Goal: Task Accomplishment & Management: Use online tool/utility

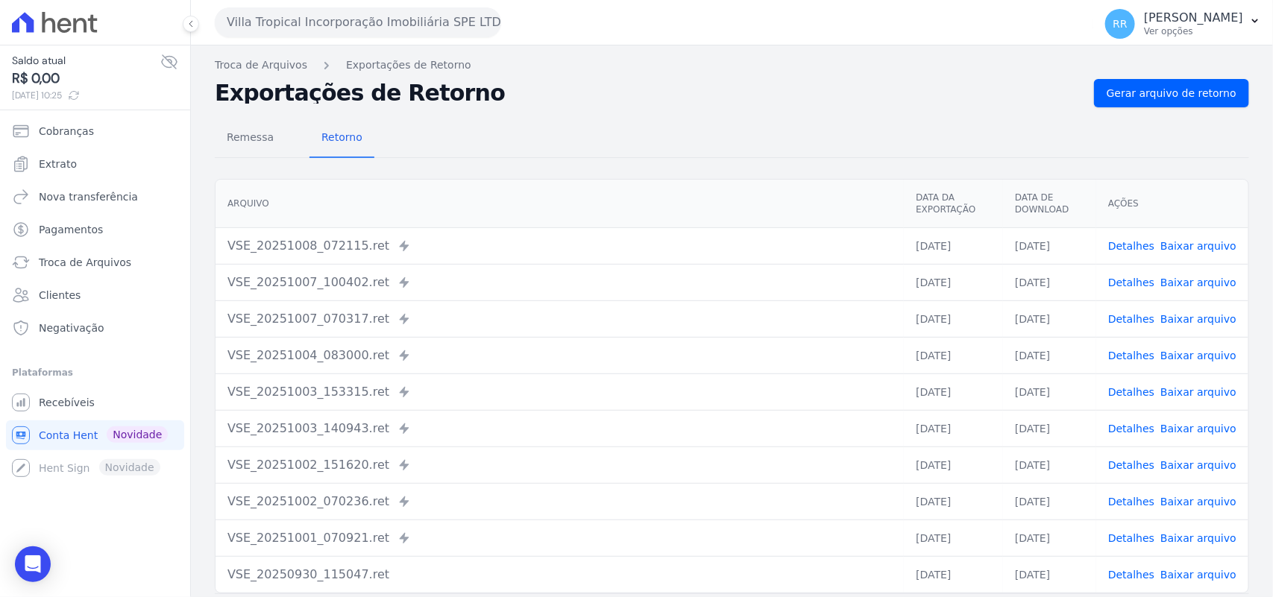
click at [287, 20] on button "Villa Tropical Incorporação Imobiliária SPE LTDA" at bounding box center [358, 22] width 286 height 30
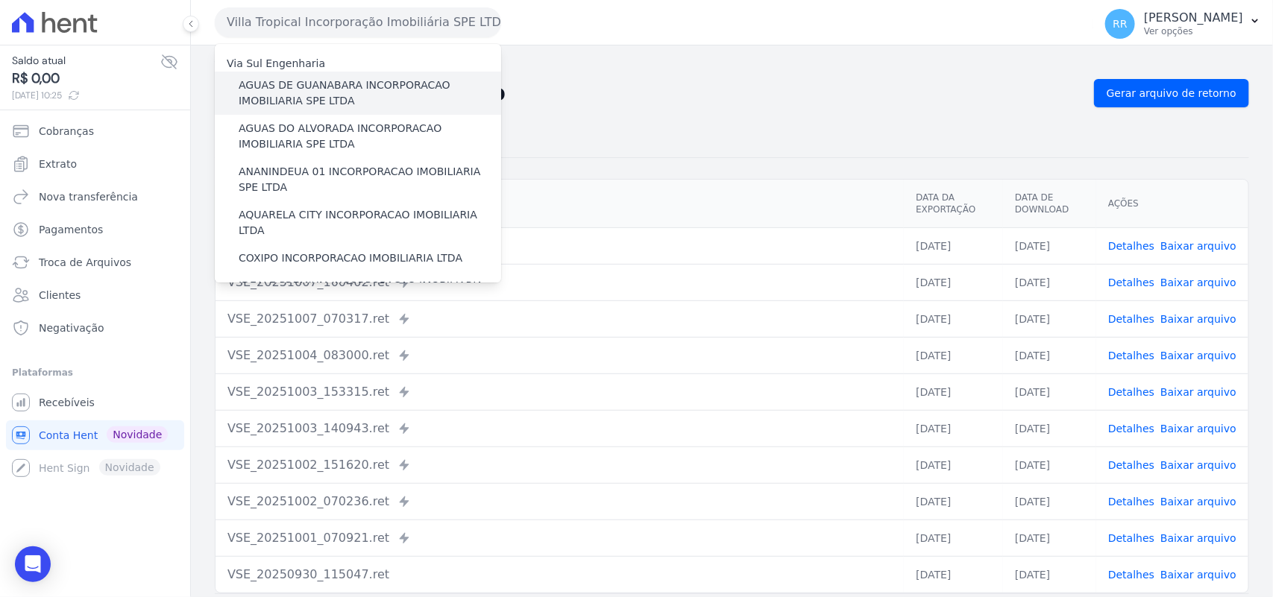
click at [315, 95] on label "AGUAS DE GUANABARA INCORPORACAO IMOBILIARIA SPE LTDA" at bounding box center [370, 93] width 262 height 31
click at [0, 0] on input "AGUAS DE GUANABARA INCORPORACAO IMOBILIARIA SPE LTDA" at bounding box center [0, 0] width 0 height 0
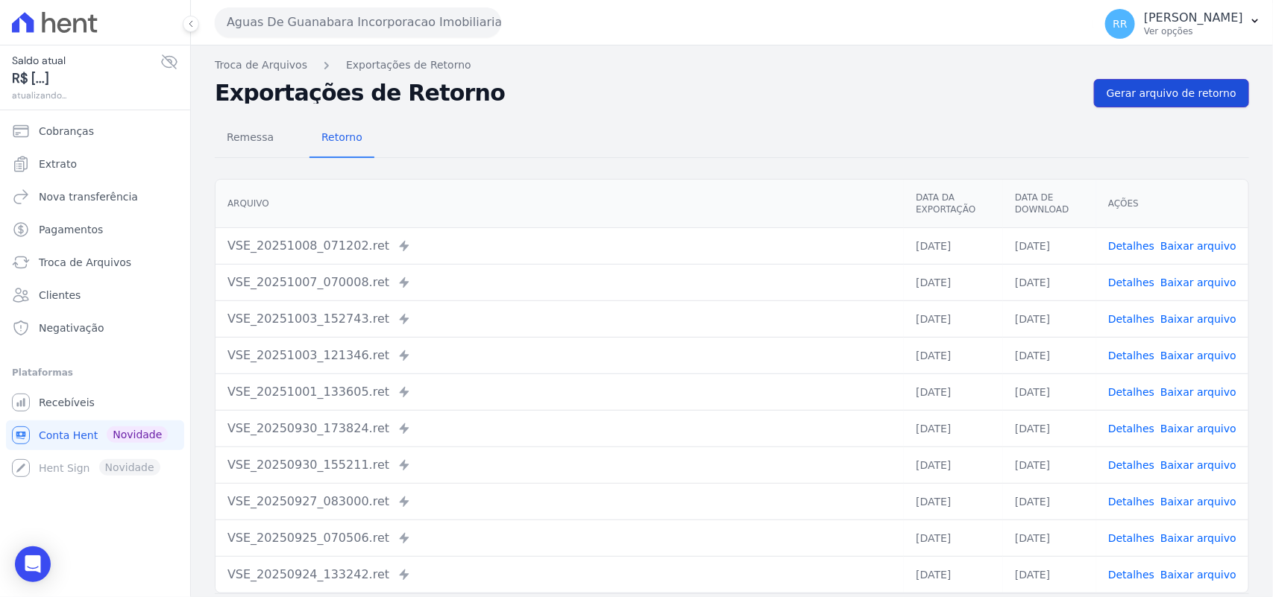
click at [1169, 90] on span "Gerar arquivo de retorno" at bounding box center [1172, 93] width 130 height 15
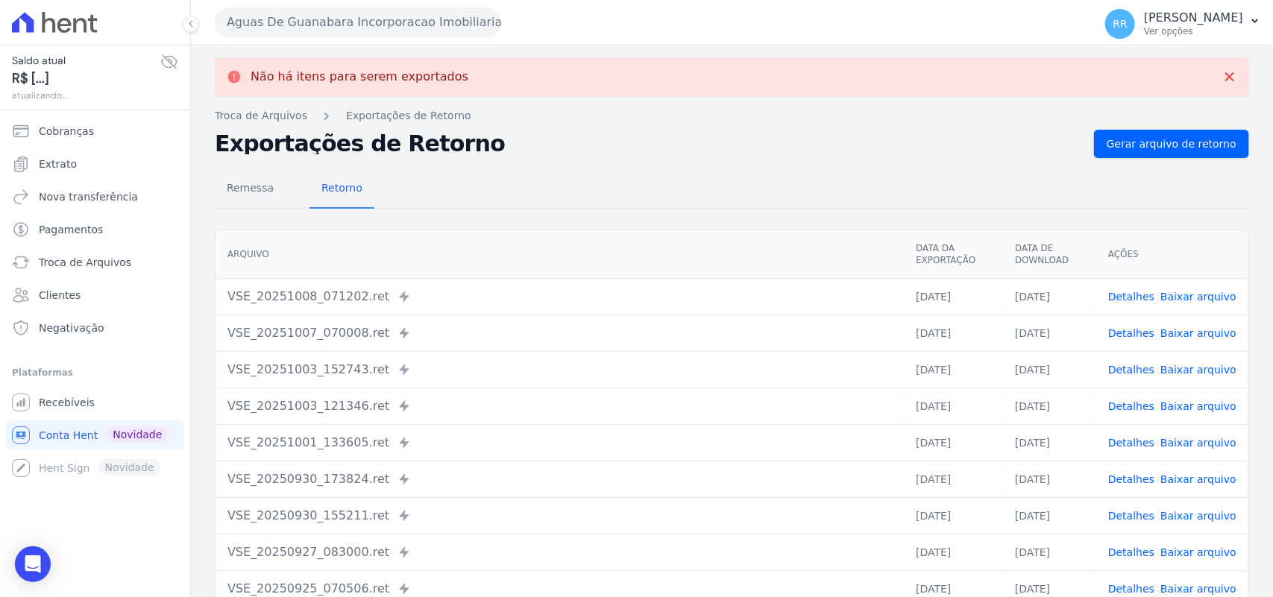
click at [315, 39] on div "Aguas De Guanabara Incorporacao Imobiliaria SPE LTDA Via Sul Engenharia AGUAS D…" at bounding box center [651, 22] width 872 height 46
click at [326, 27] on button "Aguas De Guanabara Incorporacao Imobiliaria SPE LTDA" at bounding box center [358, 22] width 286 height 30
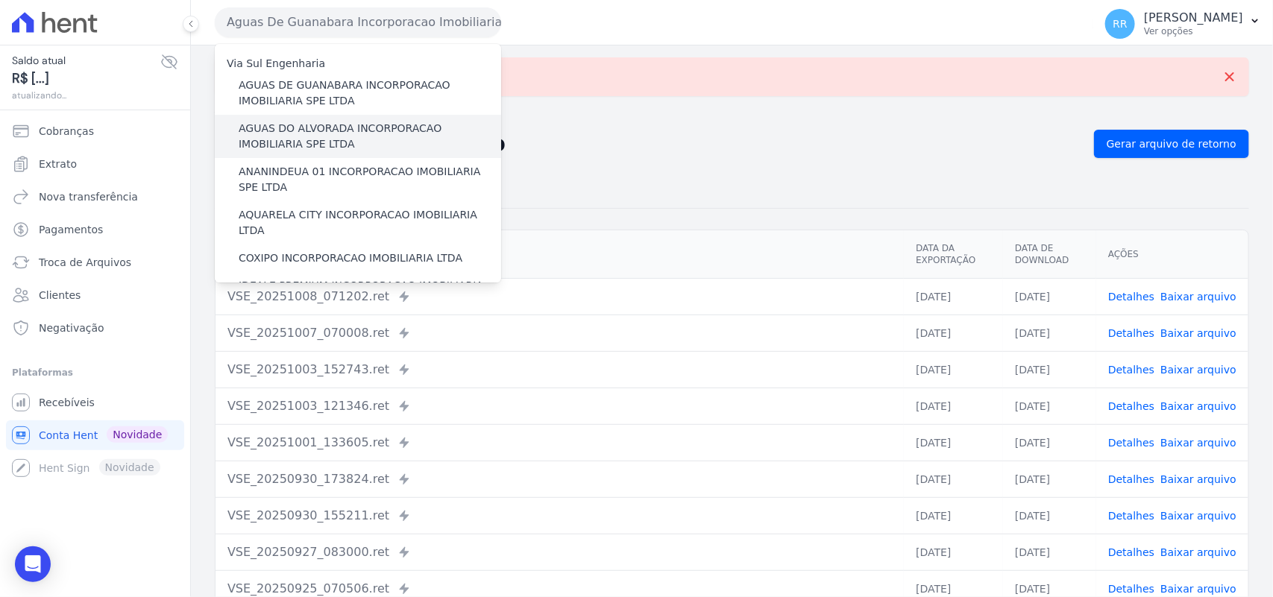
click at [281, 129] on label "AGUAS DO ALVORADA INCORPORACAO IMOBILIARIA SPE LTDA" at bounding box center [370, 136] width 262 height 31
click at [0, 0] on input "AGUAS DO ALVORADA INCORPORACAO IMOBILIARIA SPE LTDA" at bounding box center [0, 0] width 0 height 0
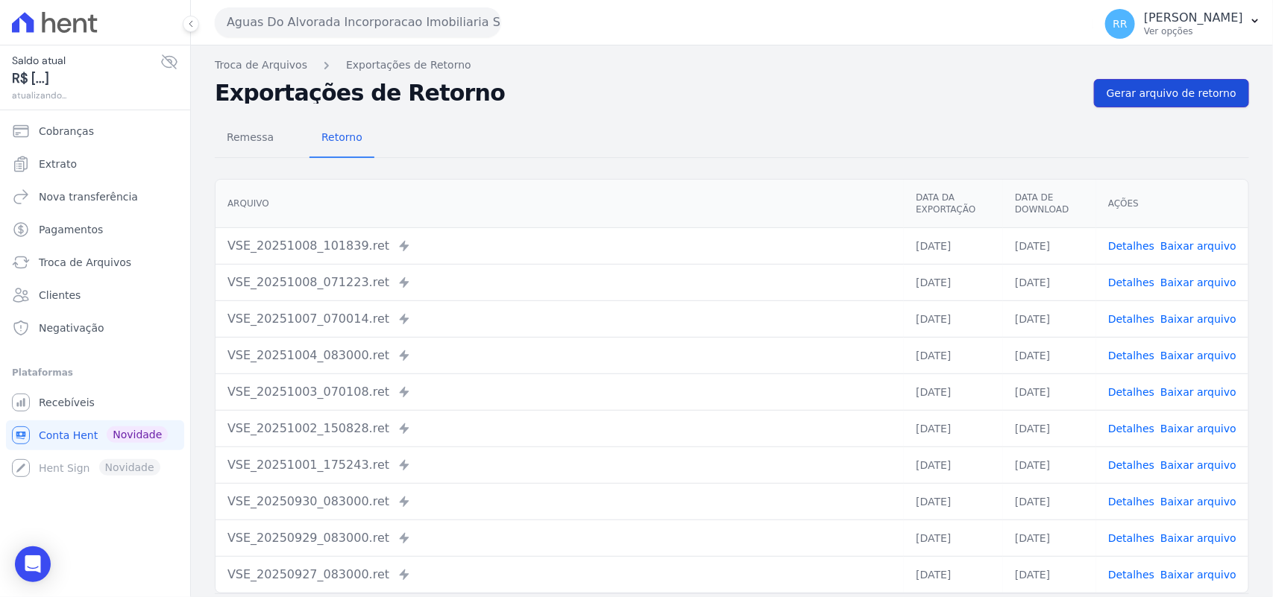
click at [1227, 105] on link "Gerar arquivo de retorno" at bounding box center [1171, 93] width 155 height 28
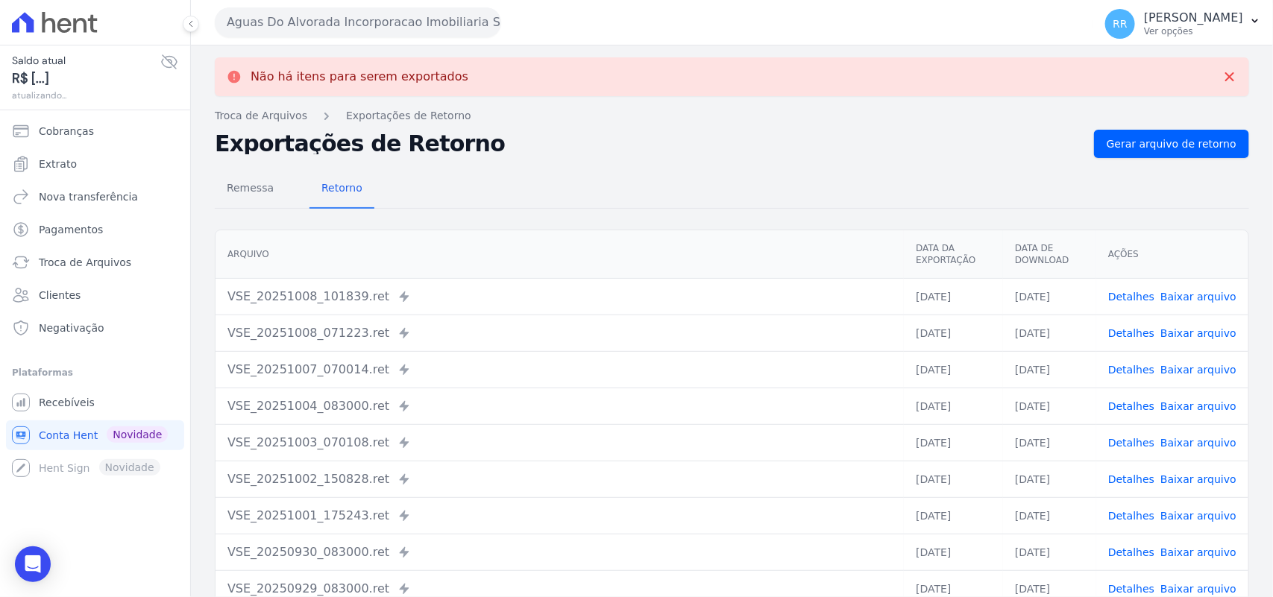
click at [325, 36] on button "Aguas Do Alvorada Incorporacao Imobiliaria SPE LTDA" at bounding box center [358, 22] width 286 height 30
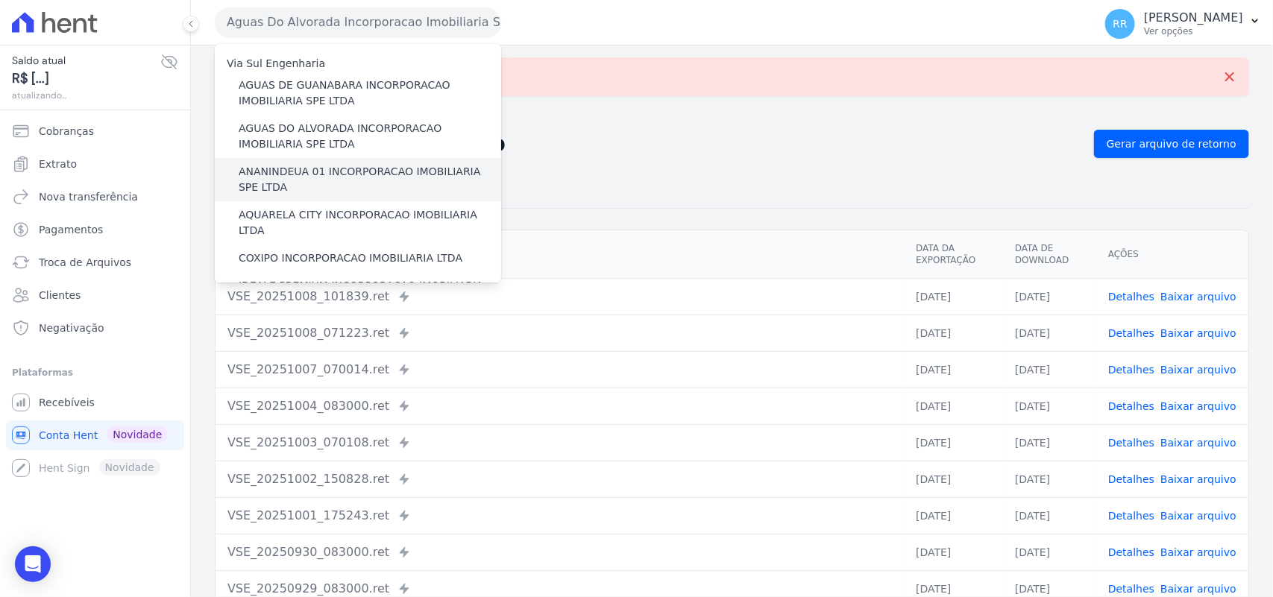
click at [343, 176] on label "ANANINDEUA 01 INCORPORACAO IMOBILIARIA SPE LTDA" at bounding box center [370, 179] width 262 height 31
click at [0, 0] on input "ANANINDEUA 01 INCORPORACAO IMOBILIARIA SPE LTDA" at bounding box center [0, 0] width 0 height 0
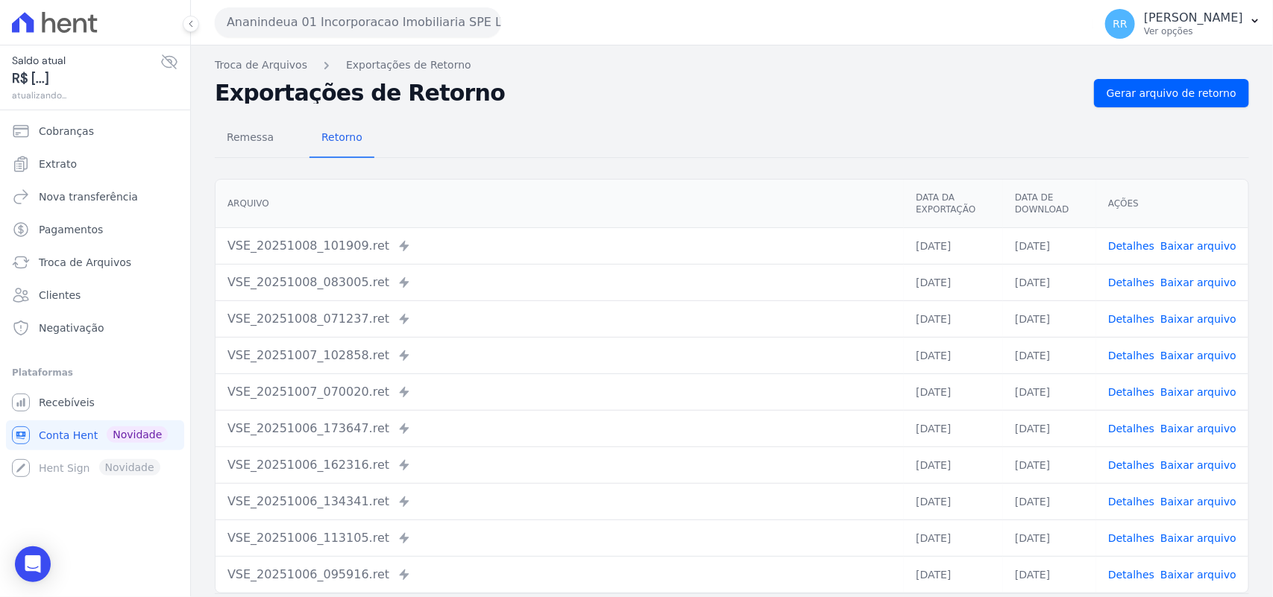
click at [1169, 110] on div "Remessa Retorno [GEOGRAPHIC_DATA] Data da Exportação Data de Download Ações VSE…" at bounding box center [732, 376] width 1034 height 539
click at [1171, 99] on span "Gerar arquivo de retorno" at bounding box center [1172, 93] width 130 height 15
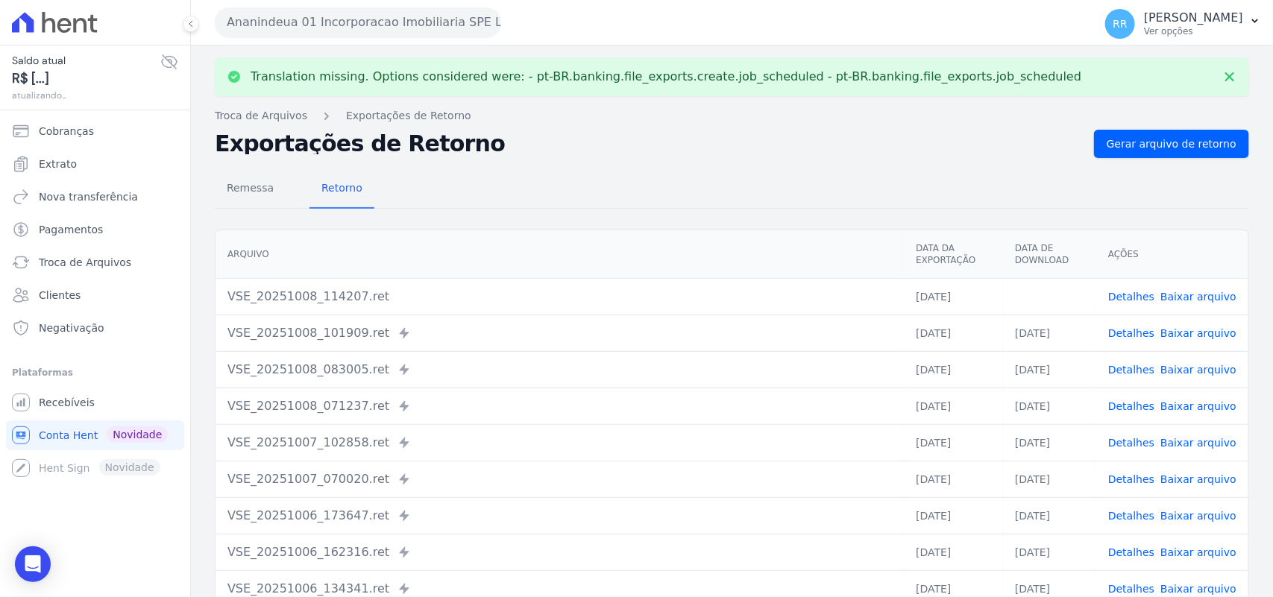
click at [1205, 295] on link "Baixar arquivo" at bounding box center [1198, 297] width 76 height 12
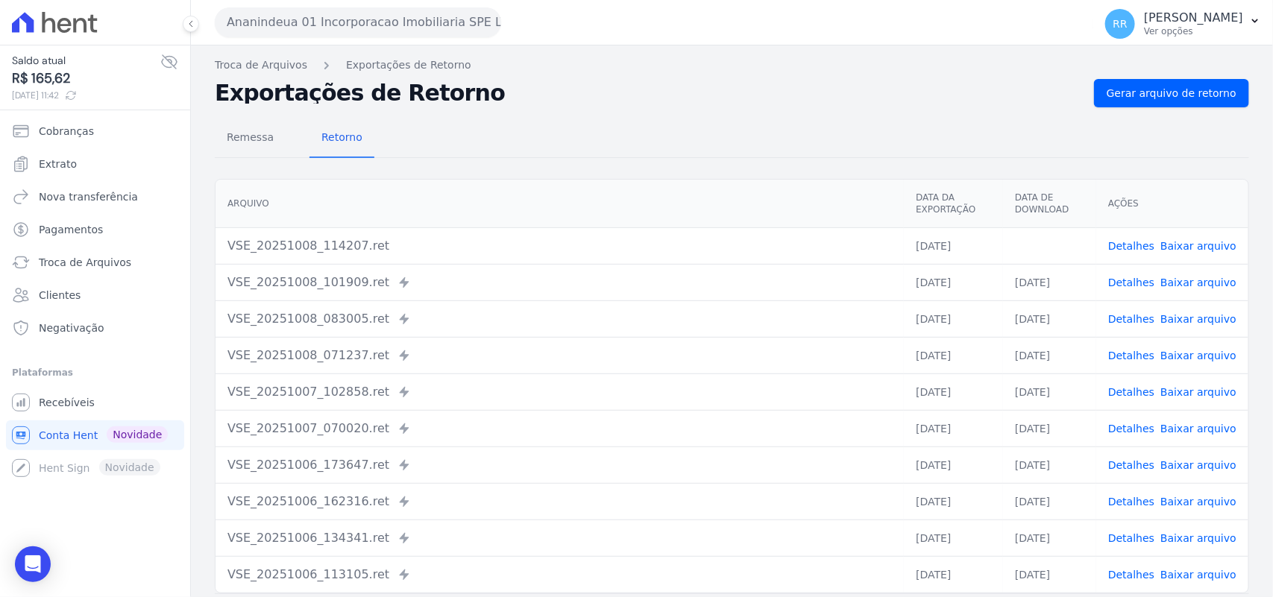
click at [690, 151] on div "Remessa Retorno" at bounding box center [732, 138] width 1034 height 39
click at [392, 17] on button "Ananindeua 01 Incorporacao Imobiliaria SPE LTDA" at bounding box center [358, 22] width 286 height 30
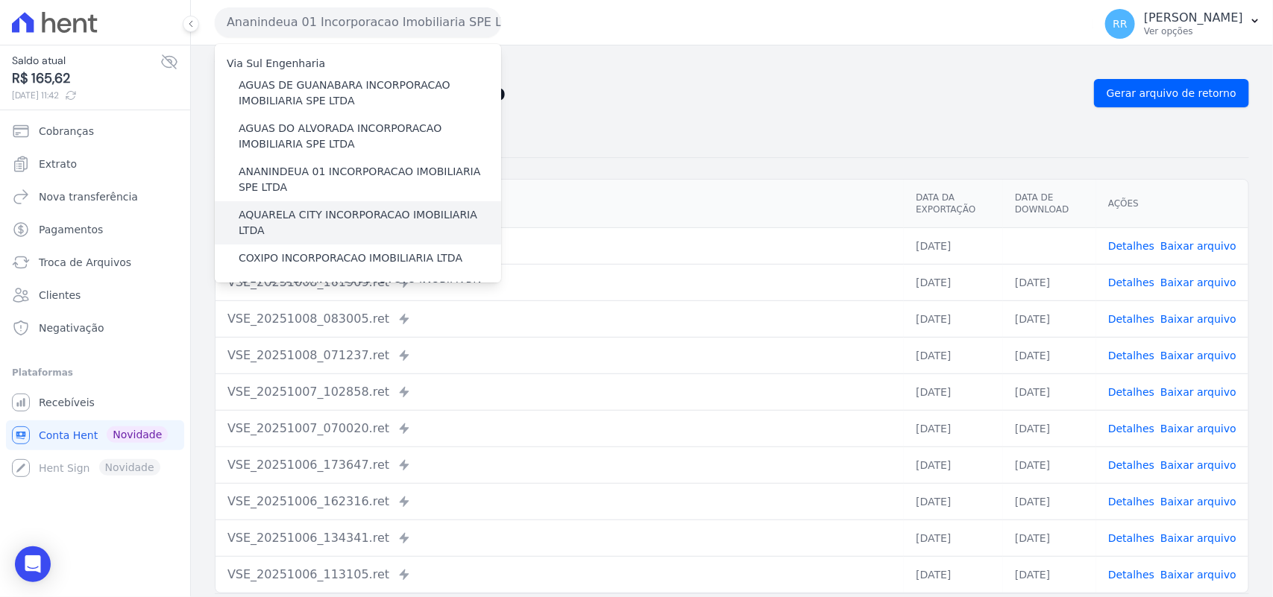
click at [312, 210] on label "AQUARELA CITY INCORPORACAO IMOBILIARIA LTDA" at bounding box center [370, 222] width 262 height 31
click at [0, 0] on input "AQUARELA CITY INCORPORACAO IMOBILIARIA LTDA" at bounding box center [0, 0] width 0 height 0
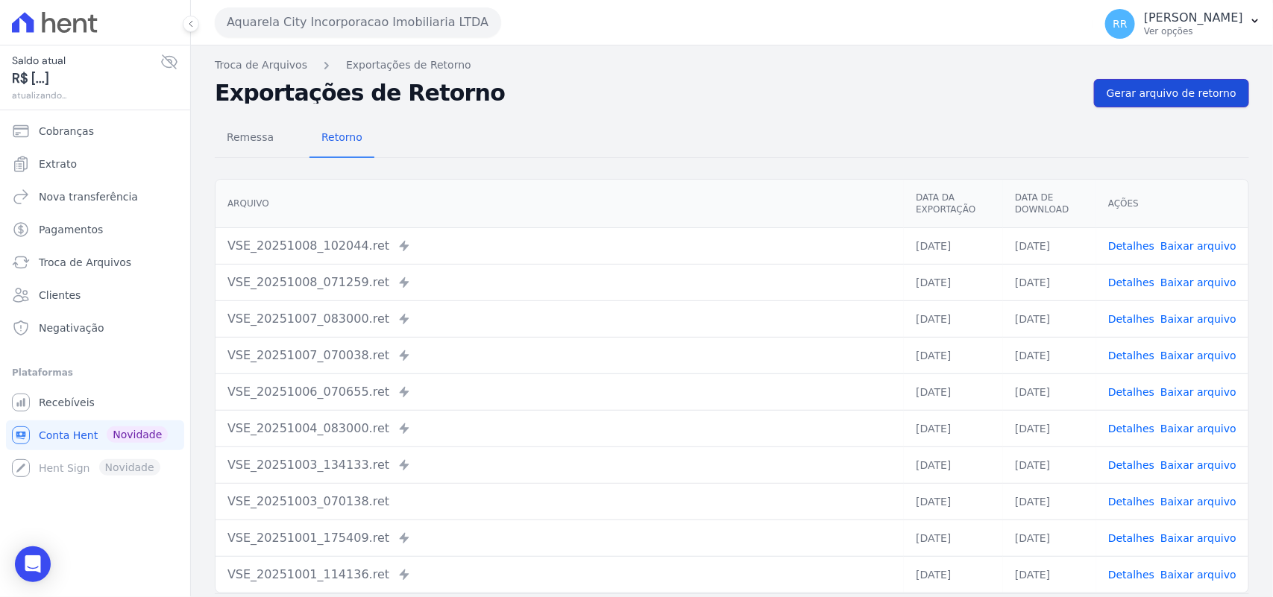
click at [1214, 79] on link "Gerar arquivo de retorno" at bounding box center [1171, 93] width 155 height 28
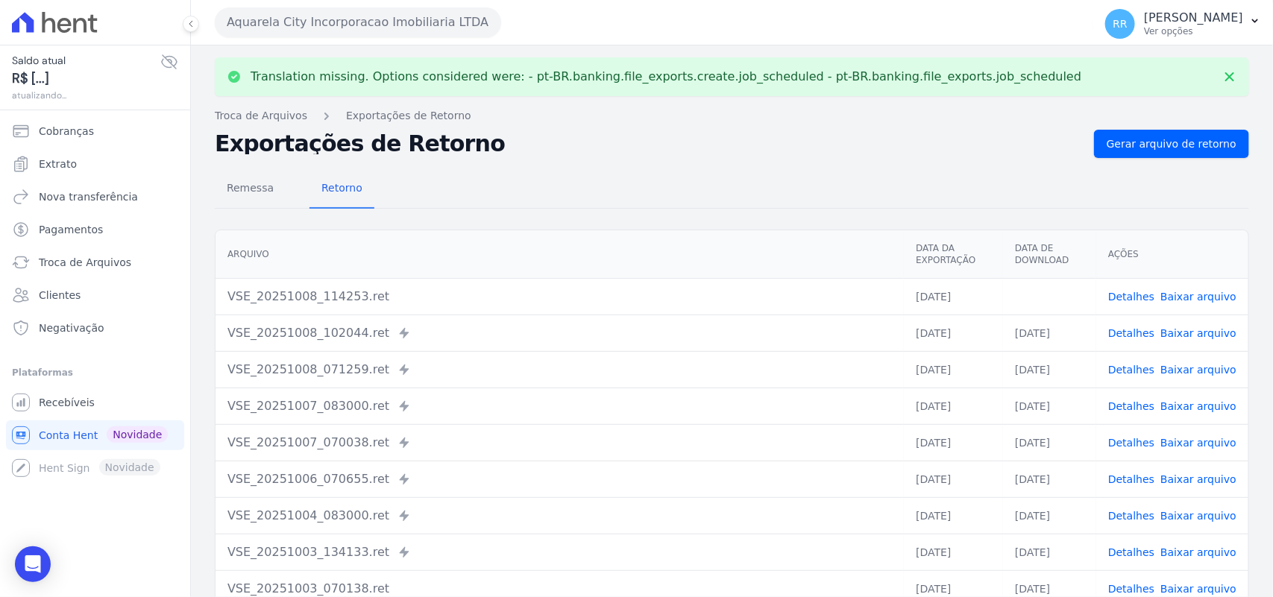
click at [1186, 292] on link "Baixar arquivo" at bounding box center [1198, 297] width 76 height 12
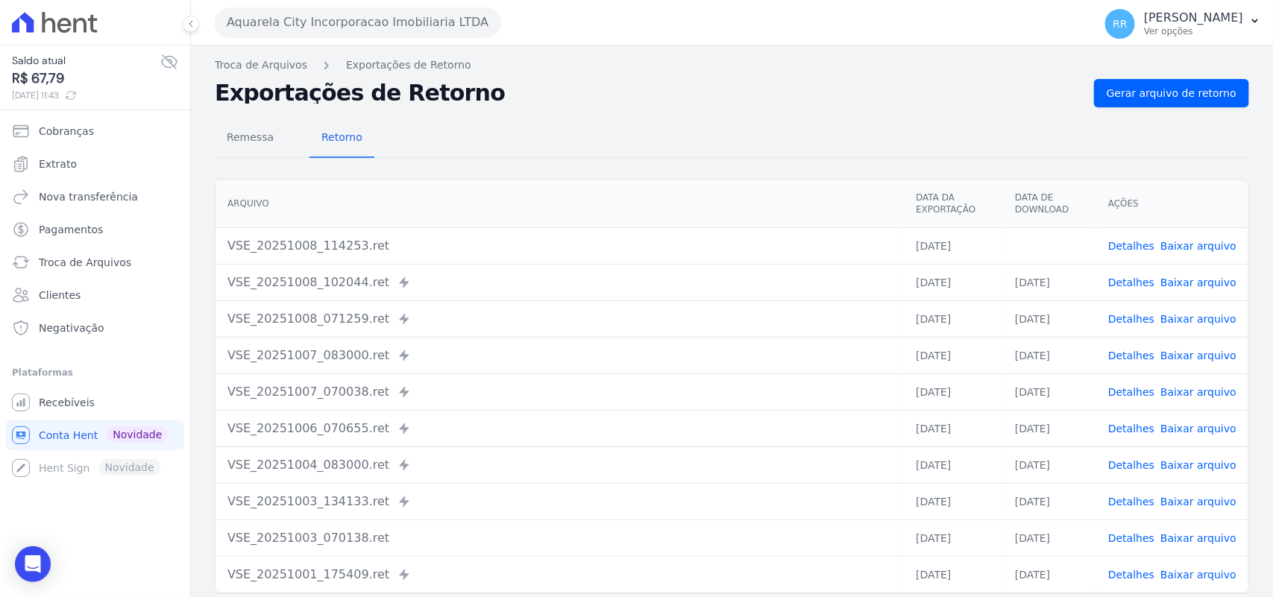
drag, startPoint x: 472, startPoint y: 124, endPoint x: 455, endPoint y: 63, distance: 62.8
click at [474, 123] on div "Remessa Retorno" at bounding box center [732, 138] width 1034 height 39
click at [422, 19] on button "Aquarela City Incorporacao Imobiliaria LTDA" at bounding box center [358, 22] width 286 height 30
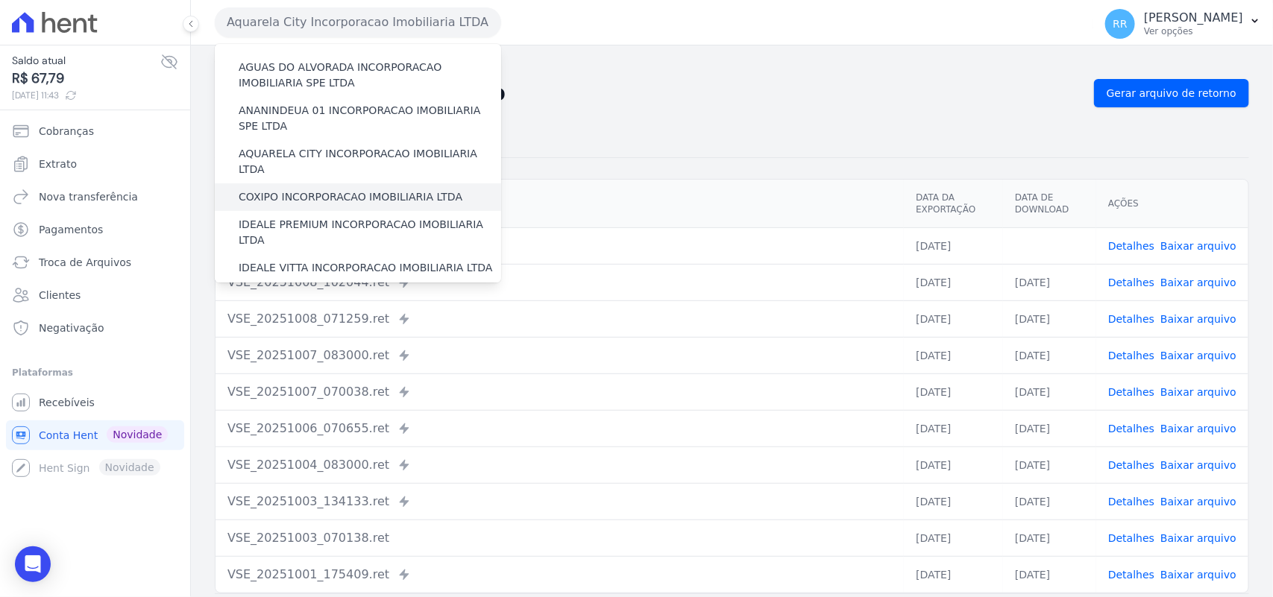
scroll to position [62, 0]
click at [329, 189] on label "COXIPO INCORPORACAO IMOBILIARIA LTDA" at bounding box center [351, 197] width 224 height 16
click at [0, 0] on input "COXIPO INCORPORACAO IMOBILIARIA LTDA" at bounding box center [0, 0] width 0 height 0
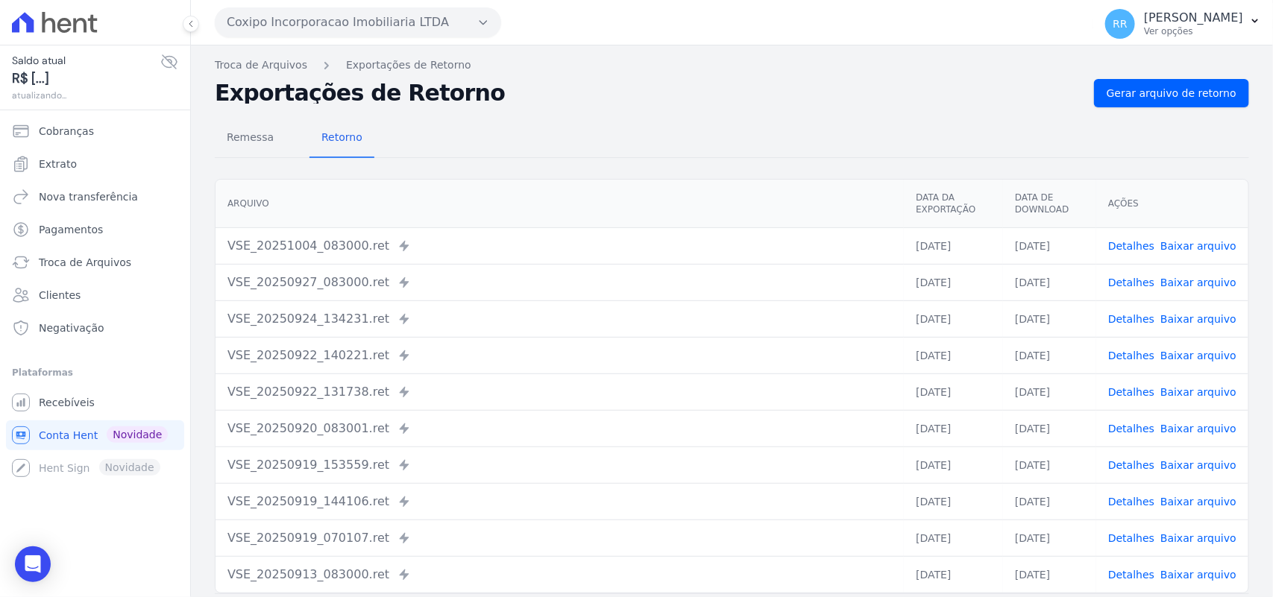
click at [1158, 67] on nav "Troca de Arquivos Exportações de Retorno" at bounding box center [732, 65] width 1034 height 16
click at [1158, 98] on span "Gerar arquivo de retorno" at bounding box center [1172, 93] width 130 height 15
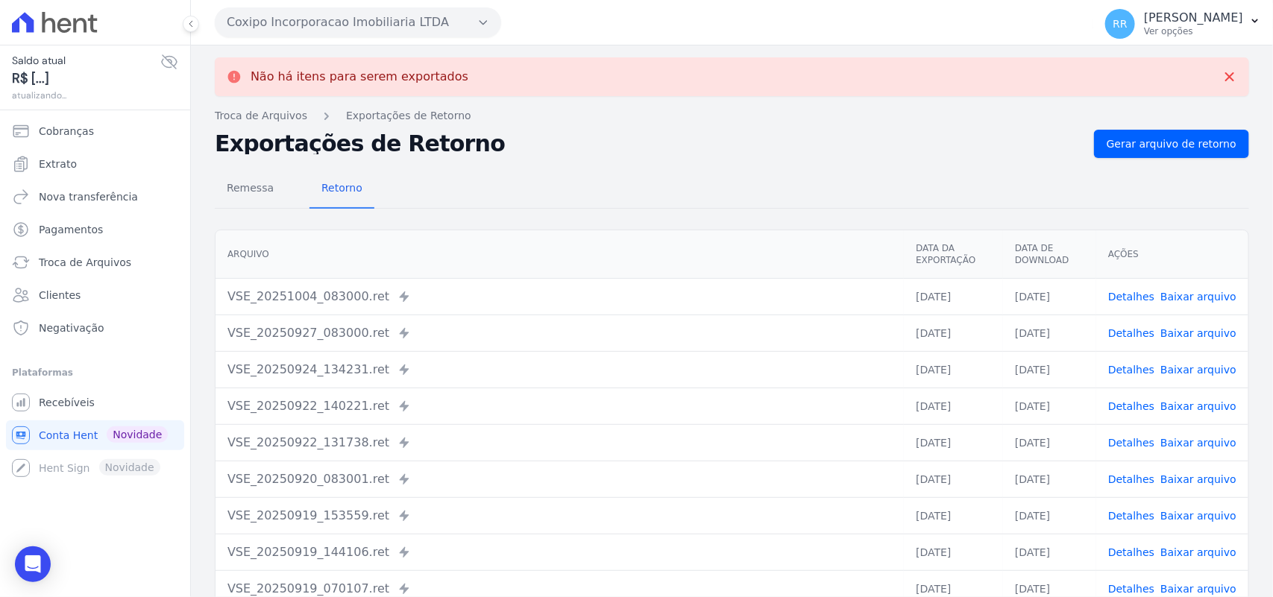
click at [330, 19] on button "Coxipo Incorporacao Imobiliaria LTDA" at bounding box center [358, 22] width 286 height 30
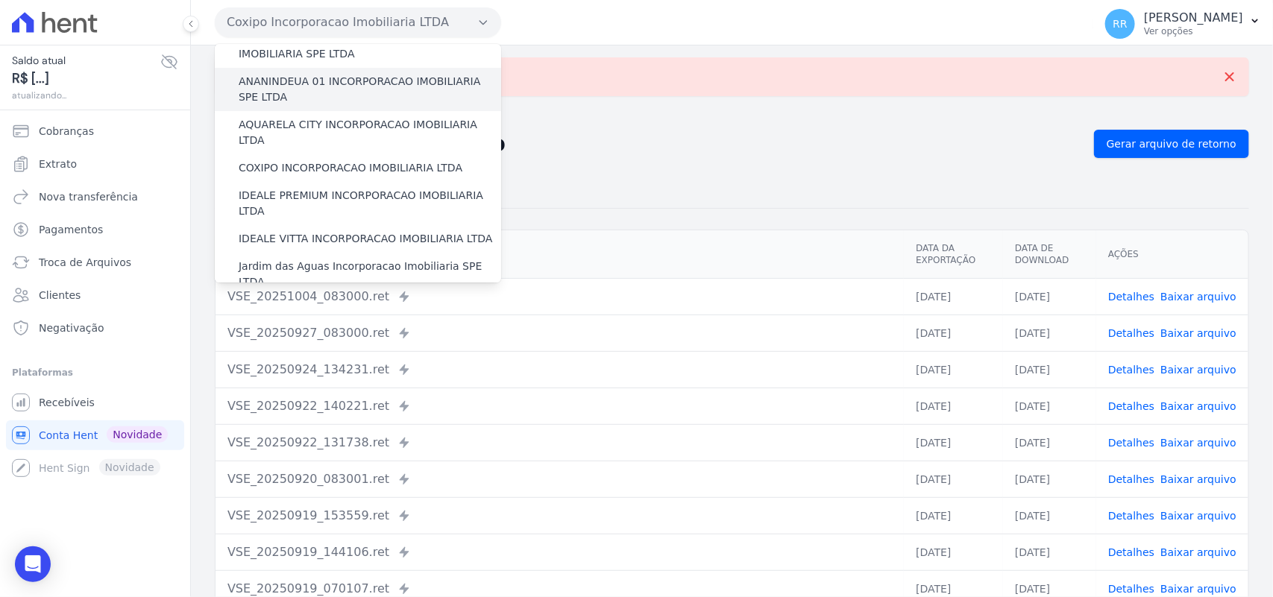
scroll to position [93, 0]
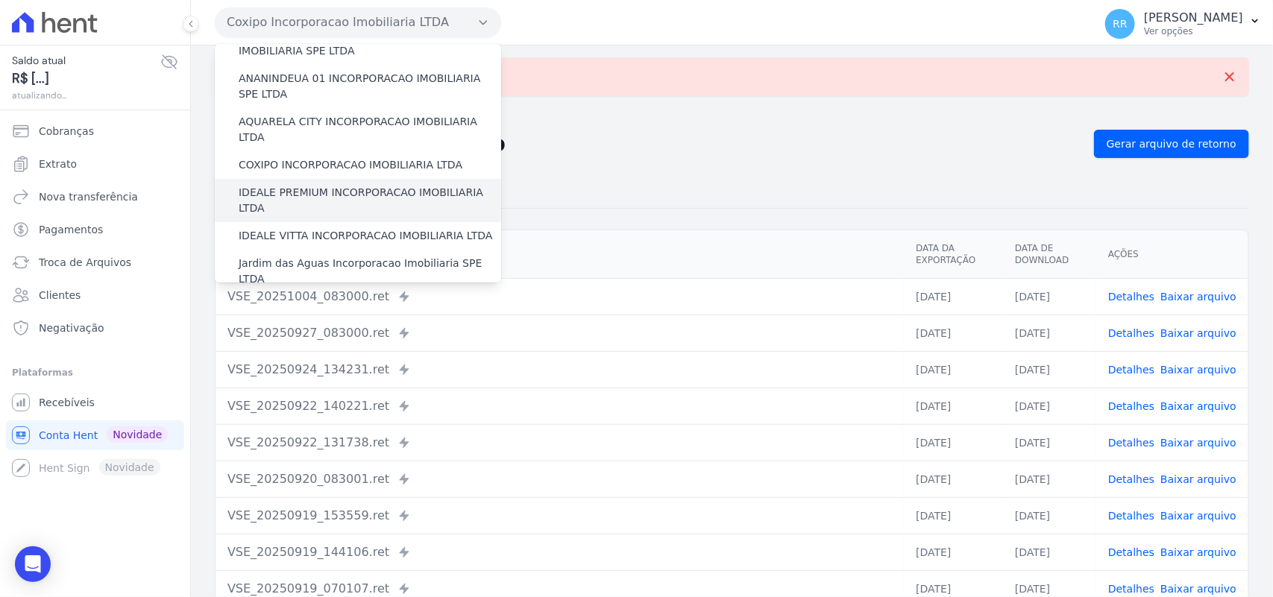
click at [296, 185] on label "IDEALE PREMIUM INCORPORACAO IMOBILIARIA LTDA" at bounding box center [370, 200] width 262 height 31
click at [0, 0] on input "IDEALE PREMIUM INCORPORACAO IMOBILIARIA LTDA" at bounding box center [0, 0] width 0 height 0
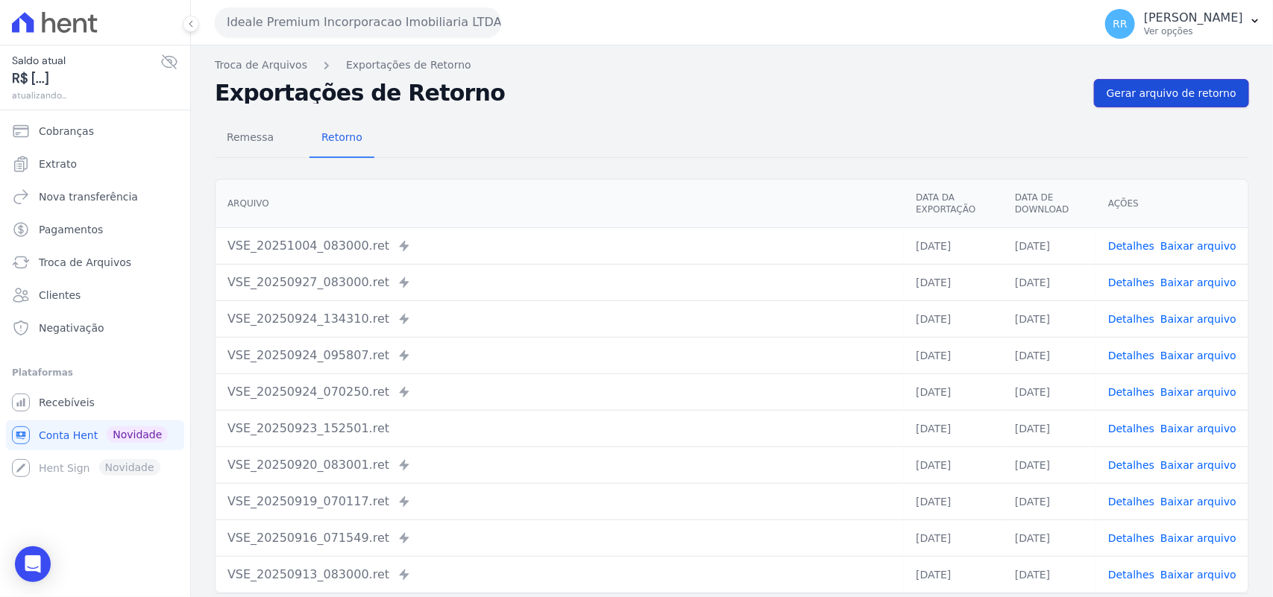
click at [1182, 82] on link "Gerar arquivo de retorno" at bounding box center [1171, 93] width 155 height 28
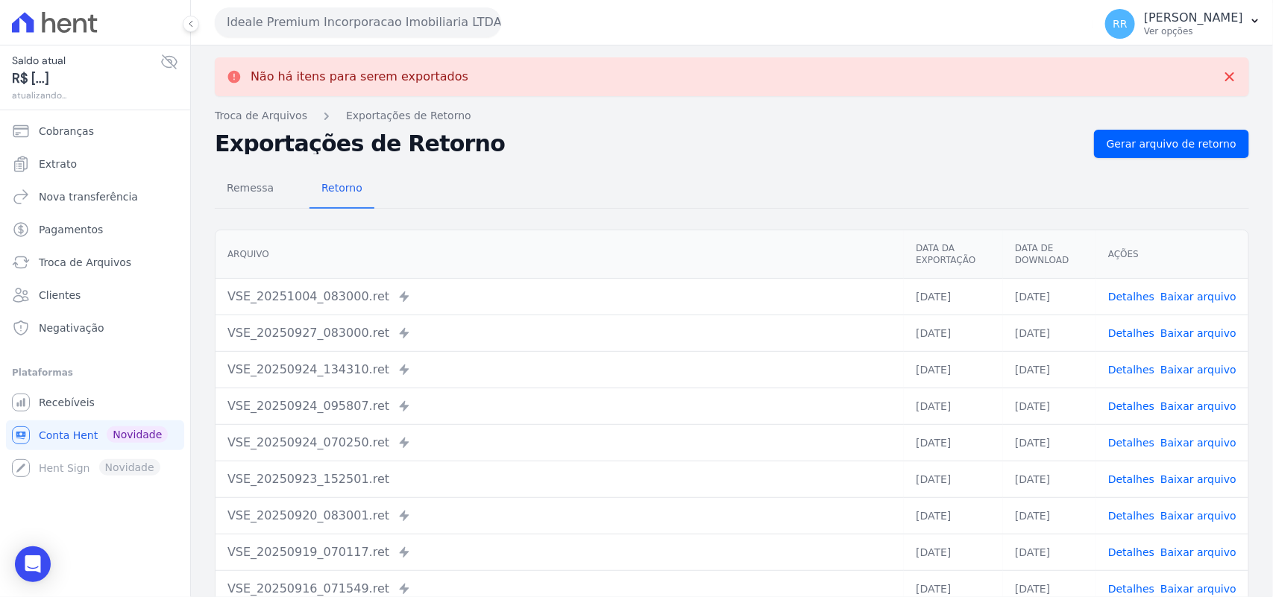
click at [307, 16] on button "Ideale Premium Incorporacao Imobiliaria LTDA" at bounding box center [358, 22] width 286 height 30
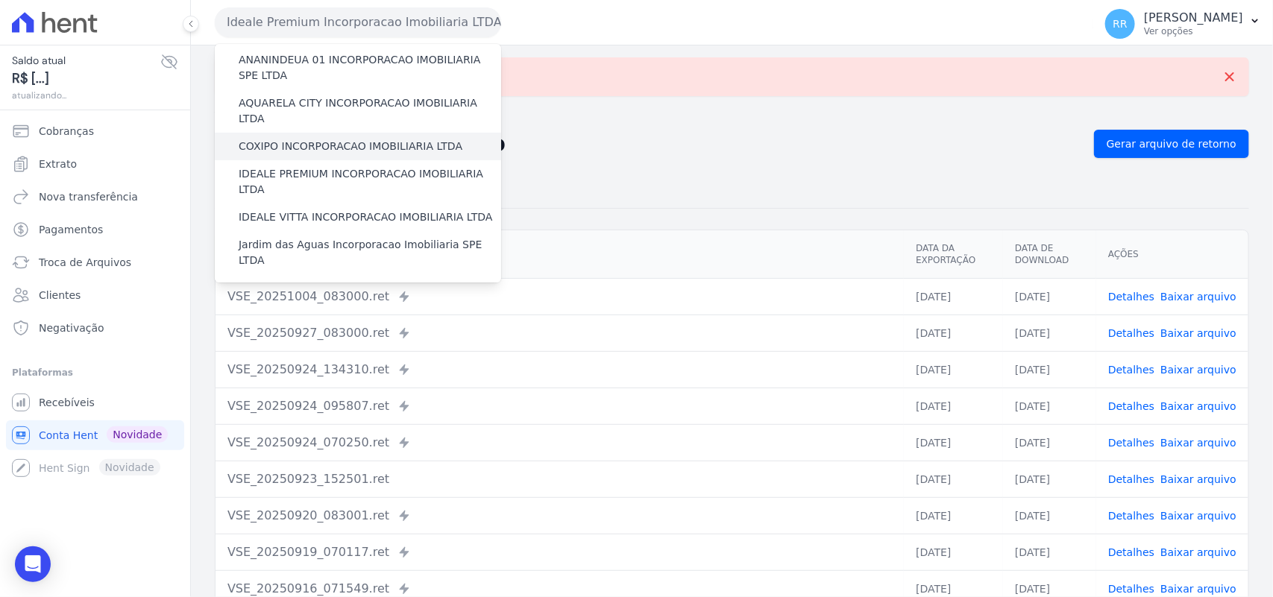
scroll to position [124, 0]
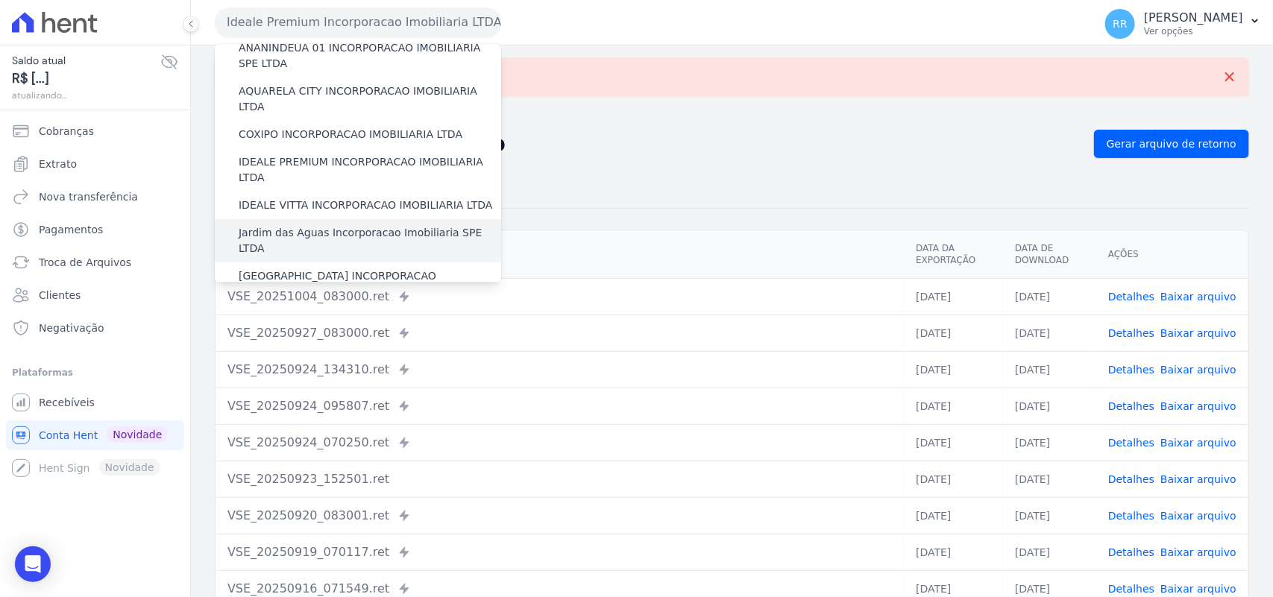
click at [285, 226] on div "Jardim das Aguas Incorporacao Imobiliaria SPE LTDA" at bounding box center [358, 240] width 286 height 43
click at [291, 225] on label "Jardim das Aguas Incorporacao Imobiliaria SPE LTDA" at bounding box center [370, 240] width 262 height 31
click at [0, 0] on input "Jardim das Aguas Incorporacao Imobiliaria SPE LTDA" at bounding box center [0, 0] width 0 height 0
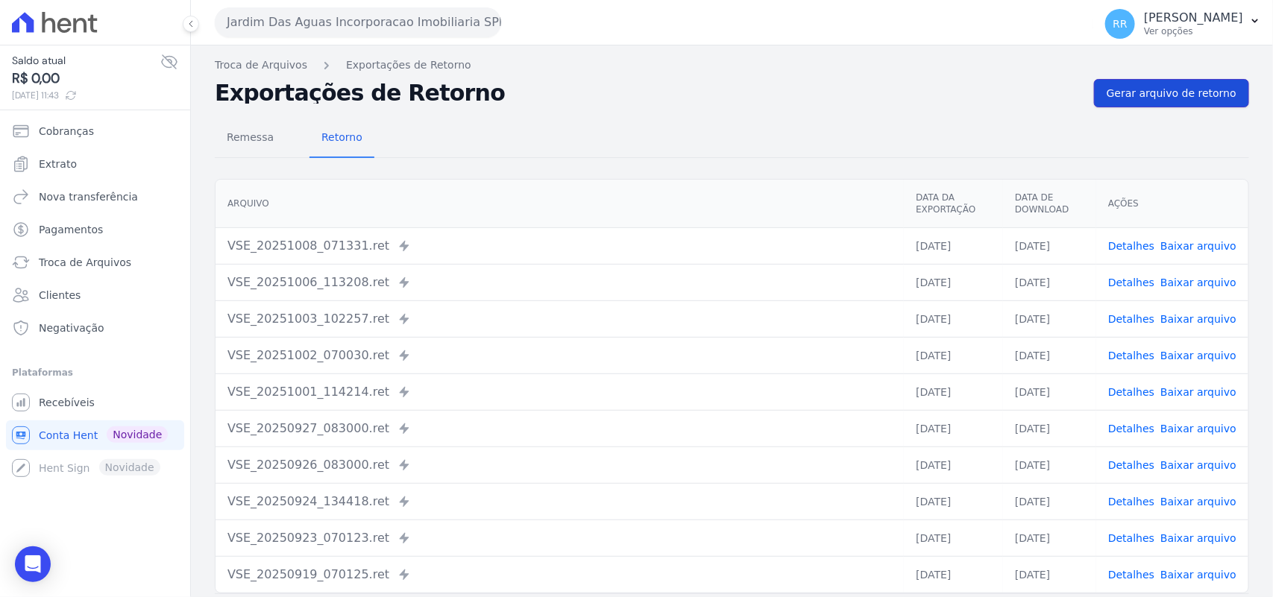
click at [1152, 105] on link "Gerar arquivo de retorno" at bounding box center [1171, 93] width 155 height 28
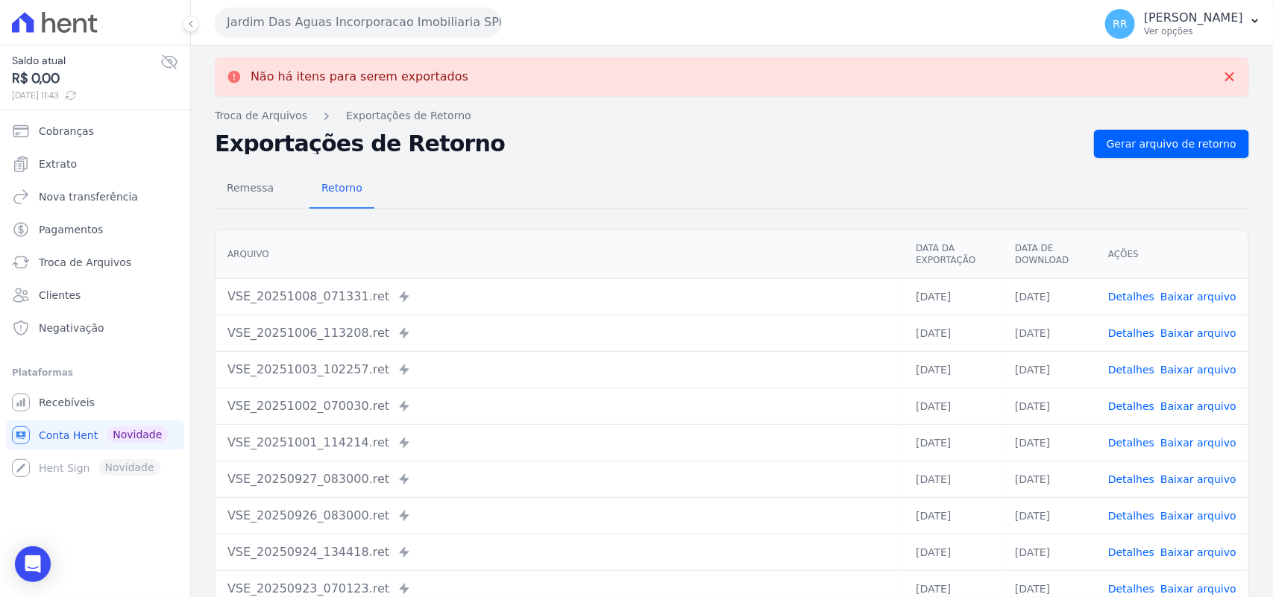
click at [386, 19] on button "Jardim Das Aguas Incorporacao Imobiliaria SPE LTDA" at bounding box center [358, 22] width 286 height 30
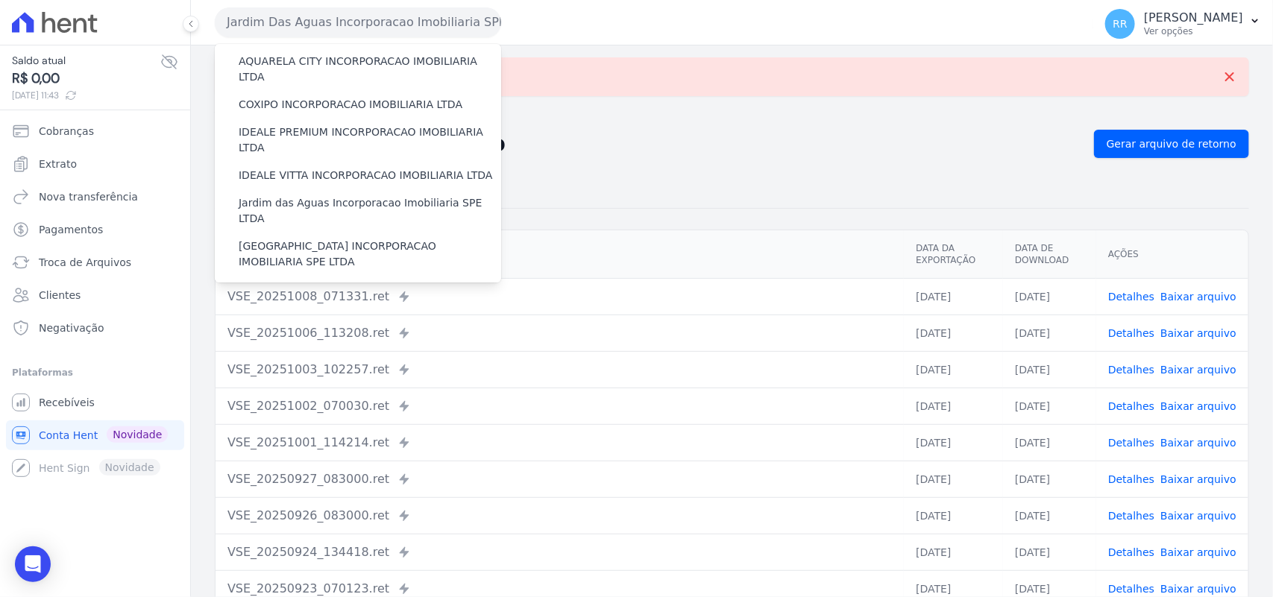
scroll to position [155, 0]
click at [283, 237] on label "[GEOGRAPHIC_DATA] INCORPORACAO IMOBILIARIA SPE LTDA" at bounding box center [370, 252] width 262 height 31
click at [0, 0] on input "[GEOGRAPHIC_DATA] INCORPORACAO IMOBILIARIA SPE LTDA" at bounding box center [0, 0] width 0 height 0
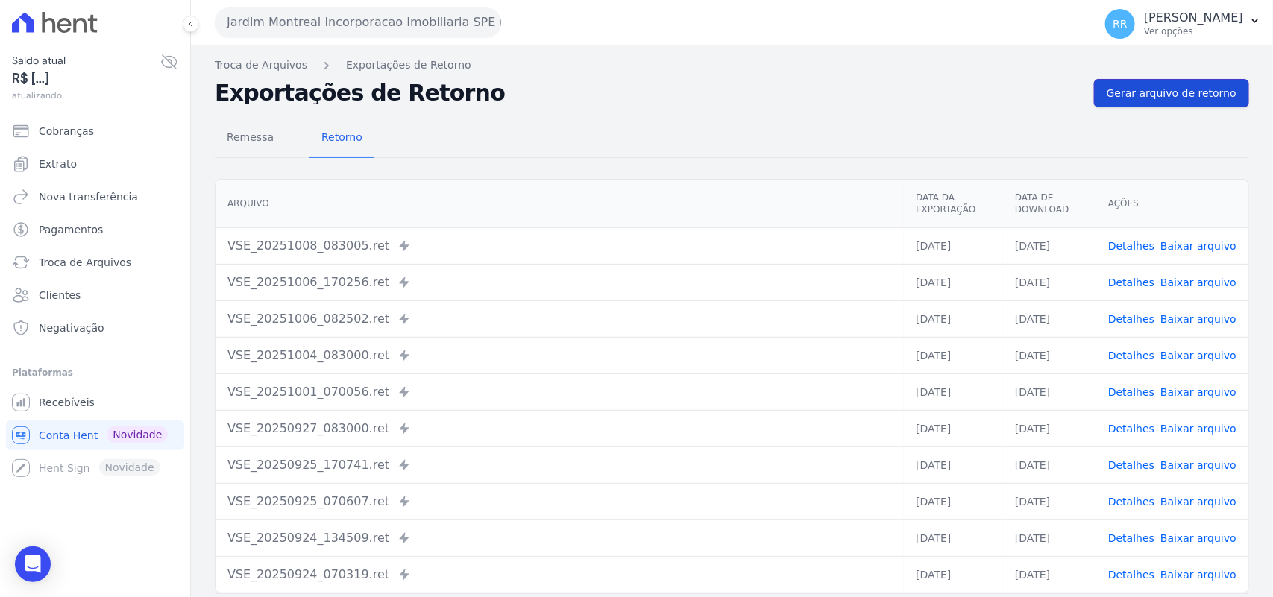
click at [1174, 94] on span "Gerar arquivo de retorno" at bounding box center [1172, 93] width 130 height 15
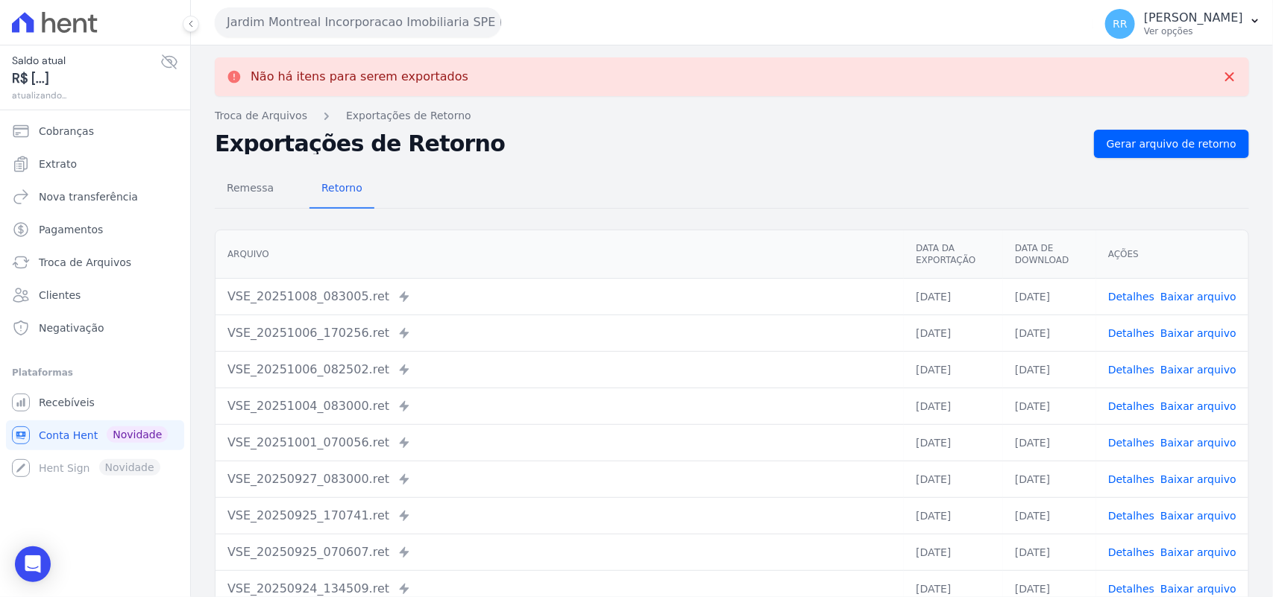
click at [383, 21] on button "Jardim Montreal Incorporacao Imobiliaria SPE LTDA" at bounding box center [358, 22] width 286 height 30
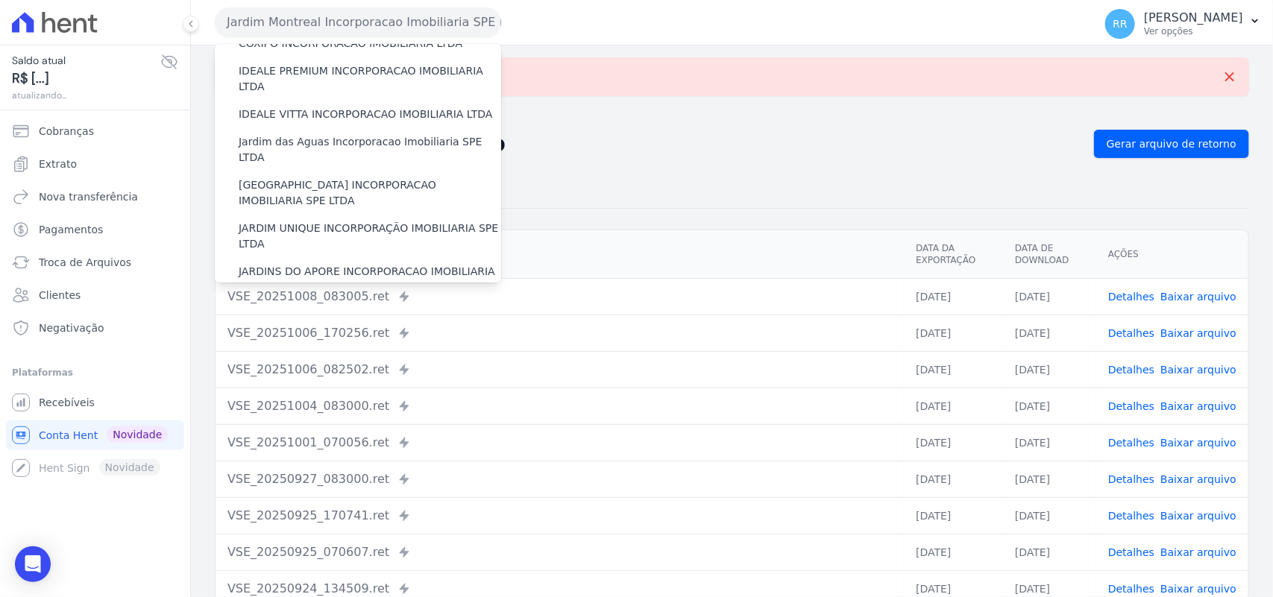
scroll to position [217, 0]
click at [303, 218] on label "JARDIM UNIQUE INCORPORAÇÃO IMOBILIARIA SPE LTDA" at bounding box center [370, 233] width 262 height 31
click at [0, 0] on input "JARDIM UNIQUE INCORPORAÇÃO IMOBILIARIA SPE LTDA" at bounding box center [0, 0] width 0 height 0
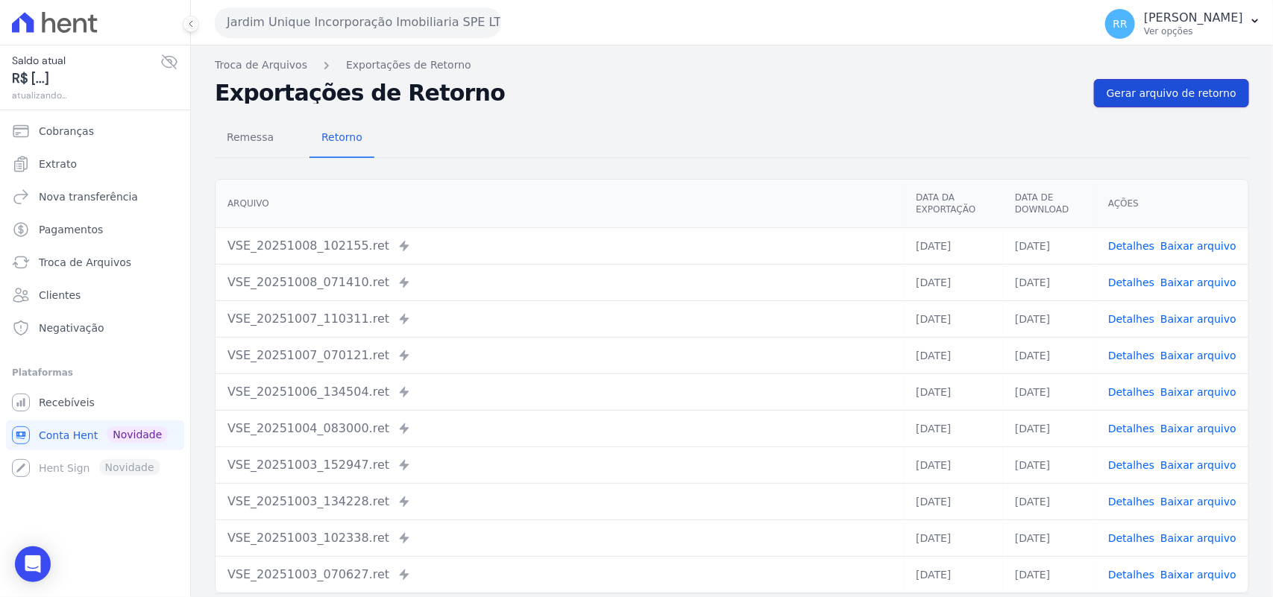
click at [1160, 80] on link "Gerar arquivo de retorno" at bounding box center [1171, 93] width 155 height 28
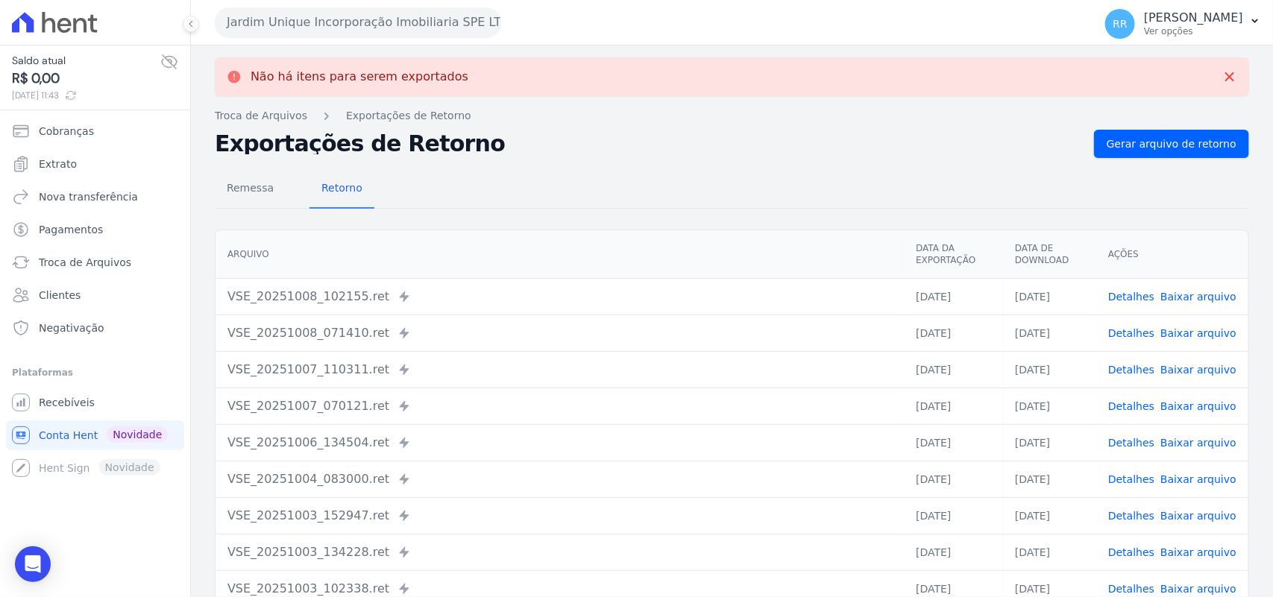
click at [359, 22] on button "Jardim Unique Incorporação Imobiliaria SPE LTDA" at bounding box center [358, 22] width 286 height 30
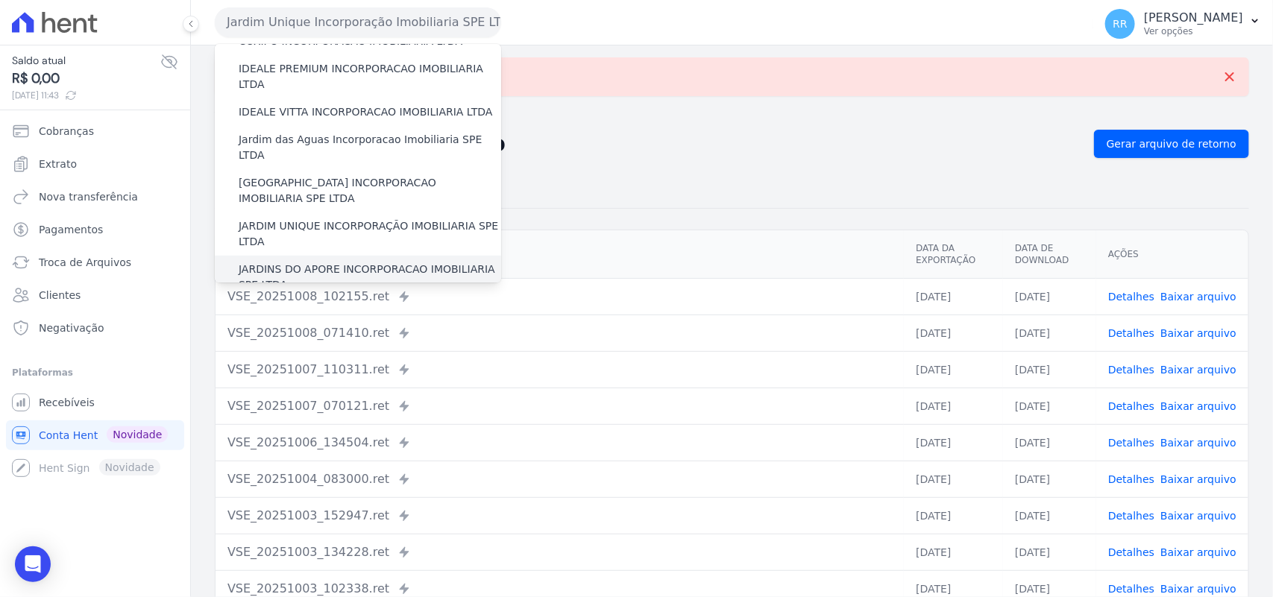
click at [299, 262] on label "JARDINS DO APORE INCORPORACAO IMOBILIARIA SPE LTDA" at bounding box center [370, 277] width 262 height 31
click at [0, 0] on input "JARDINS DO APORE INCORPORACAO IMOBILIARIA SPE LTDA" at bounding box center [0, 0] width 0 height 0
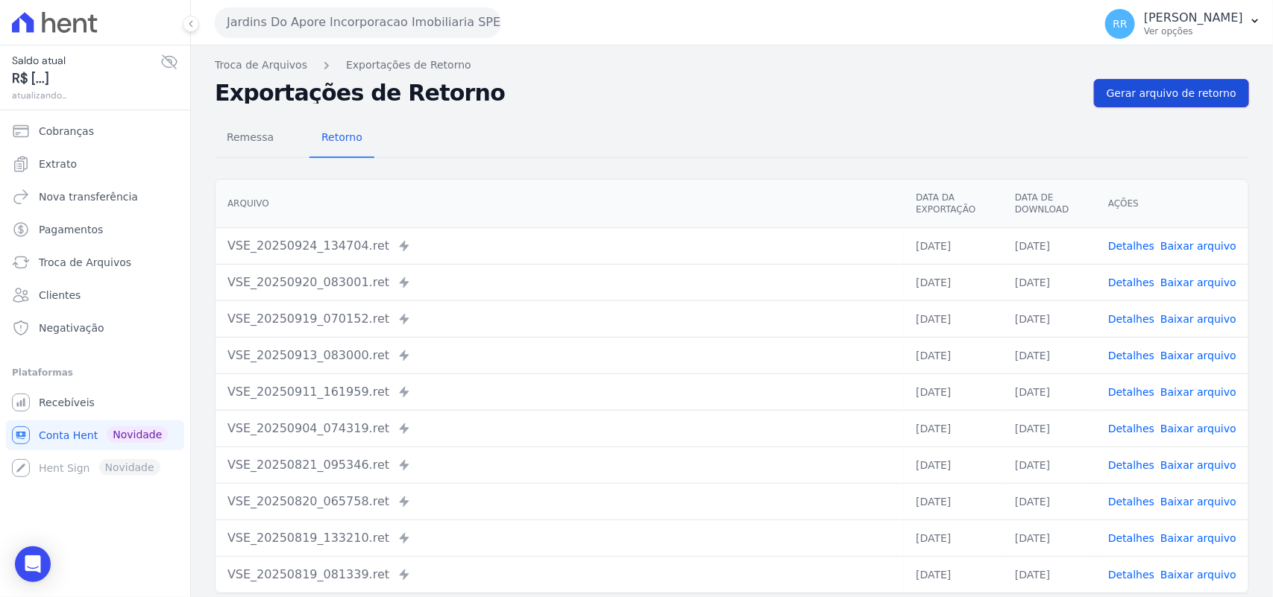
click at [1173, 86] on span "Gerar arquivo de retorno" at bounding box center [1172, 93] width 130 height 15
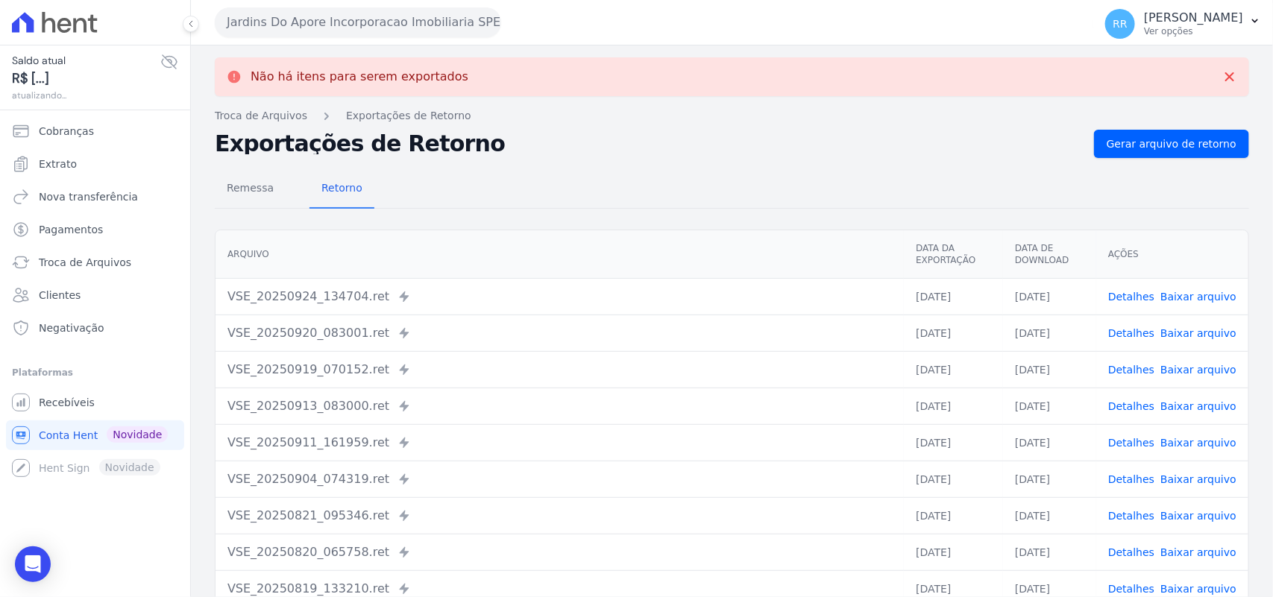
click at [289, 13] on button "Jardins Do Apore Incorporacao Imobiliaria SPE LTDA" at bounding box center [358, 22] width 286 height 30
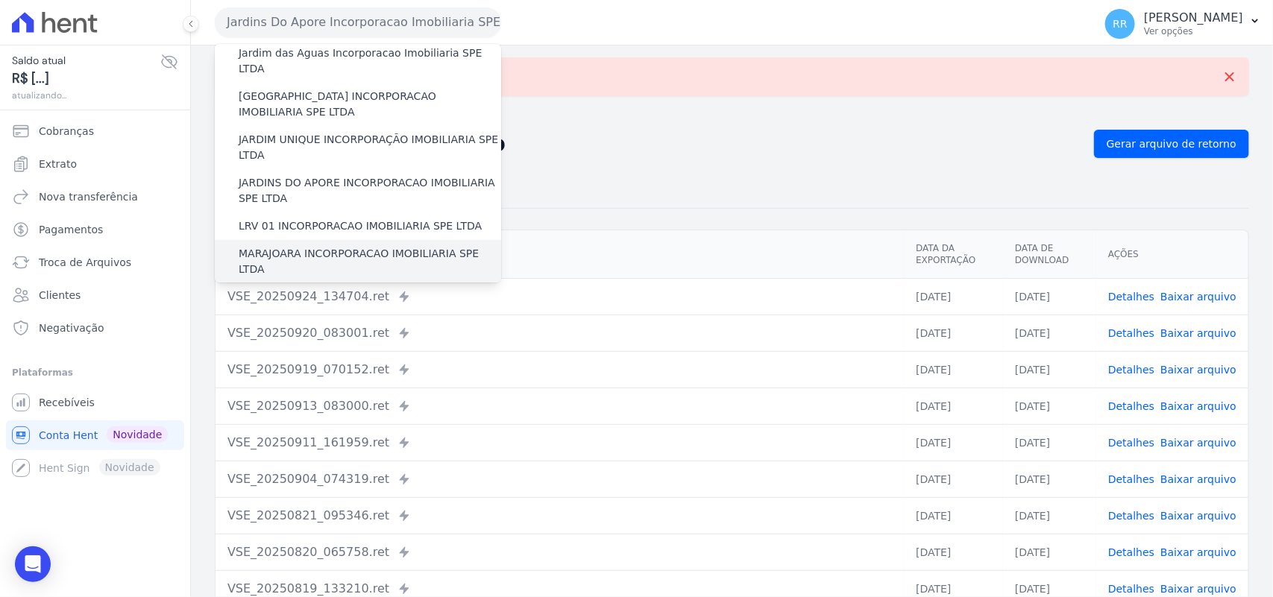
scroll to position [310, 0]
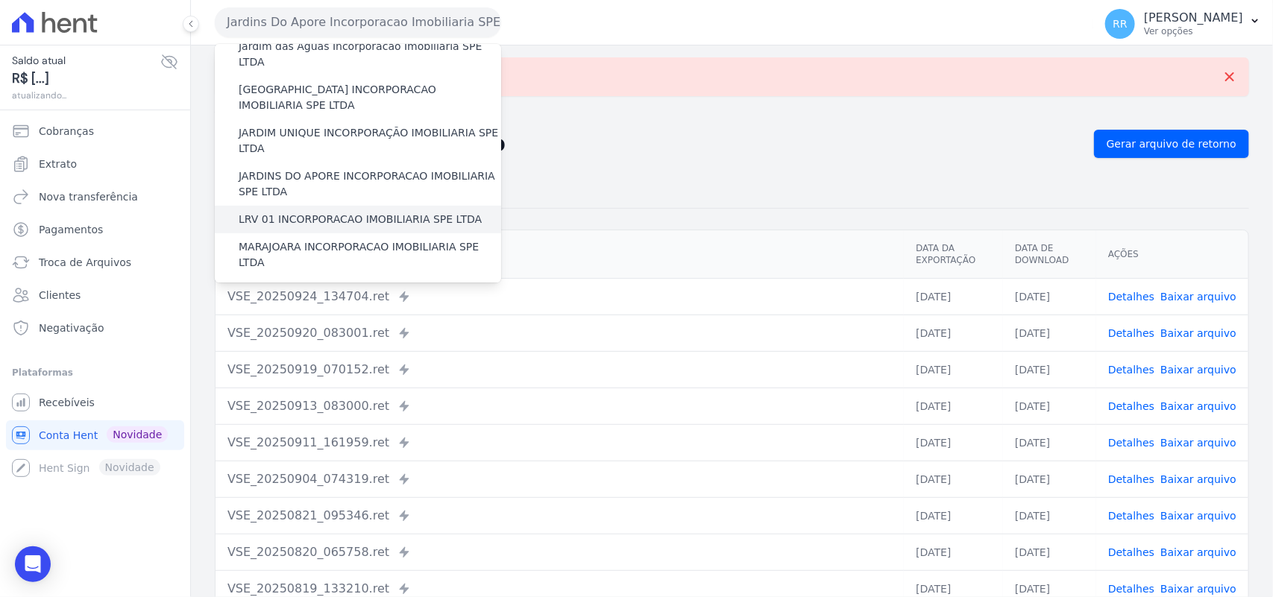
click at [362, 212] on label "LRV 01 INCORPORACAO IMOBILIARIA SPE LTDA" at bounding box center [360, 220] width 243 height 16
click at [0, 0] on input "LRV 01 INCORPORACAO IMOBILIARIA SPE LTDA" at bounding box center [0, 0] width 0 height 0
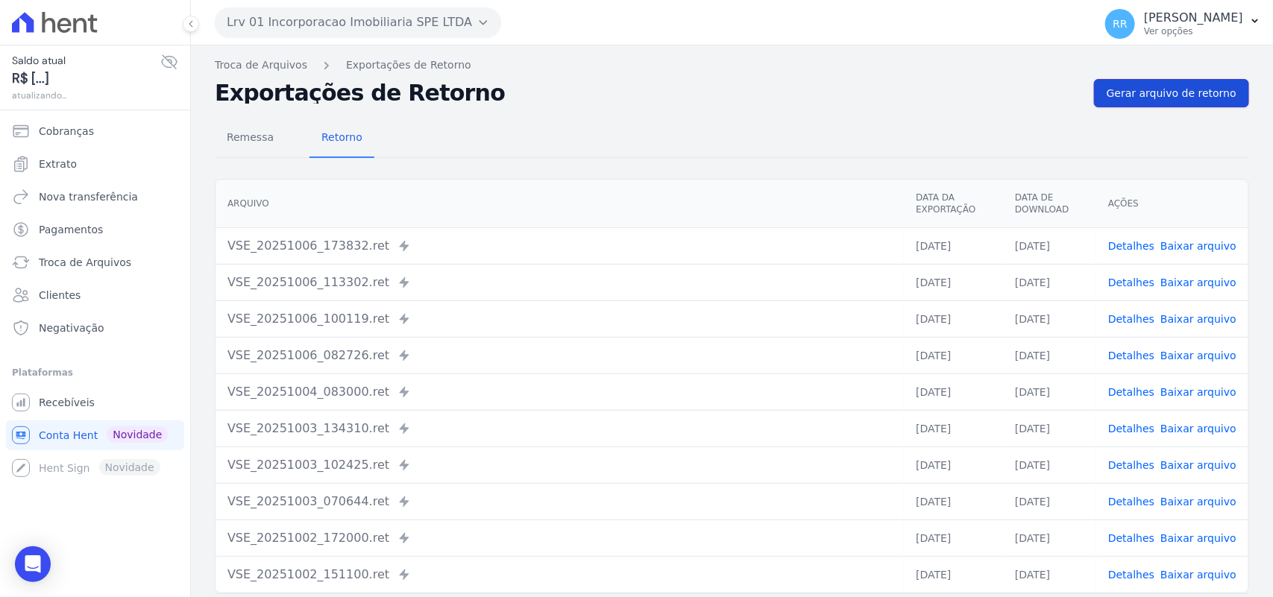
click at [1188, 89] on span "Gerar arquivo de retorno" at bounding box center [1172, 93] width 130 height 15
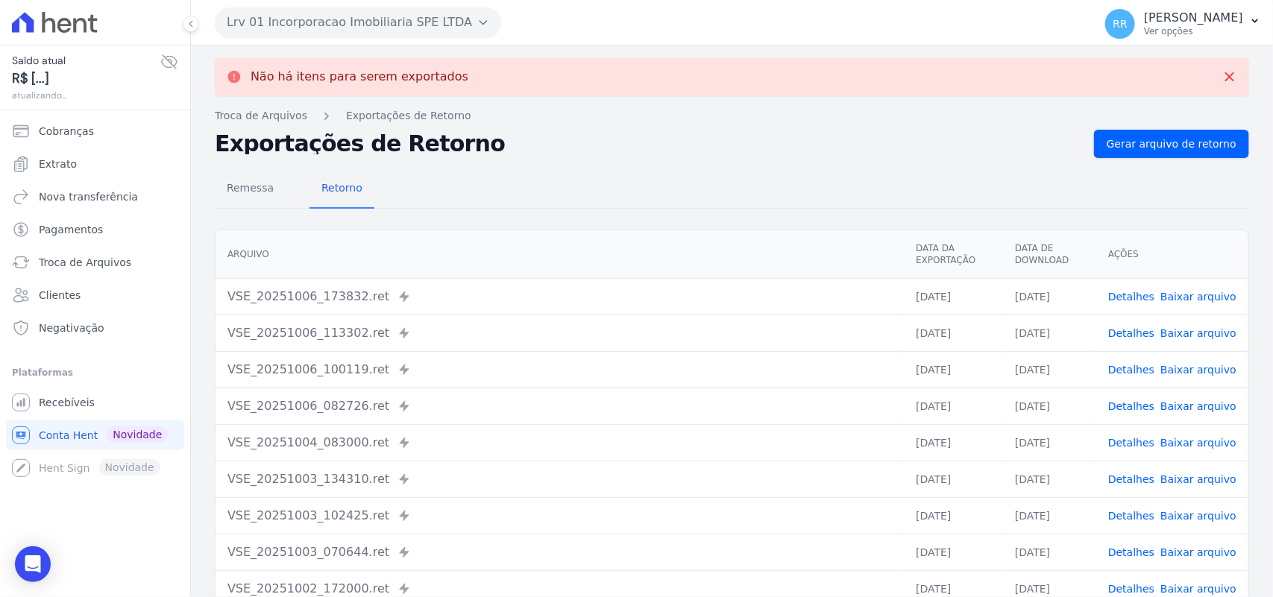
click at [262, 23] on button "Lrv 01 Incorporacao Imobiliaria SPE LTDA" at bounding box center [358, 22] width 286 height 30
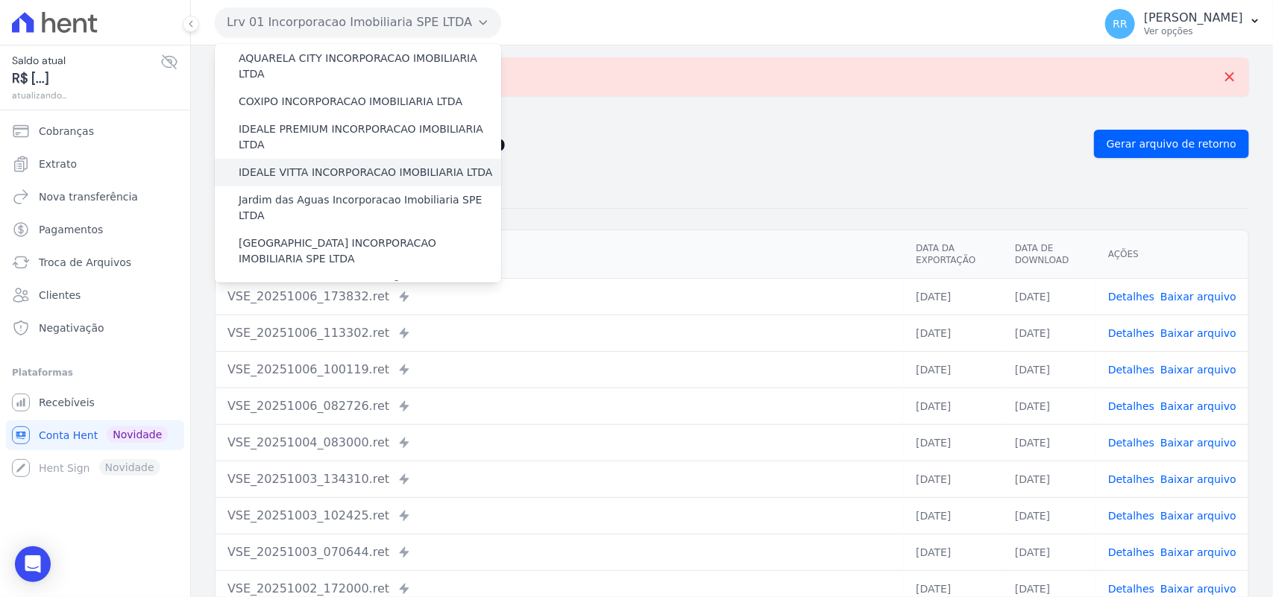
scroll to position [342, 0]
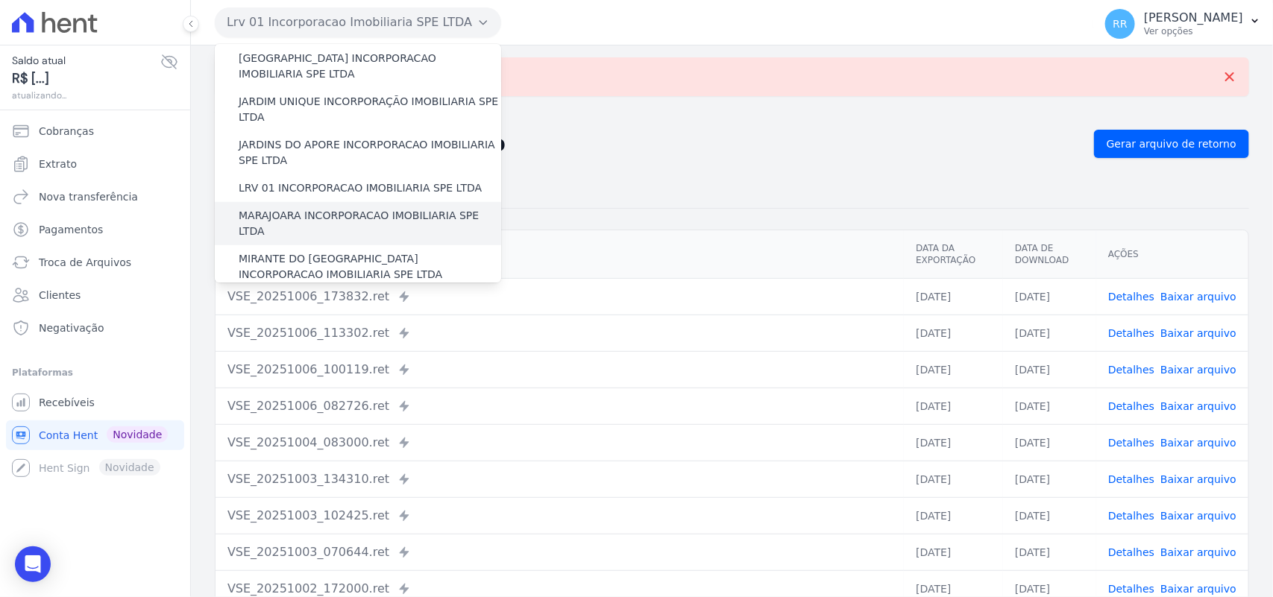
click at [330, 202] on div "MARAJOARA INCORPORACAO IMOBILIARIA SPE LTDA" at bounding box center [358, 223] width 286 height 43
click at [327, 208] on label "MARAJOARA INCORPORACAO IMOBILIARIA SPE LTDA" at bounding box center [370, 223] width 262 height 31
click at [0, 0] on input "MARAJOARA INCORPORACAO IMOBILIARIA SPE LTDA" at bounding box center [0, 0] width 0 height 0
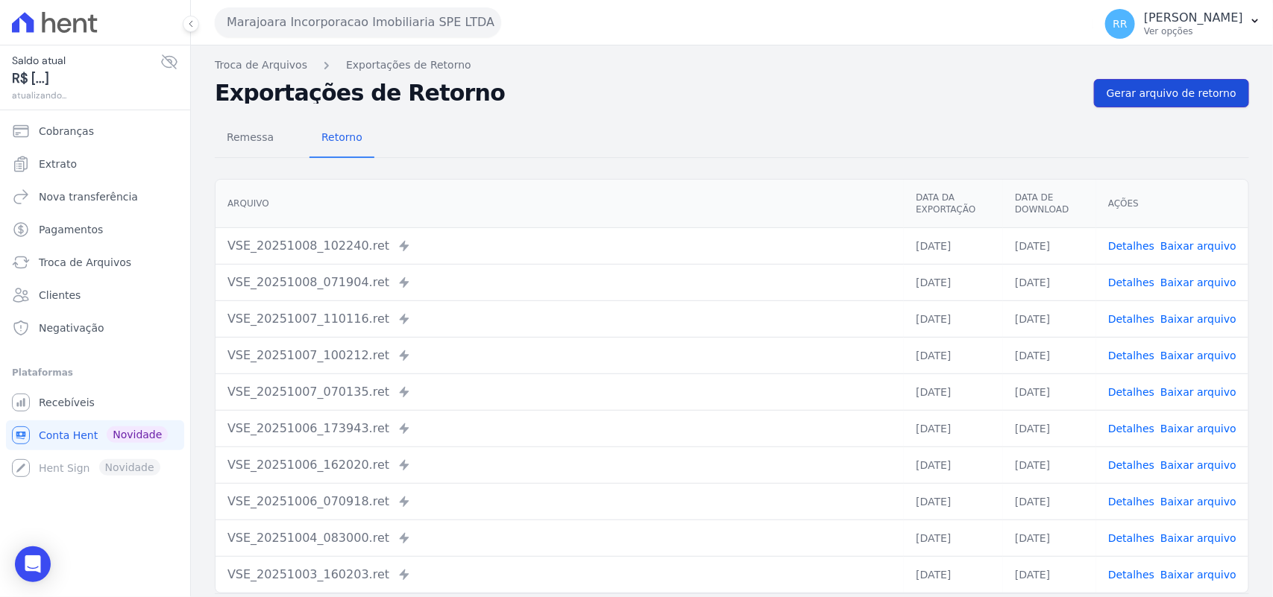
click at [1180, 81] on link "Gerar arquivo de retorno" at bounding box center [1171, 93] width 155 height 28
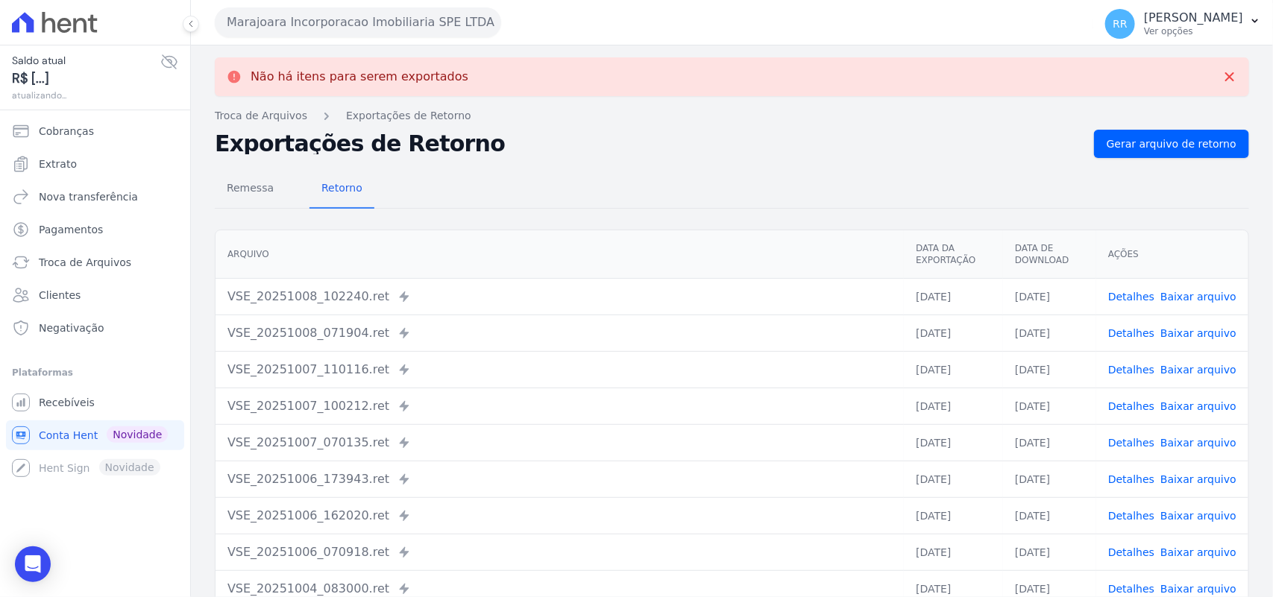
click at [312, 8] on button "Marajoara Incorporacao Imobiliaria SPE LTDA" at bounding box center [358, 22] width 286 height 30
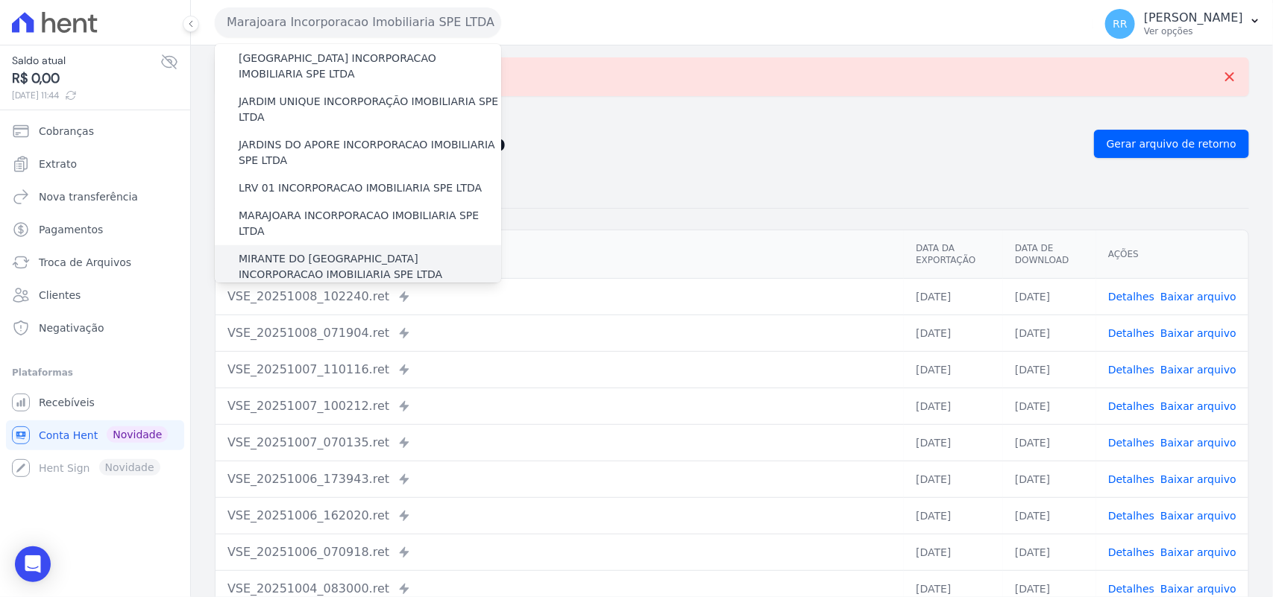
click at [303, 251] on label "MIRANTE DO [GEOGRAPHIC_DATA] INCORPORACAO IMOBILIARIA SPE LTDA" at bounding box center [370, 266] width 262 height 31
click at [0, 0] on input "MIRANTE DO [GEOGRAPHIC_DATA] INCORPORACAO IMOBILIARIA SPE LTDA" at bounding box center [0, 0] width 0 height 0
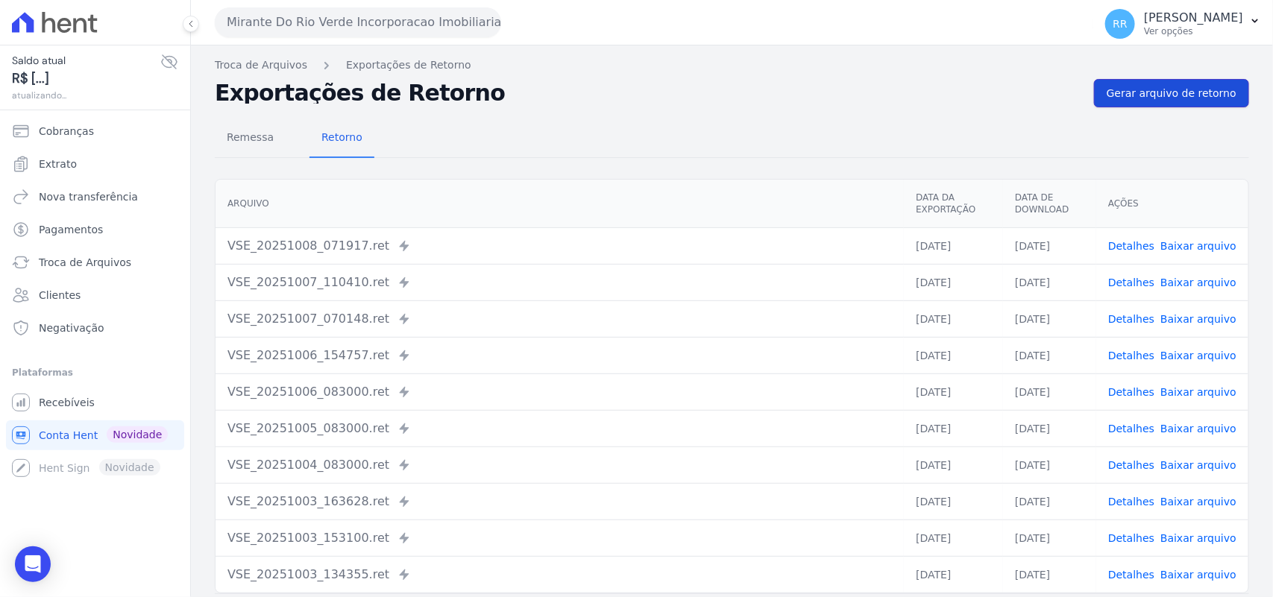
click at [1171, 95] on span "Gerar arquivo de retorno" at bounding box center [1172, 93] width 130 height 15
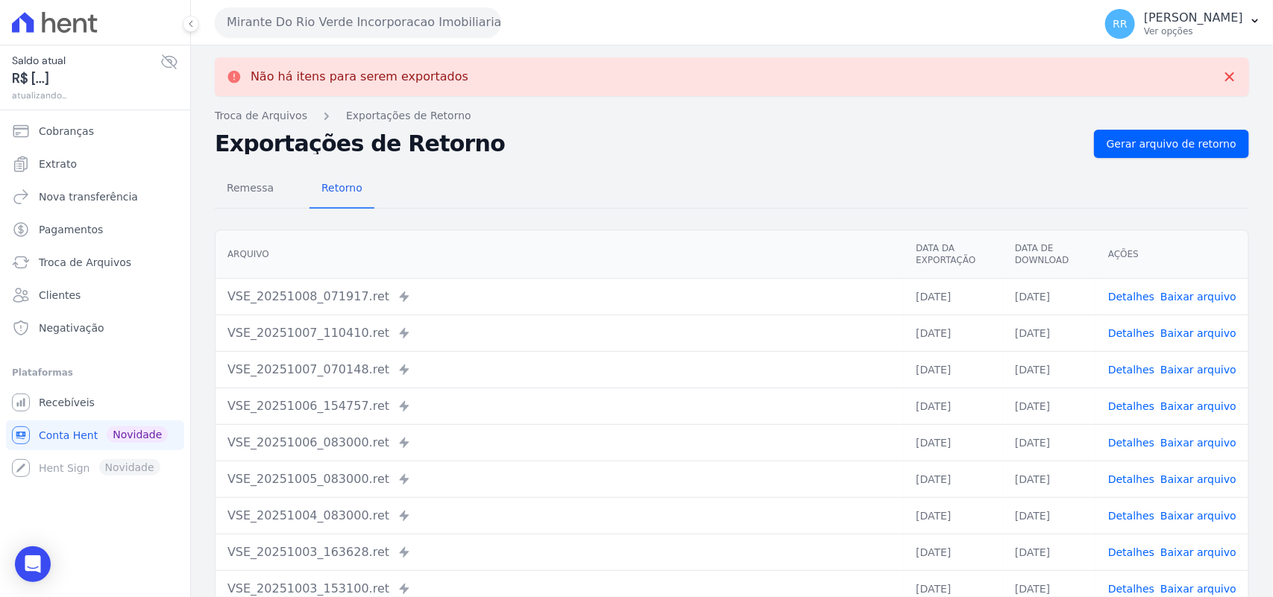
click at [325, 15] on button "Mirante Do Rio Verde Incorporacao Imobiliaria SPE LTDA" at bounding box center [358, 22] width 286 height 30
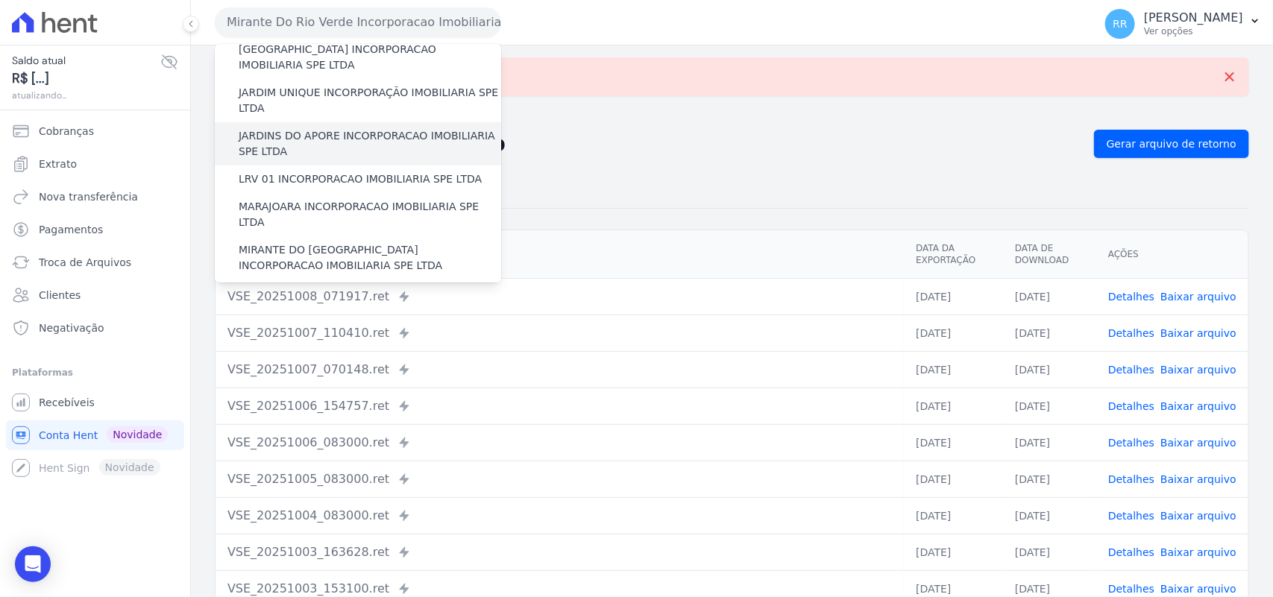
scroll to position [466, 0]
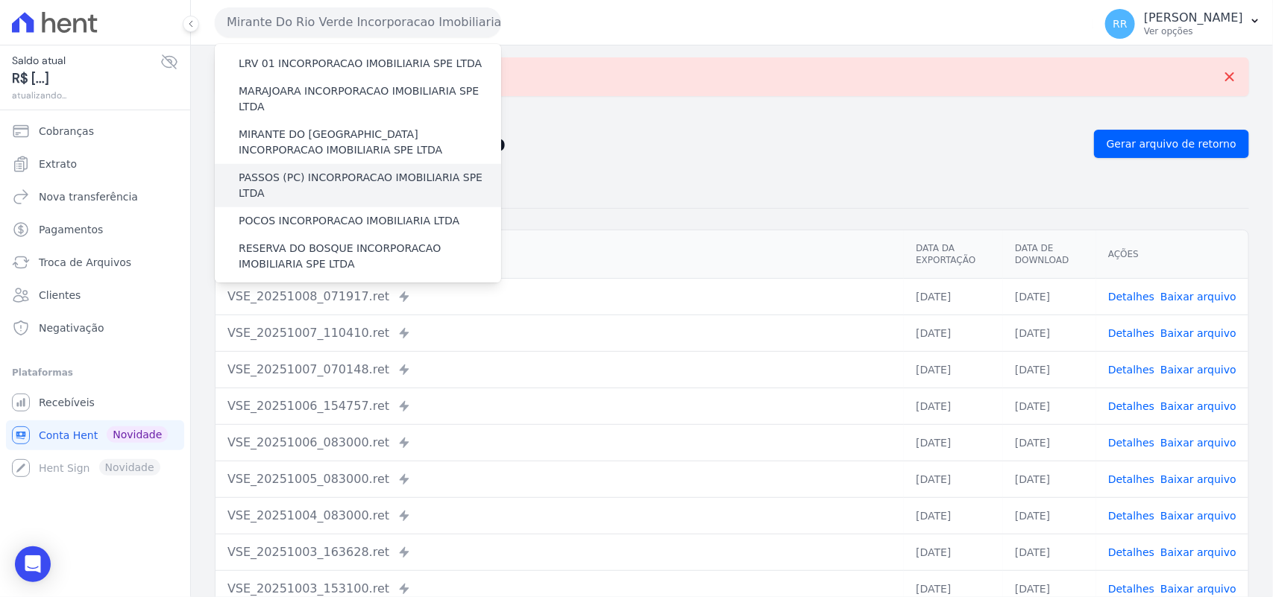
click at [265, 170] on label "PASSOS (PC) INCORPORACAO IMOBILIARIA SPE LTDA" at bounding box center [370, 185] width 262 height 31
click at [0, 0] on input "PASSOS (PC) INCORPORACAO IMOBILIARIA SPE LTDA" at bounding box center [0, 0] width 0 height 0
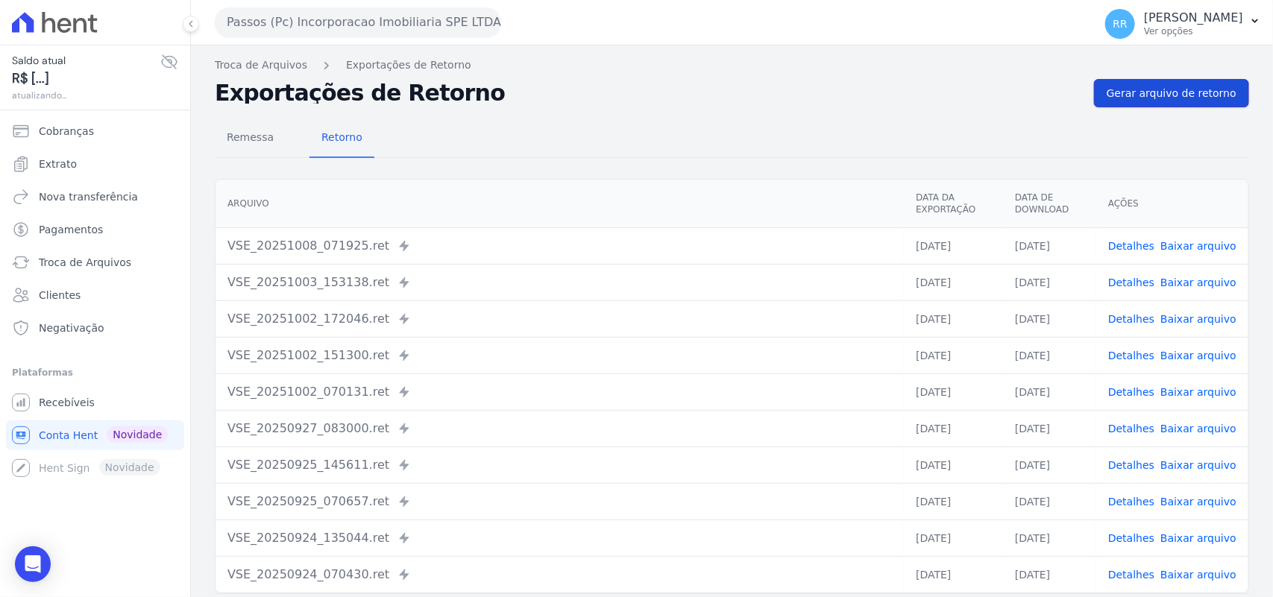
click at [1218, 93] on span "Gerar arquivo de retorno" at bounding box center [1172, 93] width 130 height 15
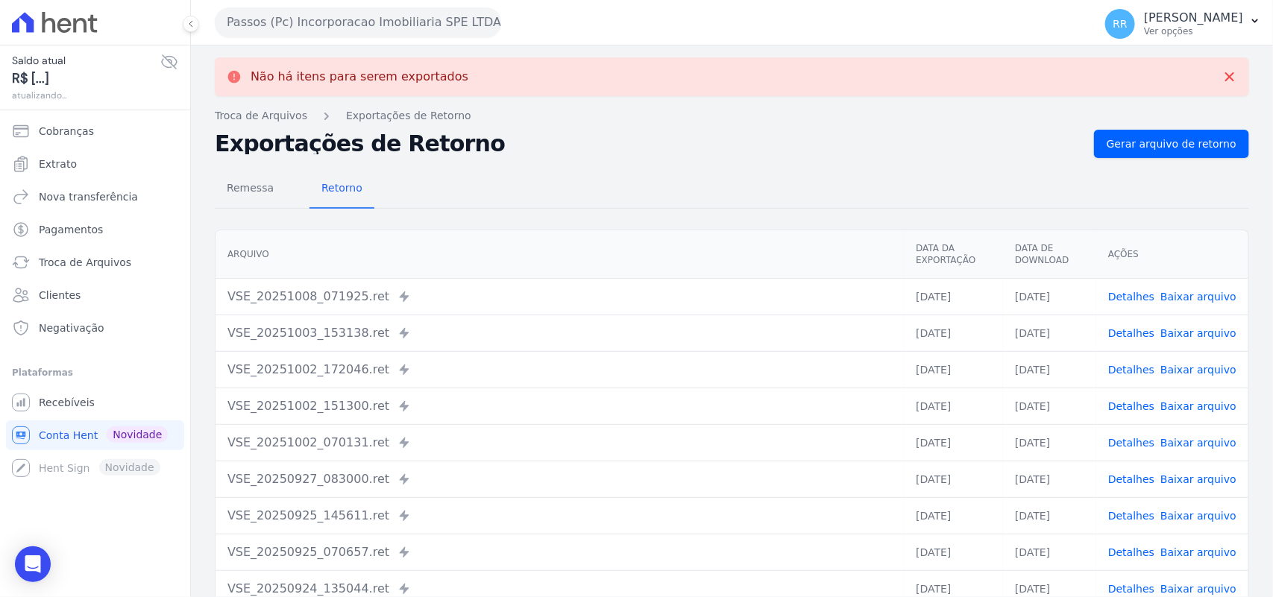
click at [274, 20] on button "Passos (Pc) Incorporacao Imobiliaria SPE LTDA" at bounding box center [358, 22] width 286 height 30
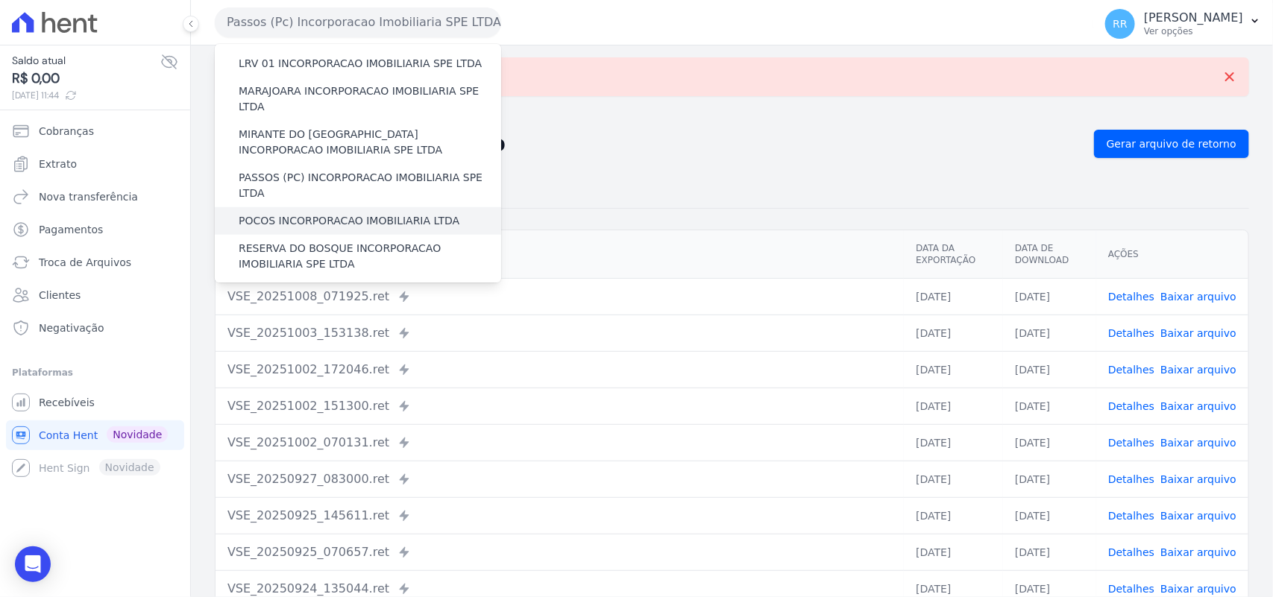
click at [248, 213] on label "POCOS INCORPORACAO IMOBILIARIA LTDA" at bounding box center [349, 221] width 221 height 16
click at [0, 0] on input "POCOS INCORPORACAO IMOBILIARIA LTDA" at bounding box center [0, 0] width 0 height 0
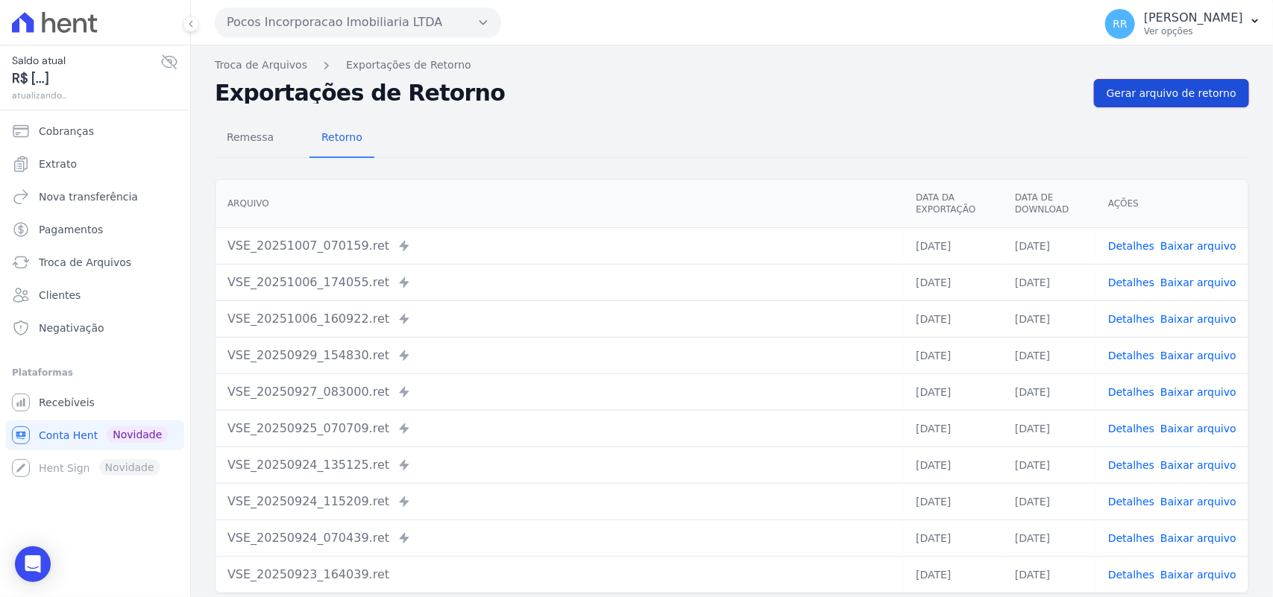
click at [1180, 93] on span "Gerar arquivo de retorno" at bounding box center [1172, 93] width 130 height 15
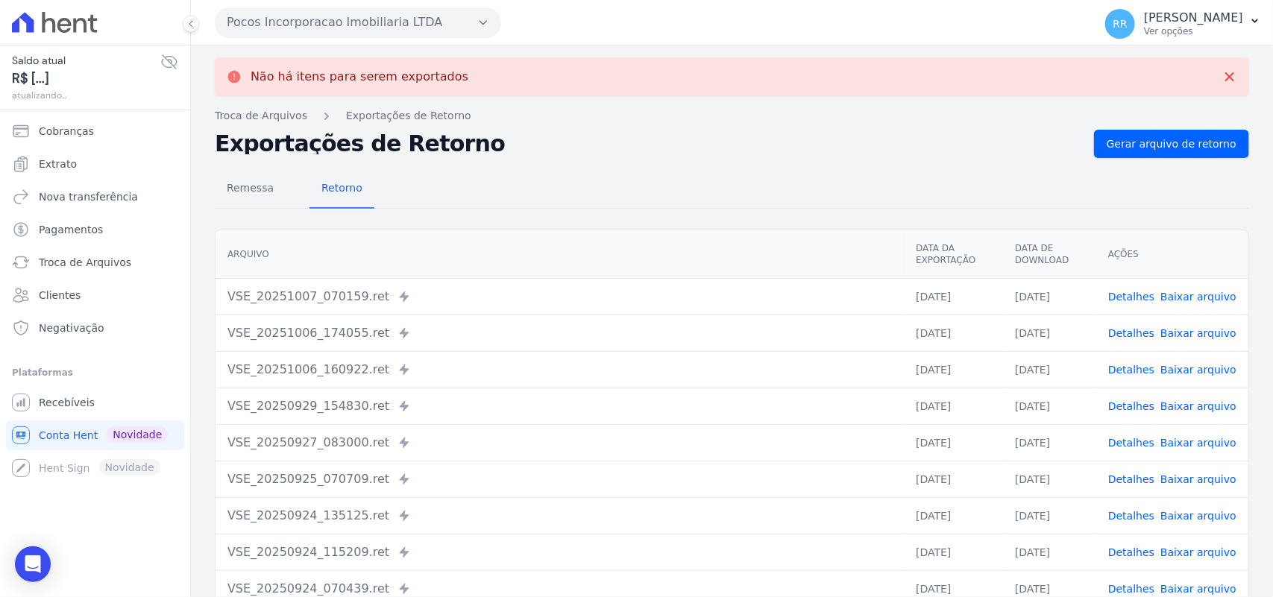
click at [325, 25] on button "Pocos Incorporacao Imobiliaria LTDA" at bounding box center [358, 22] width 286 height 30
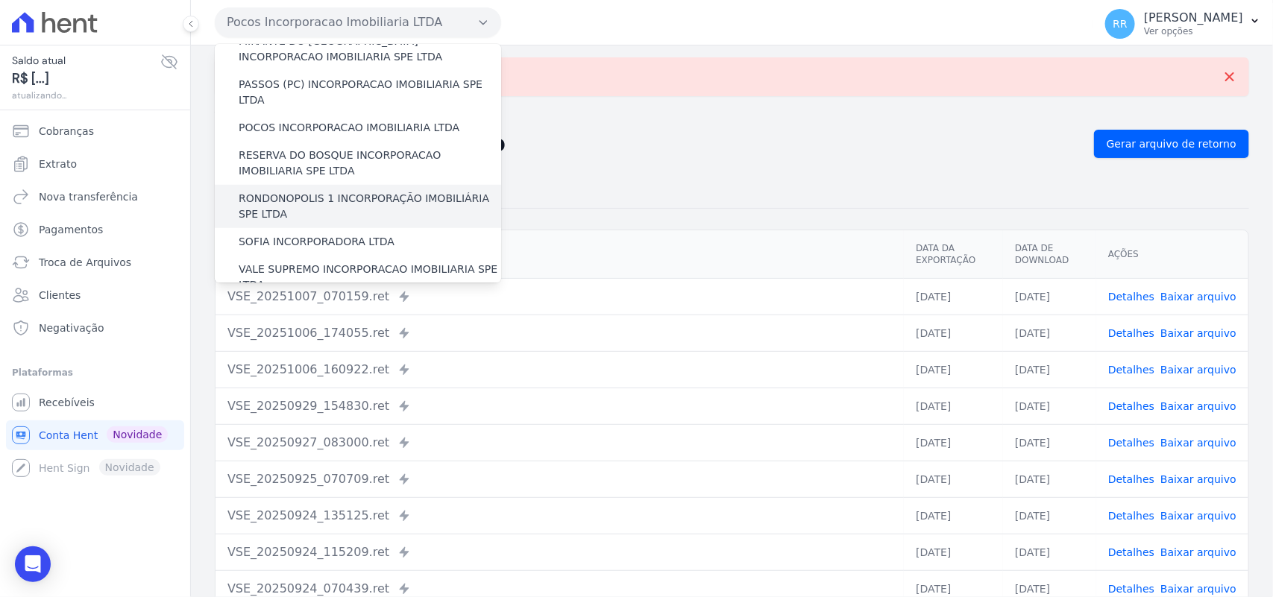
scroll to position [528, 0]
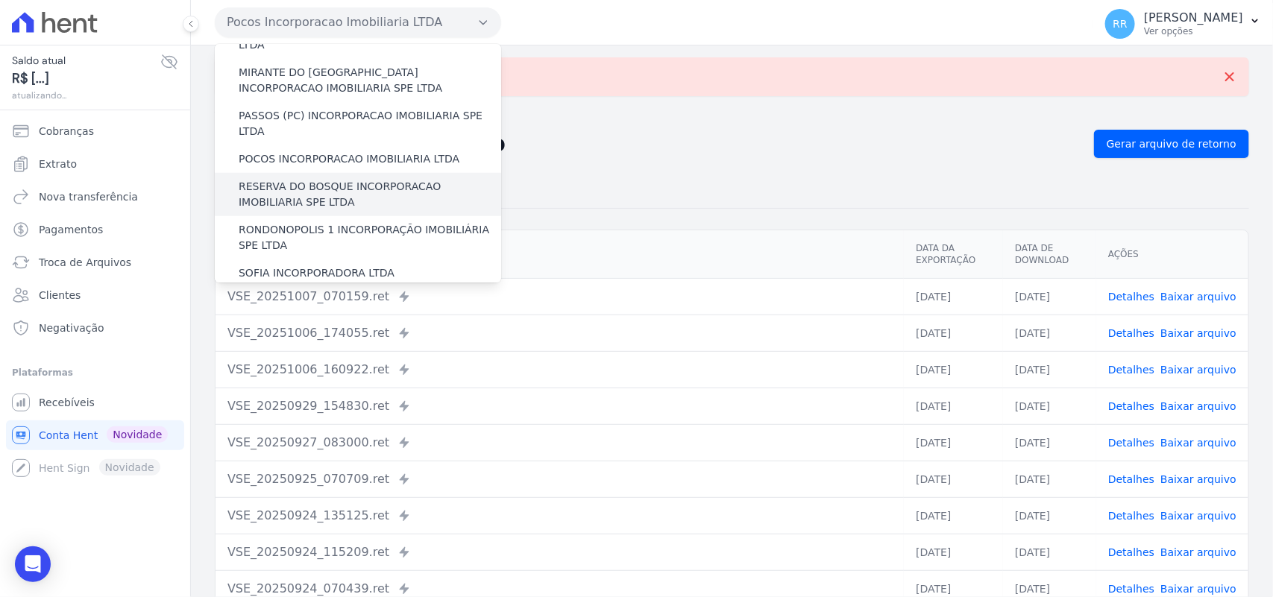
click at [269, 179] on label "RESERVA DO BOSQUE INCORPORACAO IMOBILIARIA SPE LTDA" at bounding box center [370, 194] width 262 height 31
click at [0, 0] on input "RESERVA DO BOSQUE INCORPORACAO IMOBILIARIA SPE LTDA" at bounding box center [0, 0] width 0 height 0
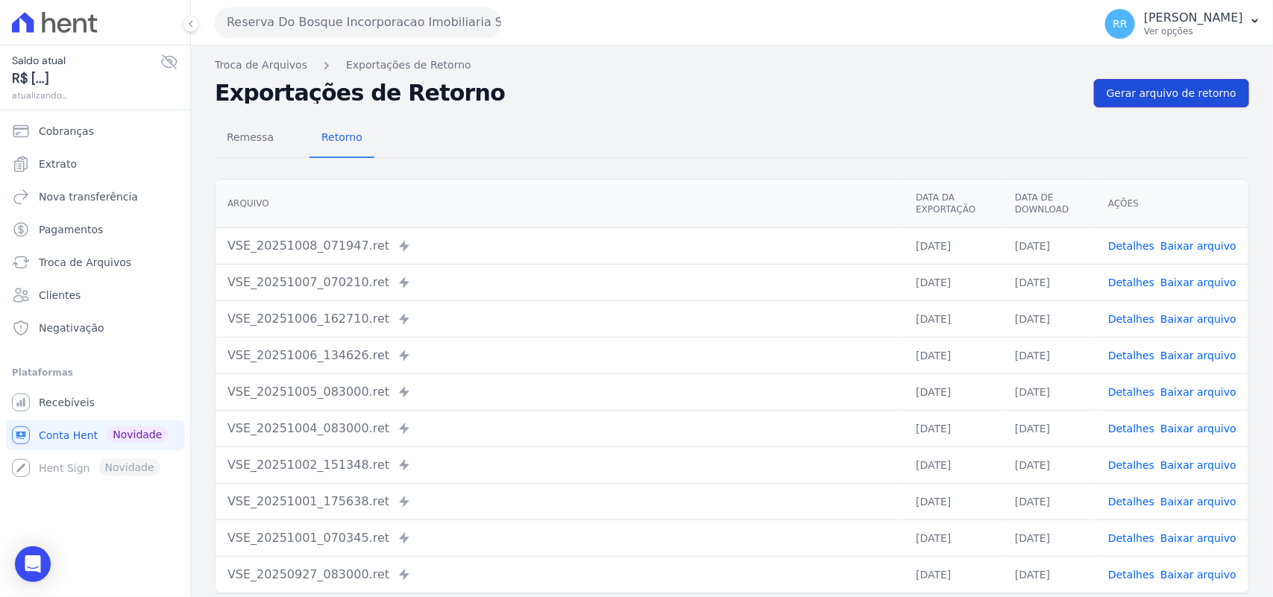
click at [1154, 91] on span "Gerar arquivo de retorno" at bounding box center [1172, 93] width 130 height 15
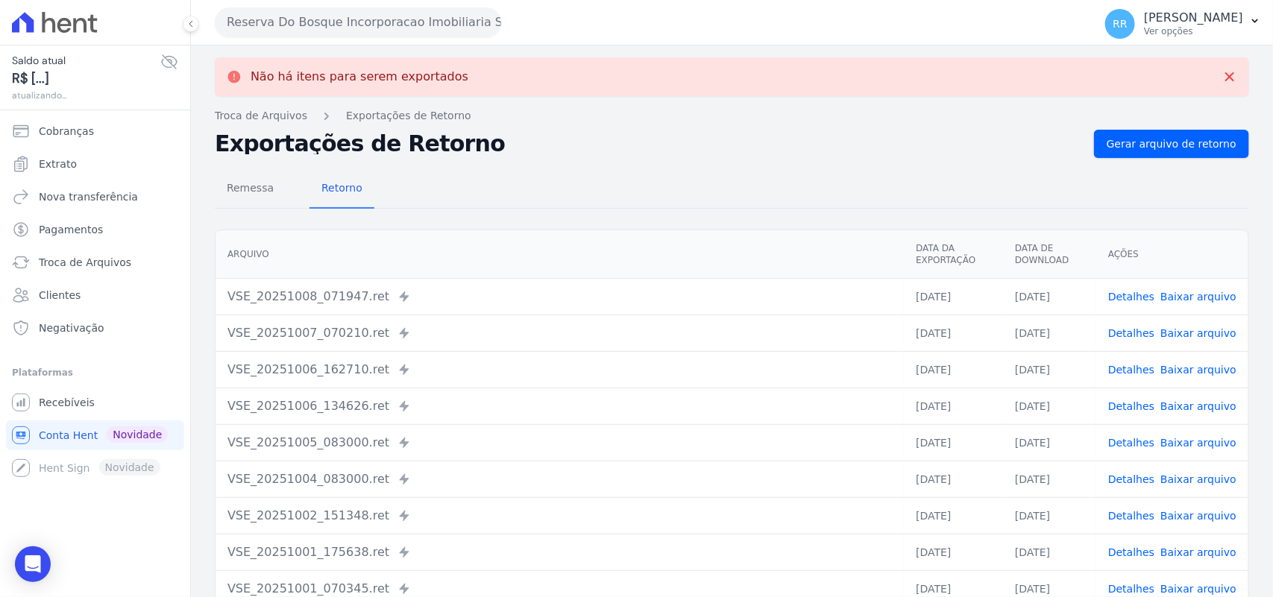
click at [289, 22] on button "Reserva Do Bosque Incorporacao Imobiliaria SPE LTDA" at bounding box center [358, 22] width 286 height 30
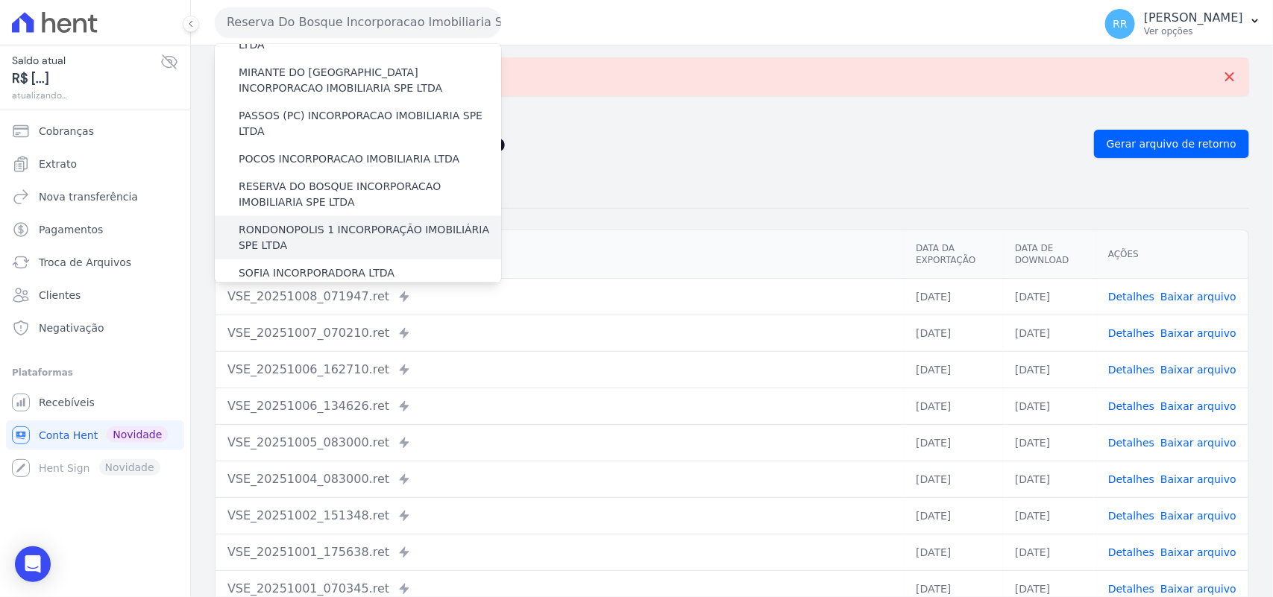
click at [309, 222] on label "RONDONOPOLIS 1 INCORPORAÇÃO IMOBILIÁRIA SPE LTDA" at bounding box center [370, 237] width 262 height 31
click at [0, 0] on input "RONDONOPOLIS 1 INCORPORAÇÃO IMOBILIÁRIA SPE LTDA" at bounding box center [0, 0] width 0 height 0
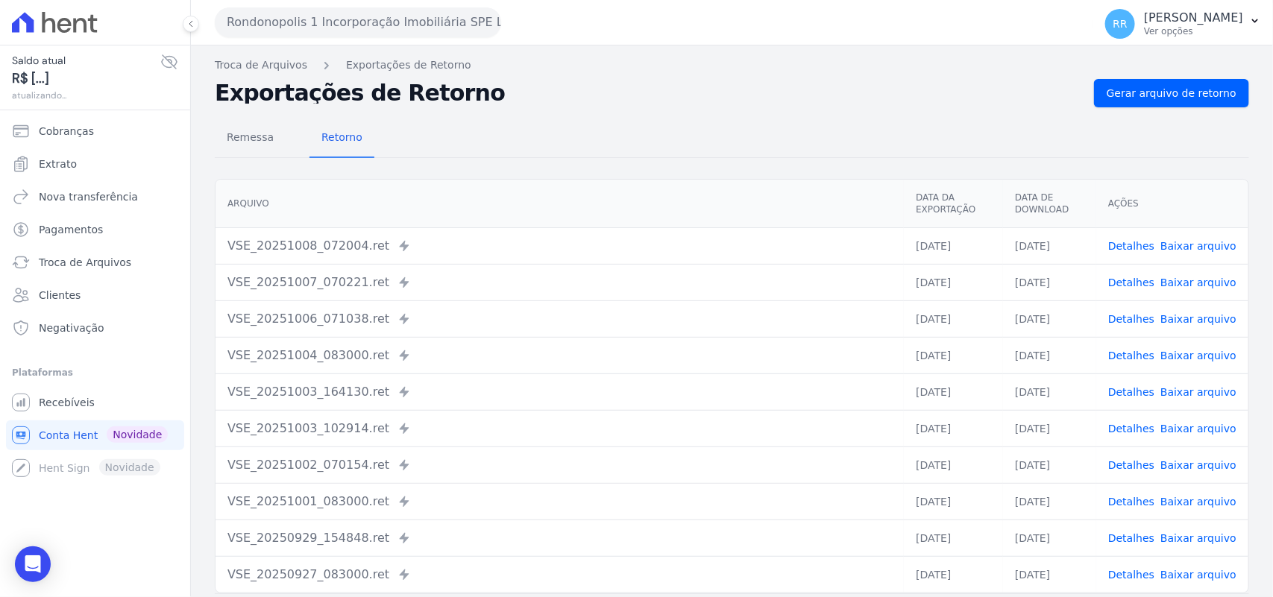
click at [1158, 67] on nav "Troca de Arquivos Exportações de Retorno" at bounding box center [732, 65] width 1034 height 16
click at [1151, 108] on div "Remessa Retorno [GEOGRAPHIC_DATA] Data da Exportação Data de Download Ações VSE…" at bounding box center [732, 376] width 1034 height 539
click at [1162, 98] on span "Gerar arquivo de retorno" at bounding box center [1172, 93] width 130 height 15
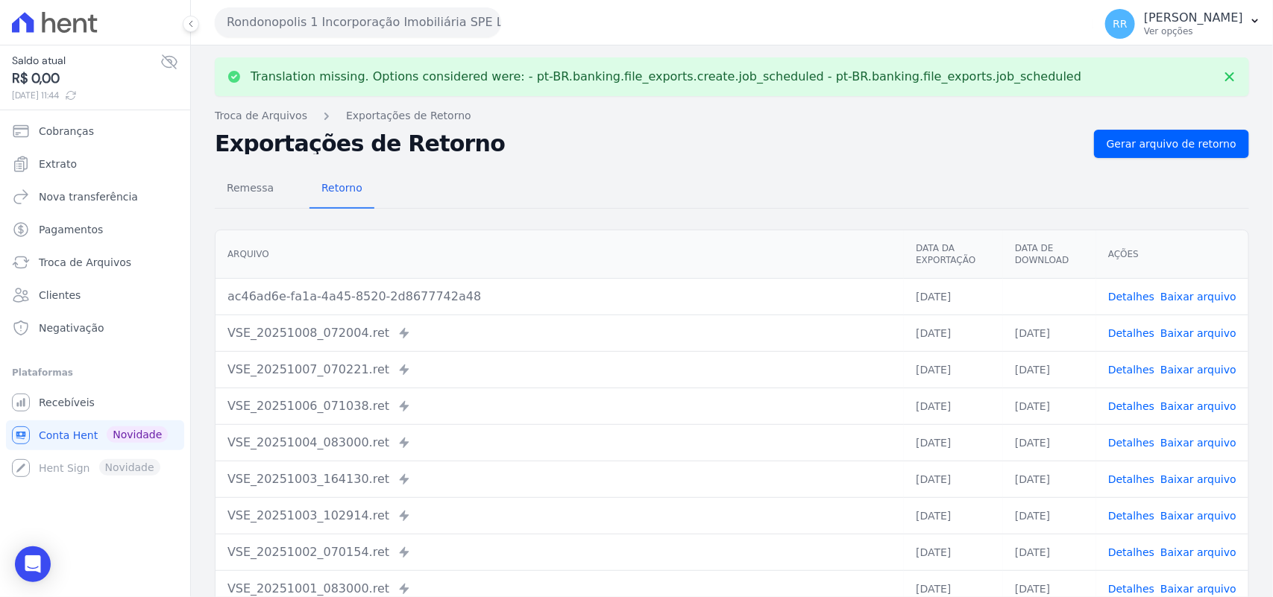
click at [1182, 291] on link "Baixar arquivo" at bounding box center [1198, 297] width 76 height 12
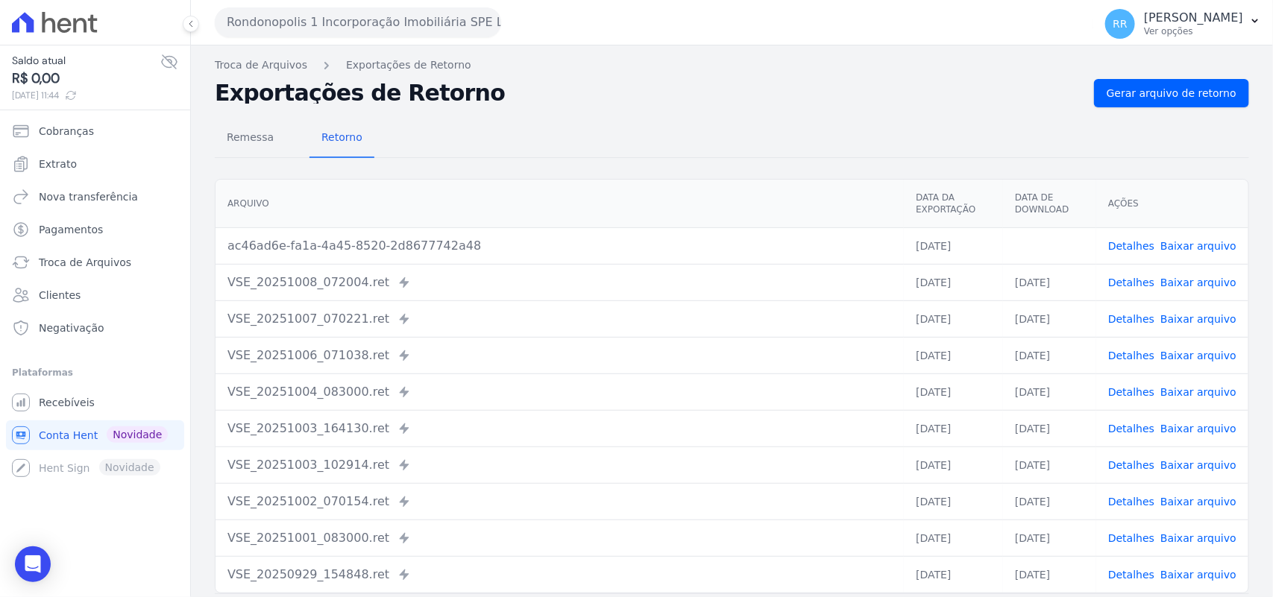
click at [634, 95] on h2 "Exportações de Retorno" at bounding box center [648, 93] width 867 height 21
click at [336, 20] on button "Rondonopolis 1 Incorporação Imobiliária SPE LTDA" at bounding box center [358, 22] width 286 height 30
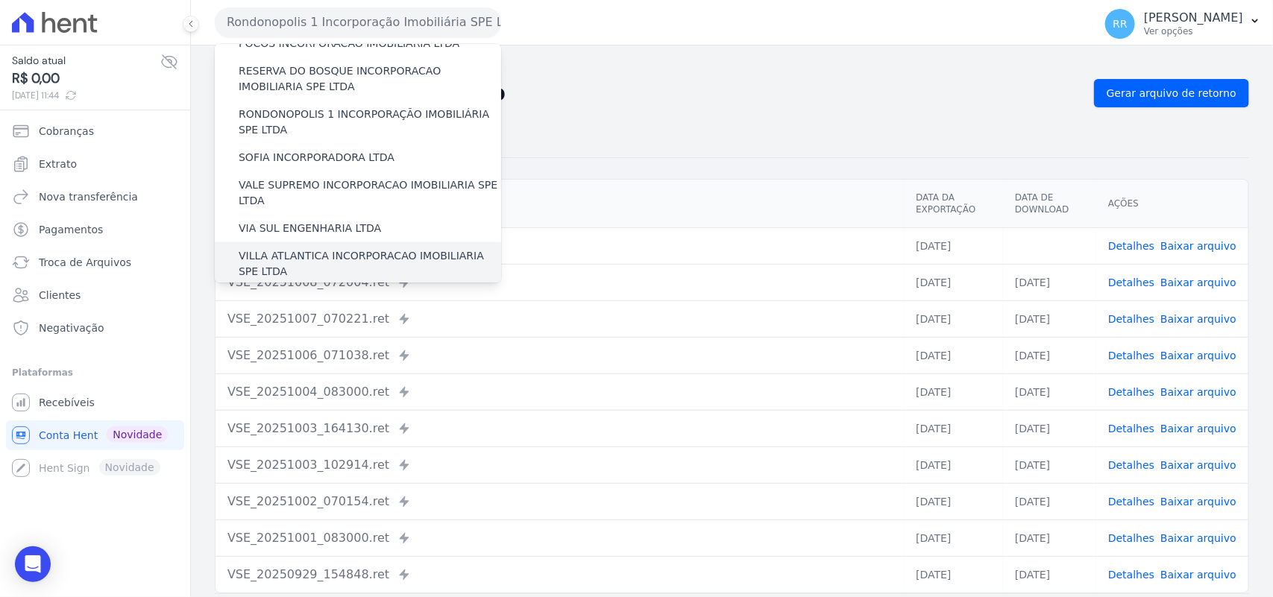
scroll to position [619, 0]
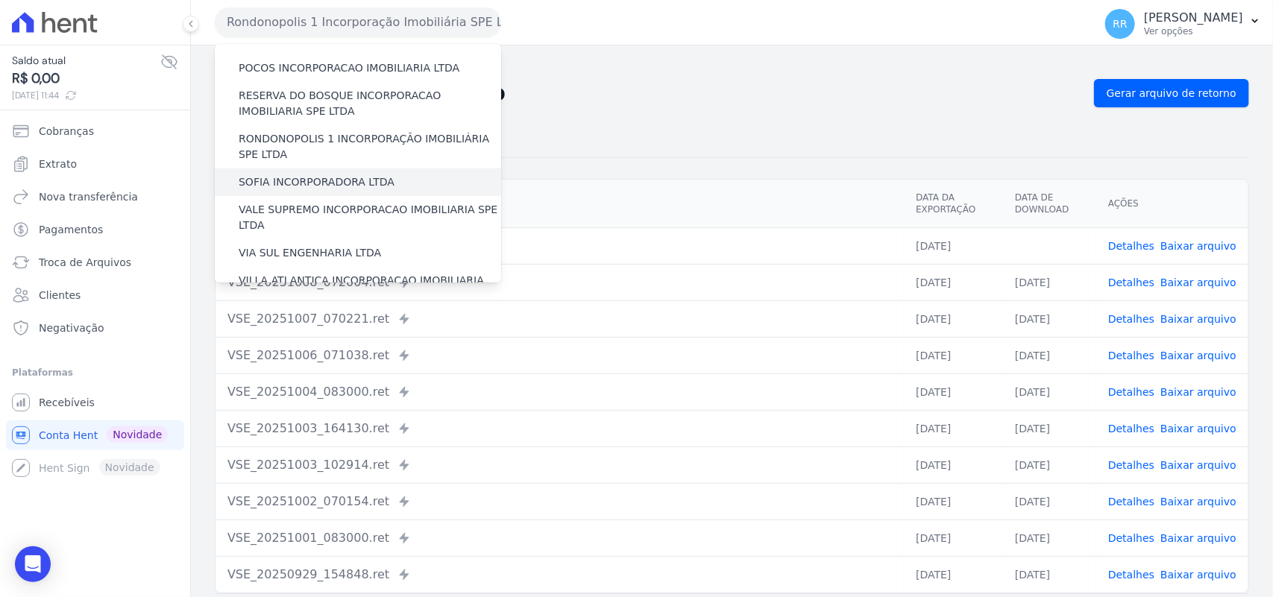
click at [312, 174] on label "SOFIA INCORPORADORA LTDA" at bounding box center [317, 182] width 156 height 16
click at [0, 0] on input "SOFIA INCORPORADORA LTDA" at bounding box center [0, 0] width 0 height 0
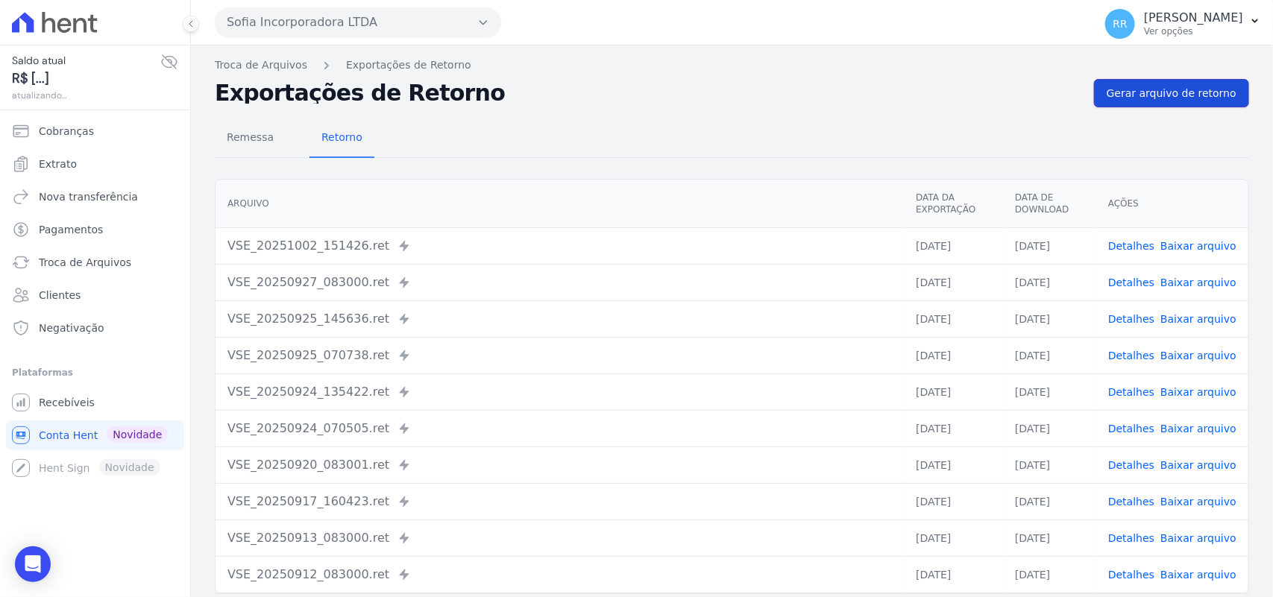
click at [1188, 87] on span "Gerar arquivo de retorno" at bounding box center [1172, 93] width 130 height 15
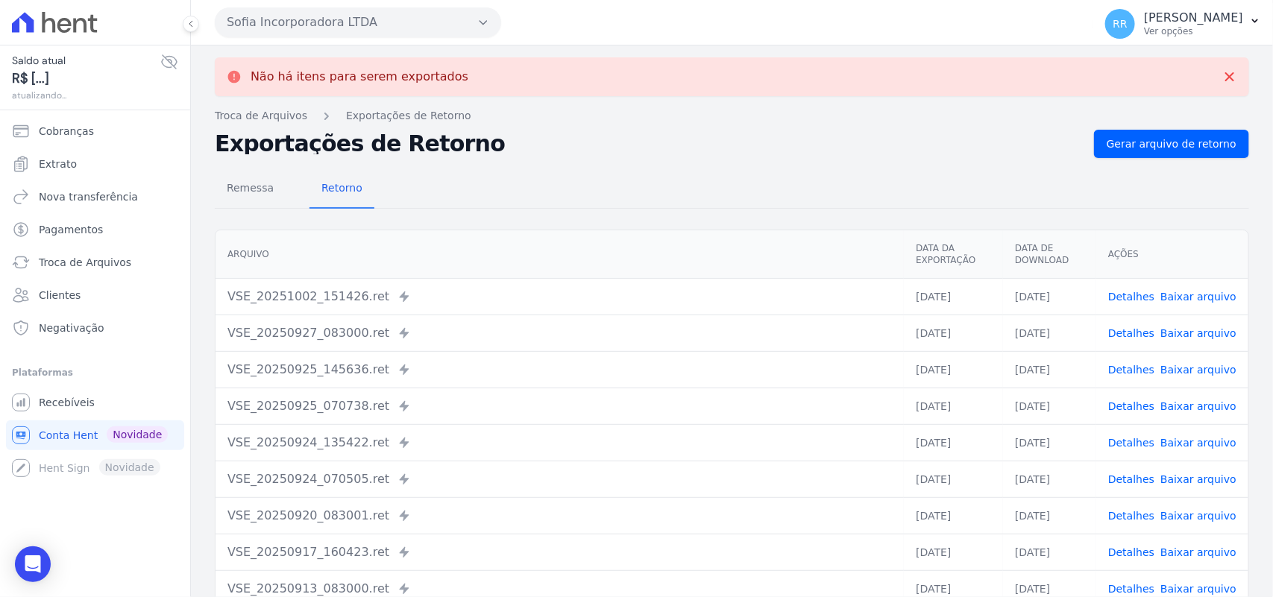
click at [343, 28] on button "Sofia Incorporadora LTDA" at bounding box center [358, 22] width 286 height 30
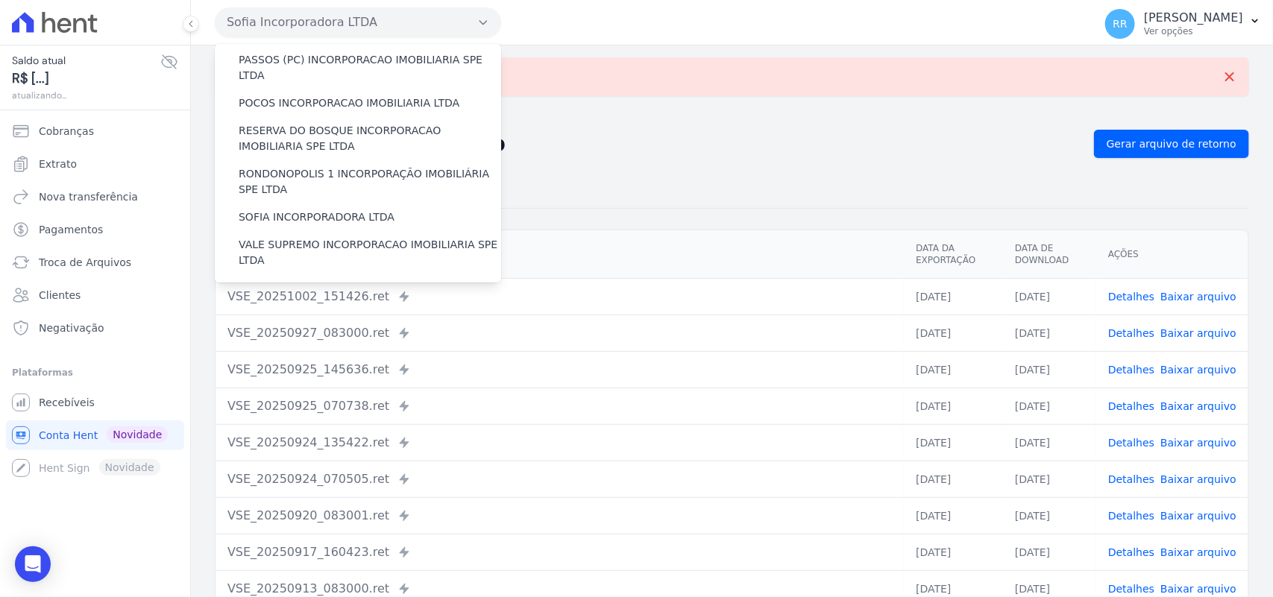
scroll to position [590, 0]
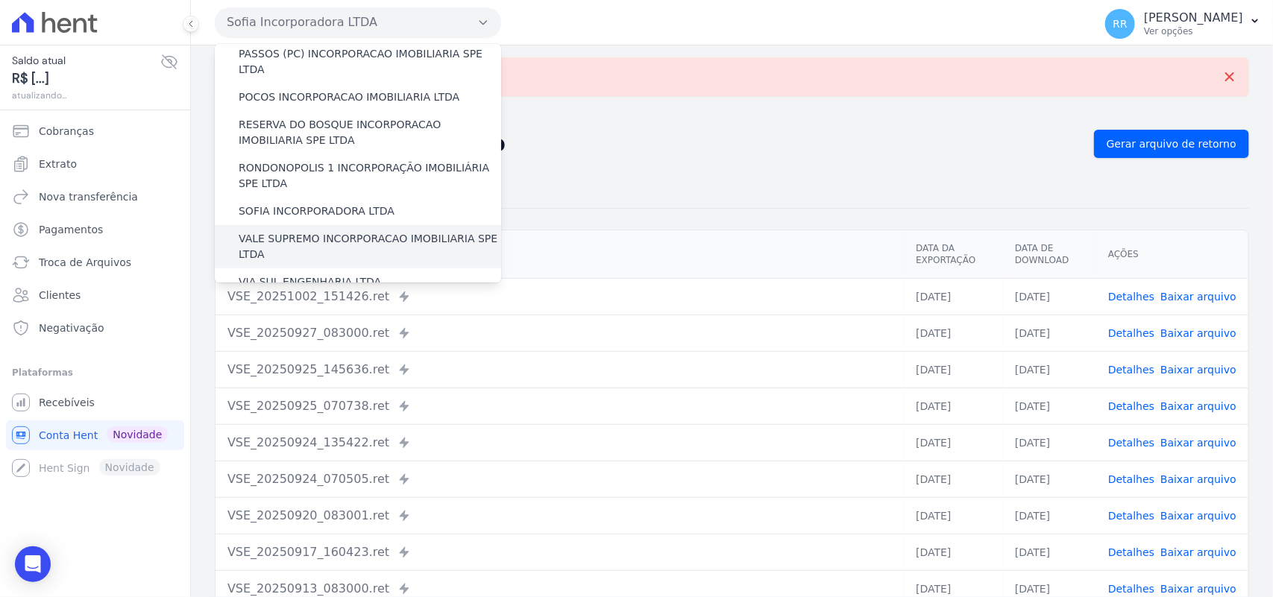
click at [280, 231] on label "VALE SUPREMO INCORPORACAO IMOBILIARIA SPE LTDA" at bounding box center [370, 246] width 262 height 31
click at [0, 0] on input "VALE SUPREMO INCORPORACAO IMOBILIARIA SPE LTDA" at bounding box center [0, 0] width 0 height 0
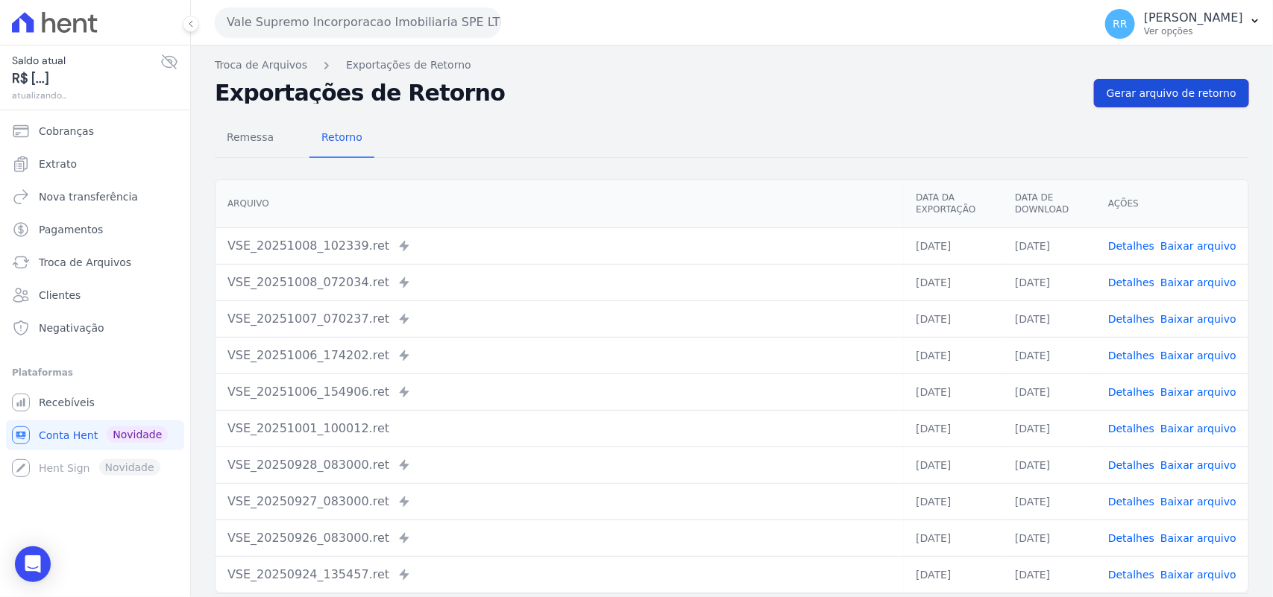
click at [1174, 92] on span "Gerar arquivo de retorno" at bounding box center [1172, 93] width 130 height 15
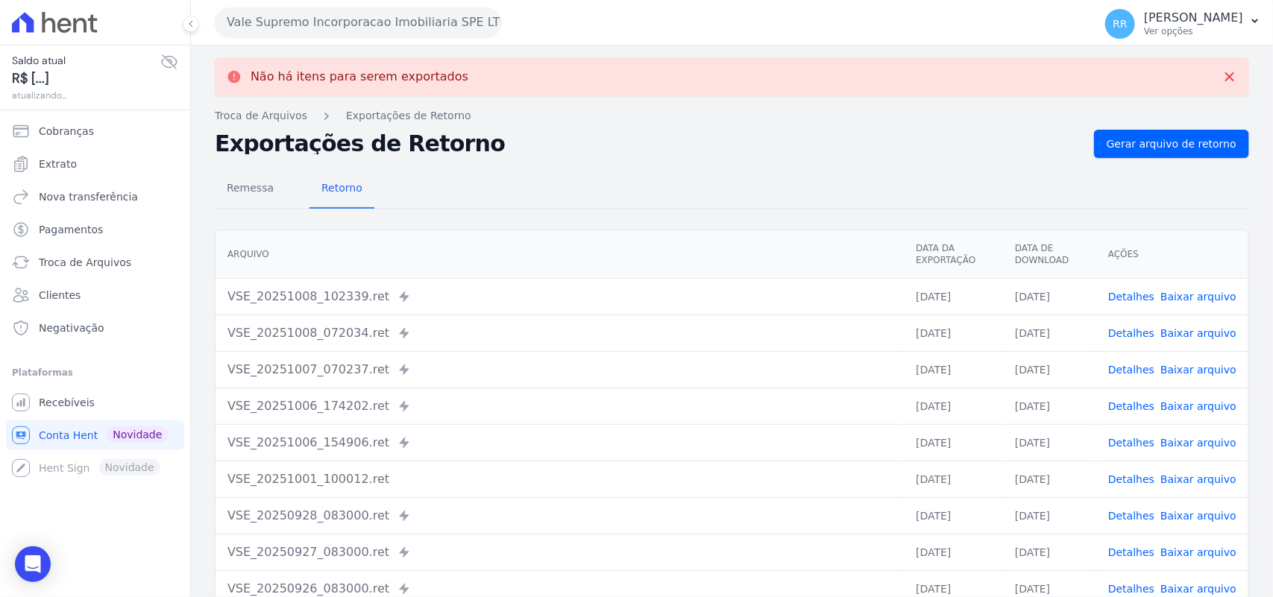
click at [303, 23] on button "Vale Supremo Incorporacao Imobiliaria SPE LTDA" at bounding box center [358, 22] width 286 height 30
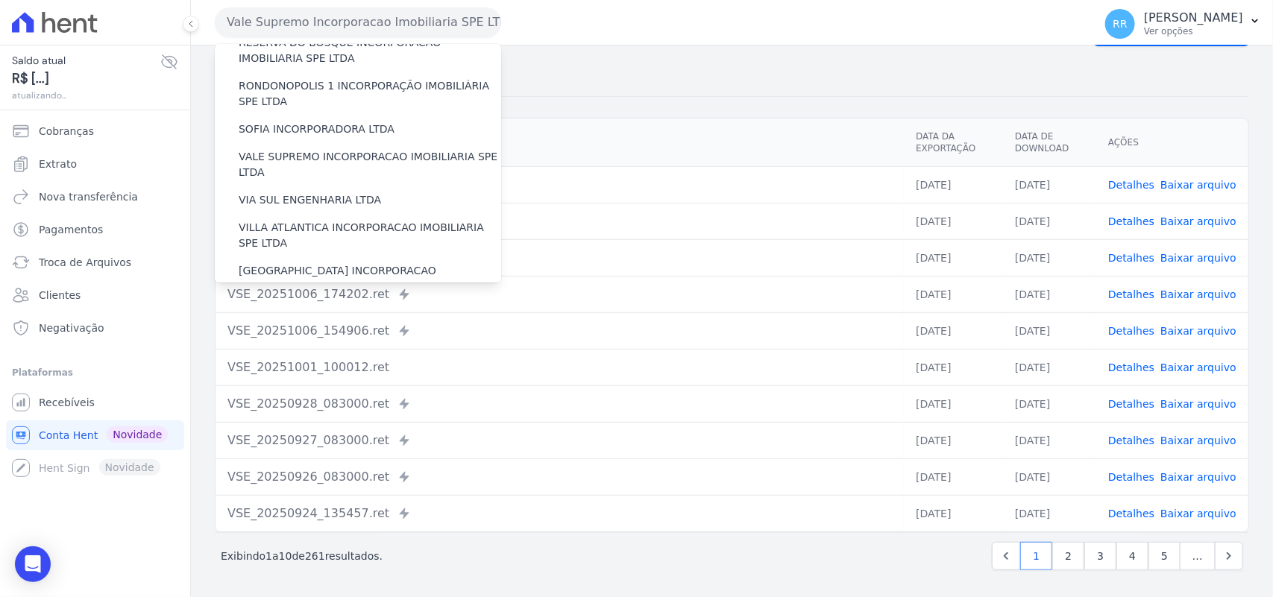
scroll to position [681, 0]
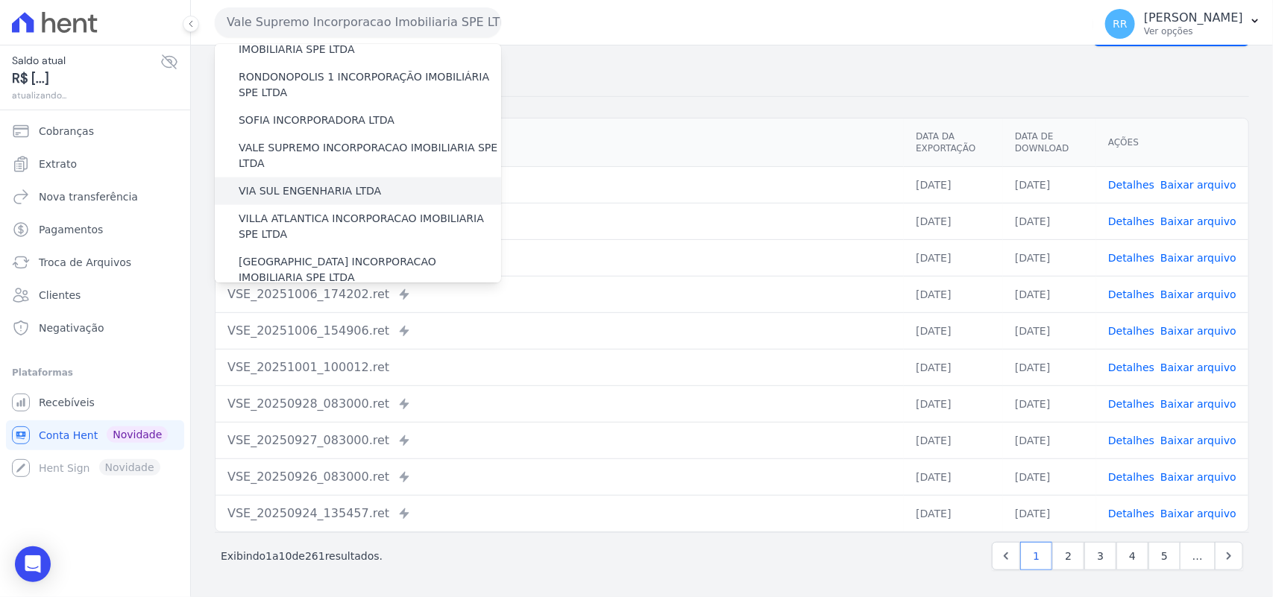
click at [278, 183] on label "VIA SUL ENGENHARIA LTDA" at bounding box center [310, 191] width 142 height 16
click at [0, 0] on input "VIA SUL ENGENHARIA LTDA" at bounding box center [0, 0] width 0 height 0
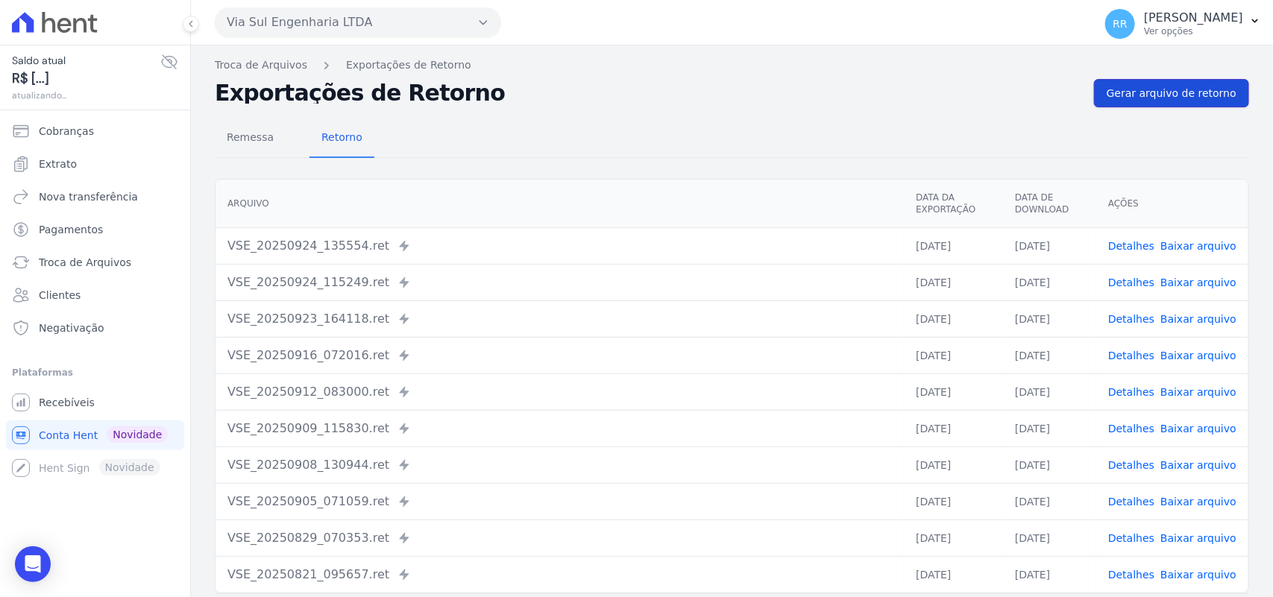
click at [1160, 101] on link "Gerar arquivo de retorno" at bounding box center [1171, 93] width 155 height 28
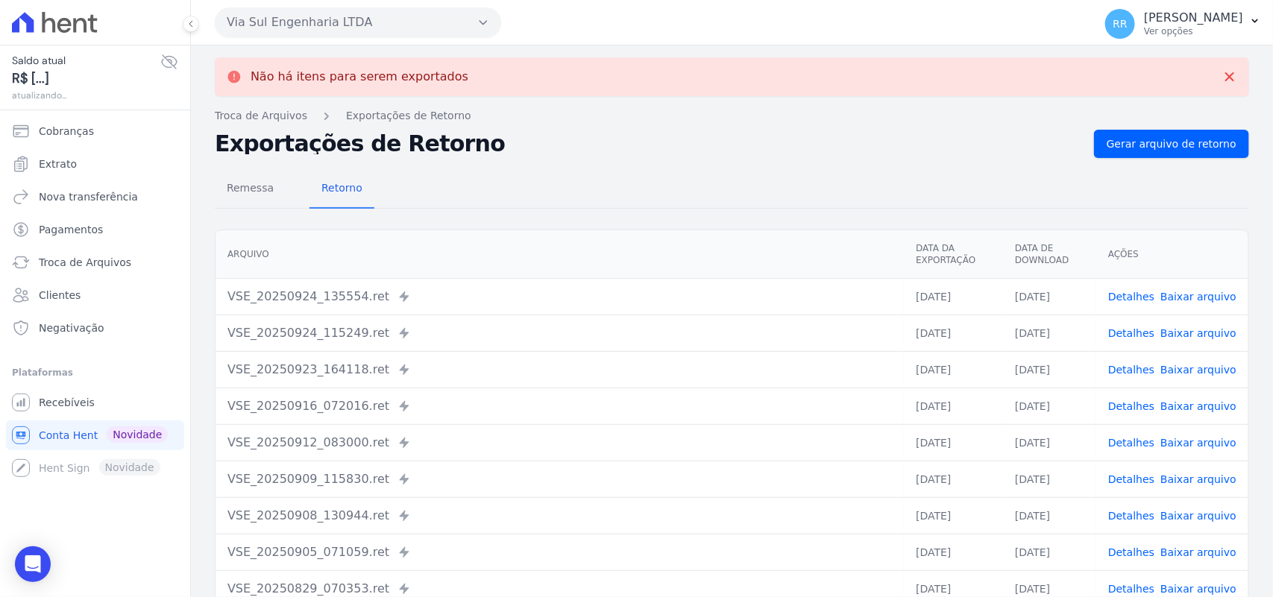
click at [311, 27] on button "Via Sul Engenharia LTDA" at bounding box center [358, 22] width 286 height 30
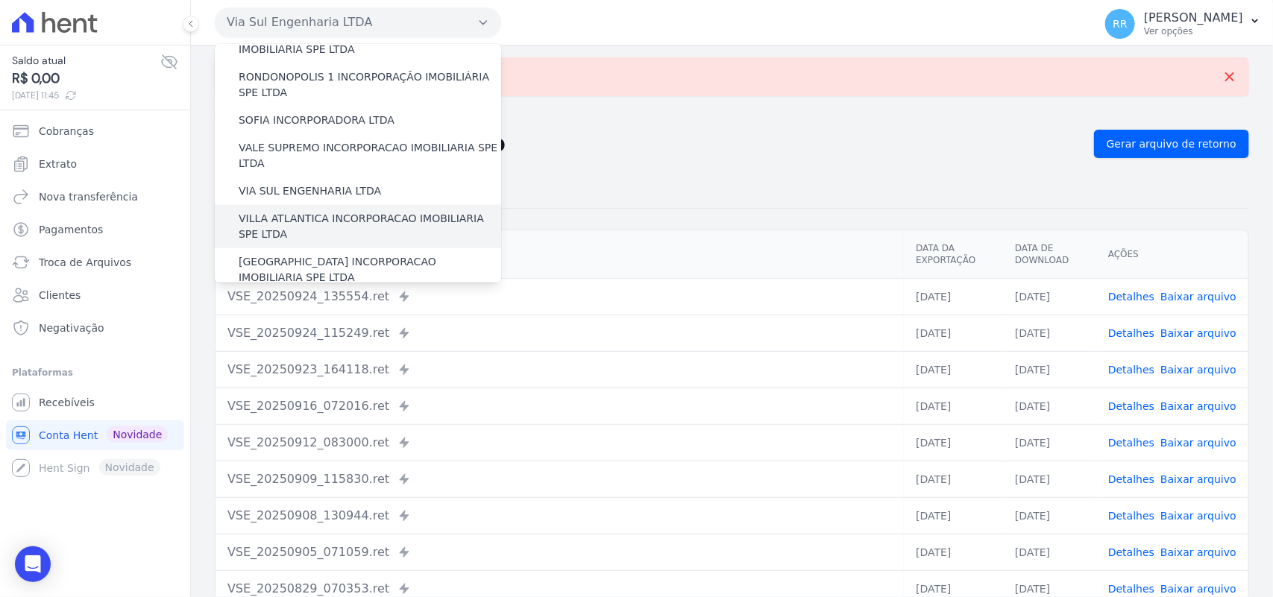
click at [322, 211] on label "VILLA ATLANTICA INCORPORACAO IMOBILIARIA SPE LTDA" at bounding box center [370, 226] width 262 height 31
click at [0, 0] on input "VILLA ATLANTICA INCORPORACAO IMOBILIARIA SPE LTDA" at bounding box center [0, 0] width 0 height 0
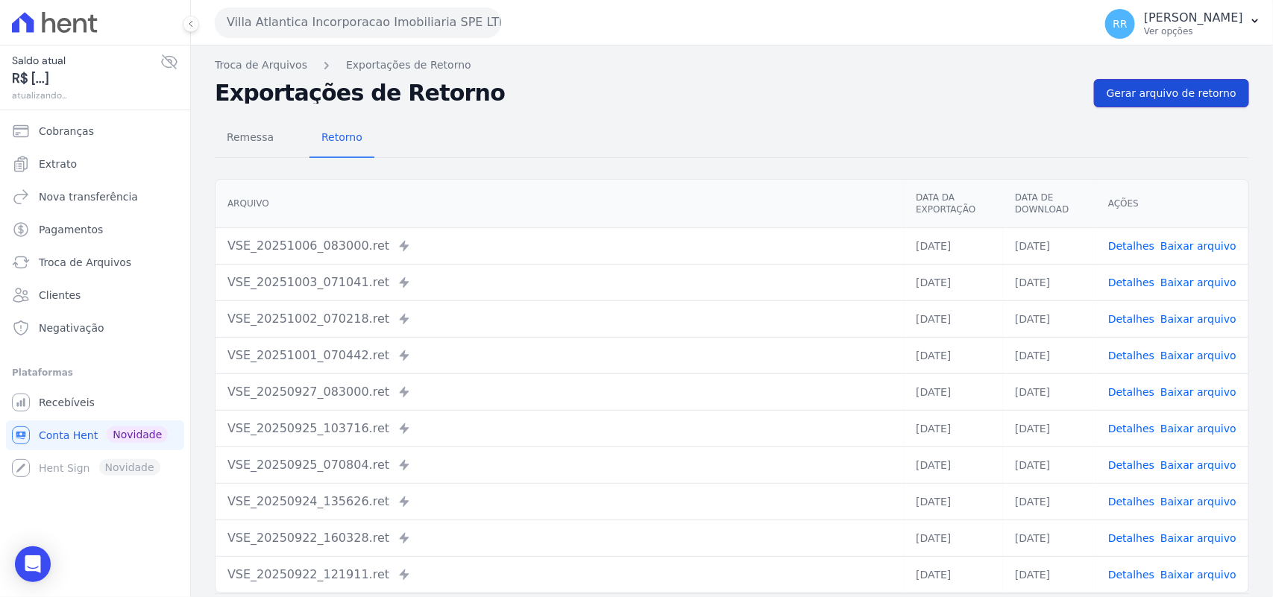
click at [1187, 101] on span "Gerar arquivo de retorno" at bounding box center [1172, 93] width 130 height 15
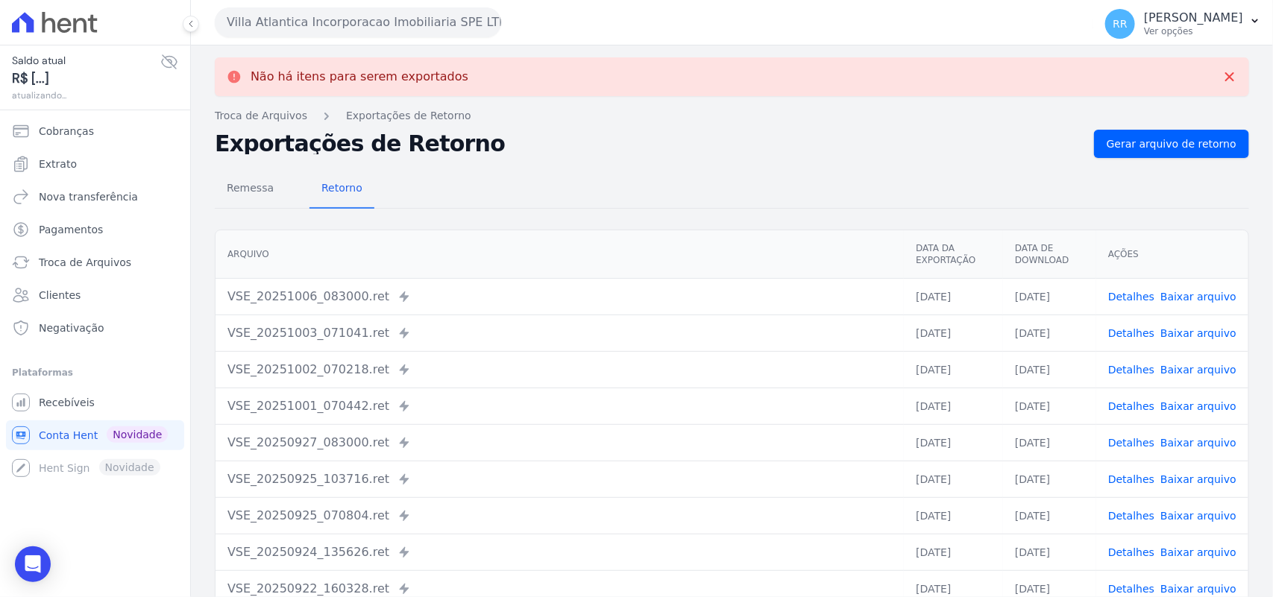
click at [312, 25] on button "Villa Atlantica Incorporacao Imobiliaria SPE LTDA" at bounding box center [358, 22] width 286 height 30
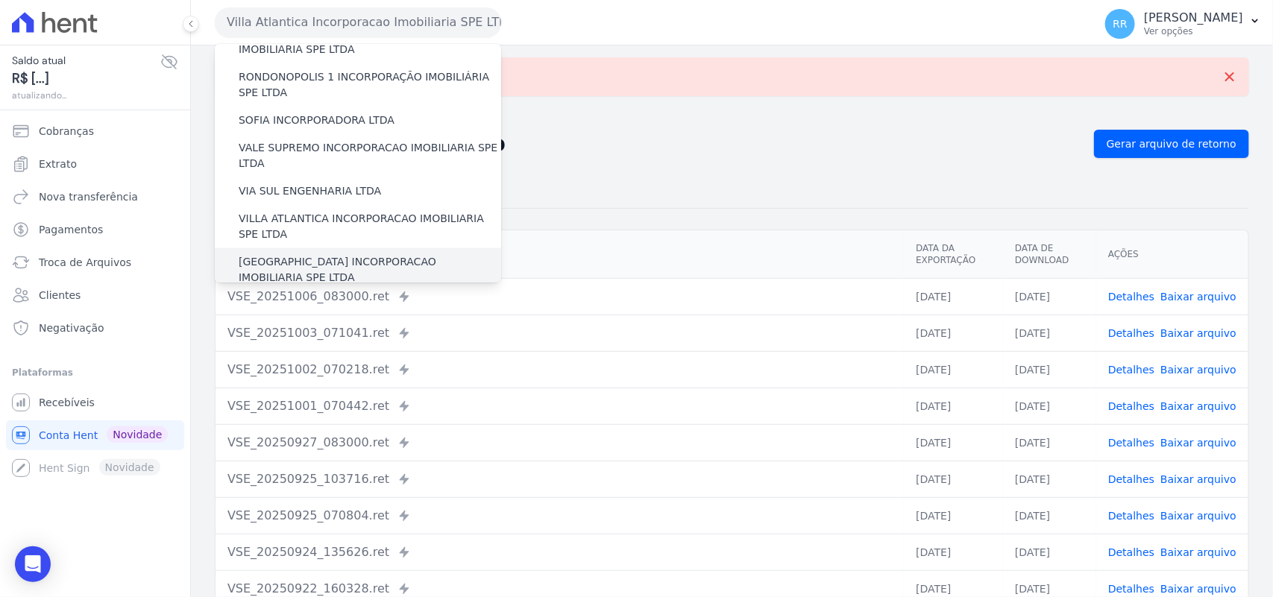
click at [302, 254] on label "[GEOGRAPHIC_DATA] INCORPORACAO IMOBILIARIA SPE LTDA" at bounding box center [370, 269] width 262 height 31
click at [0, 0] on input "[GEOGRAPHIC_DATA] INCORPORACAO IMOBILIARIA SPE LTDA" at bounding box center [0, 0] width 0 height 0
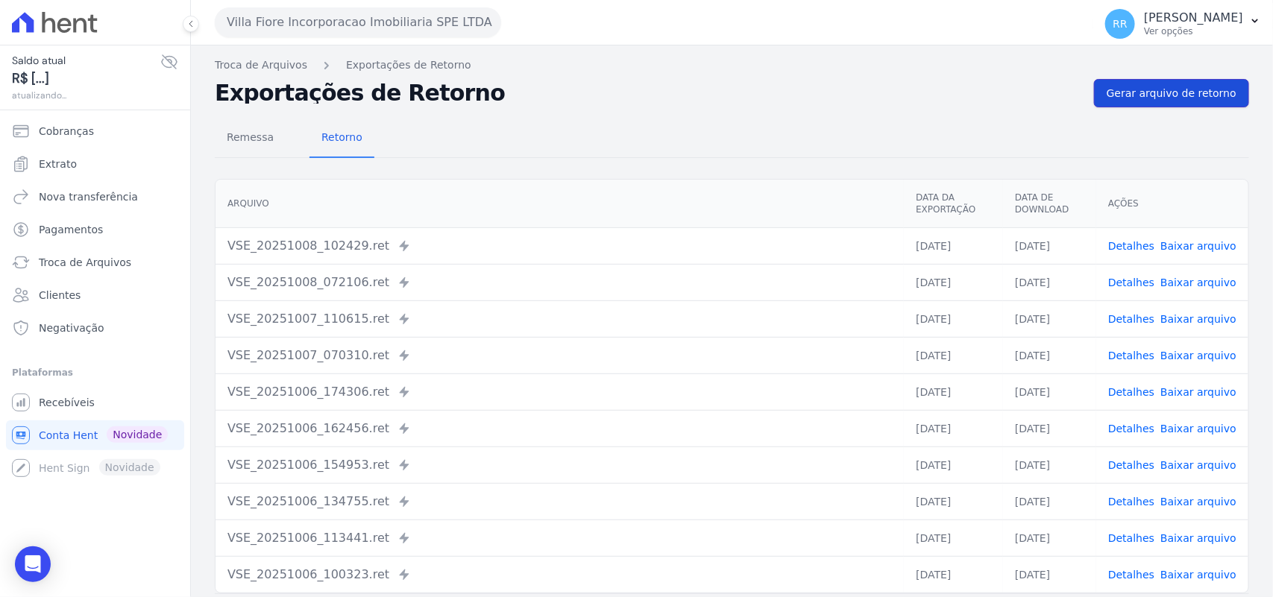
click at [1233, 94] on link "Gerar arquivo de retorno" at bounding box center [1171, 93] width 155 height 28
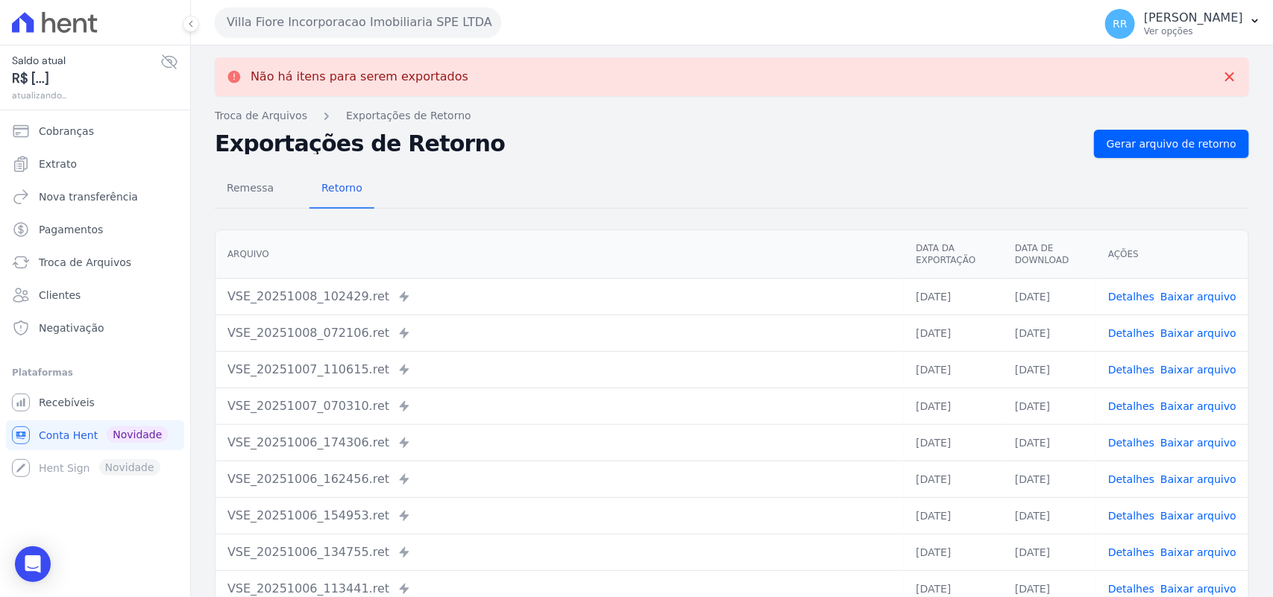
click at [369, 49] on div "Não há itens para serem exportados Troca de [GEOGRAPHIC_DATA] Exportações de Re…" at bounding box center [732, 377] width 1082 height 664
click at [360, 21] on button "Villa Fiore Incorporacao Imobiliaria SPE LTDA" at bounding box center [358, 22] width 286 height 30
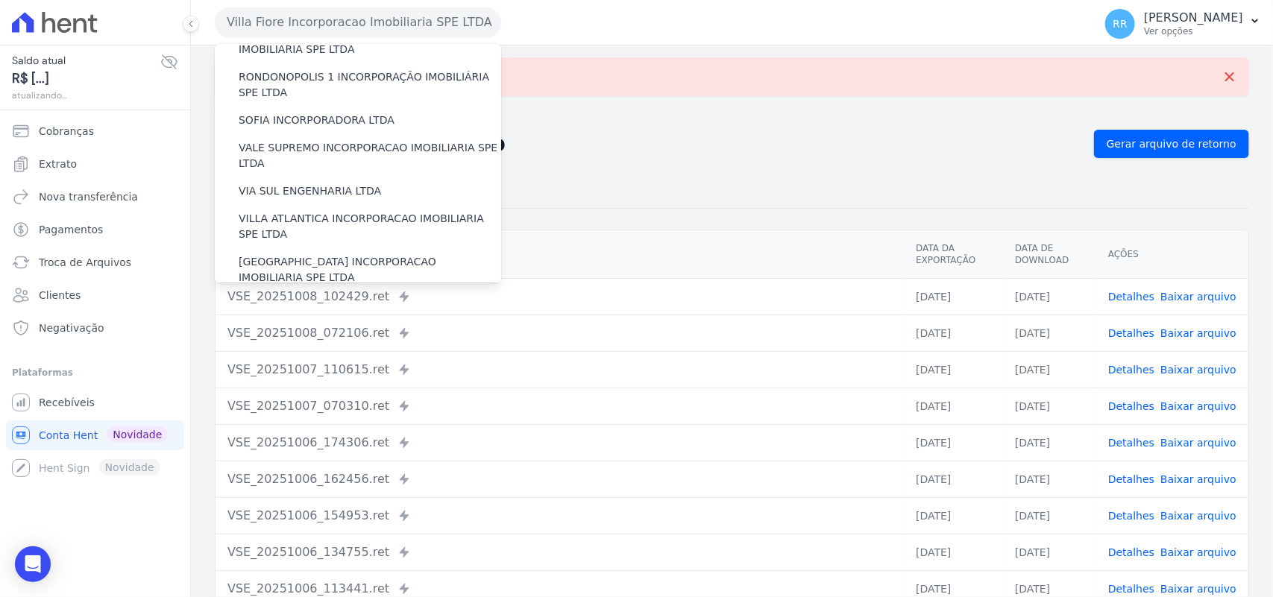
click at [315, 298] on label "VILLA TROPICAL INCORPORAÇÃO IMOBILIÁRIA SPE LTDA" at bounding box center [370, 313] width 262 height 31
click at [0, 0] on input "VILLA TROPICAL INCORPORAÇÃO IMOBILIÁRIA SPE LTDA" at bounding box center [0, 0] width 0 height 0
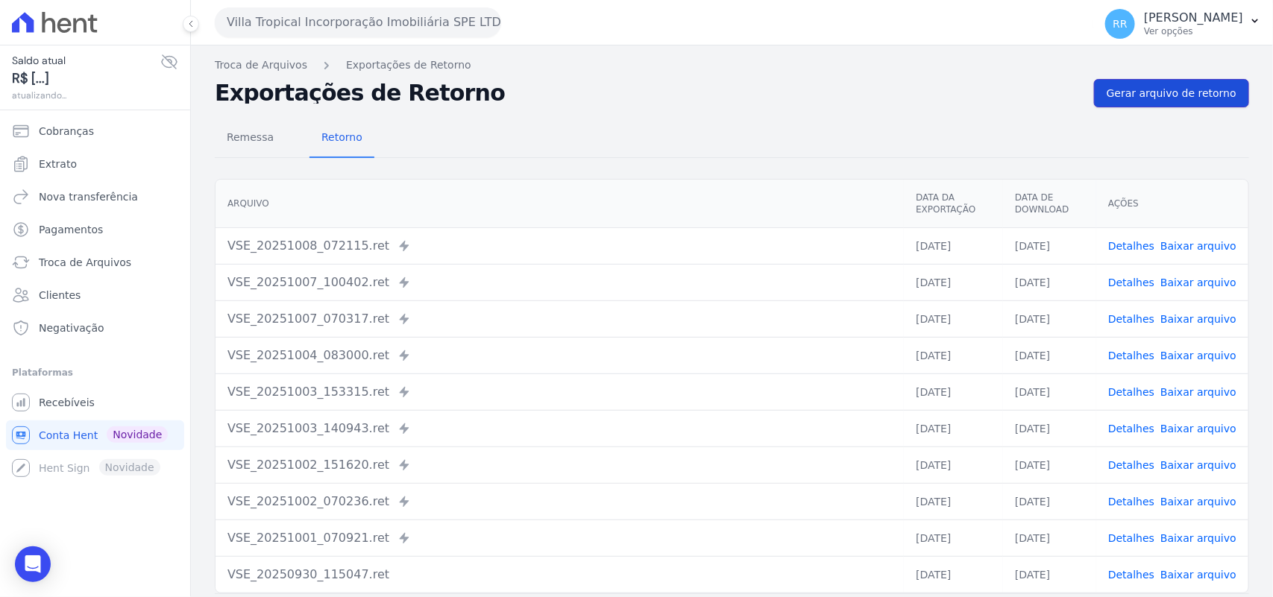
click at [1206, 97] on span "Gerar arquivo de retorno" at bounding box center [1172, 93] width 130 height 15
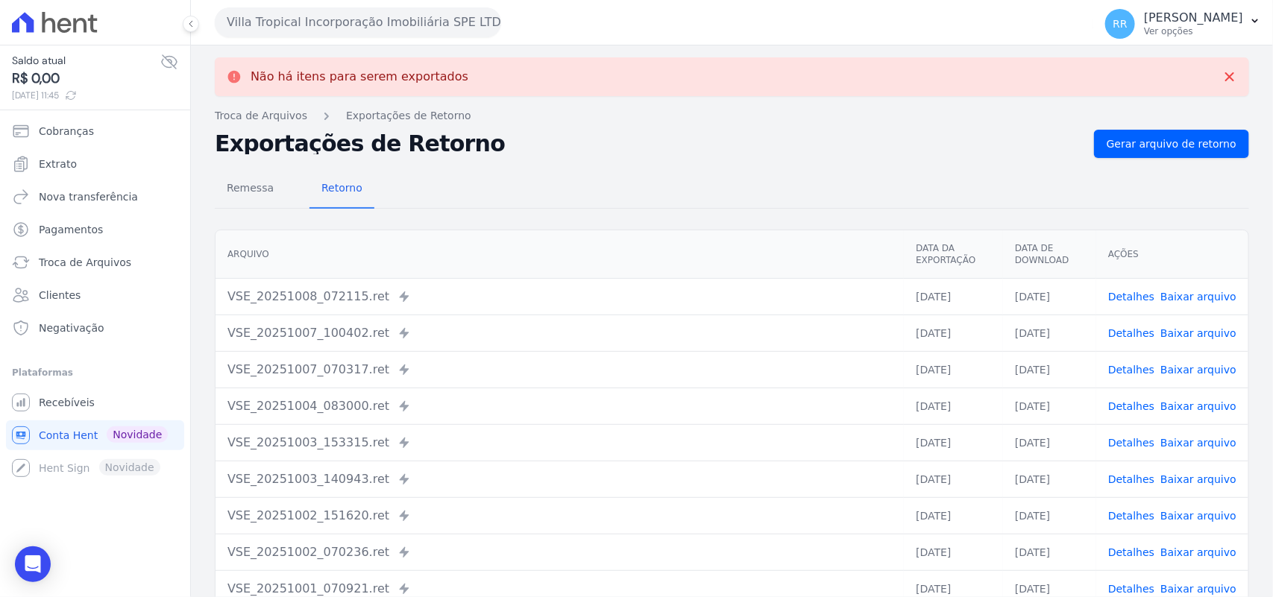
click at [506, 190] on div "Remessa Retorno" at bounding box center [732, 189] width 1034 height 39
click at [625, 109] on nav "Troca de Arquivos Exportações de Retorno" at bounding box center [732, 116] width 1034 height 16
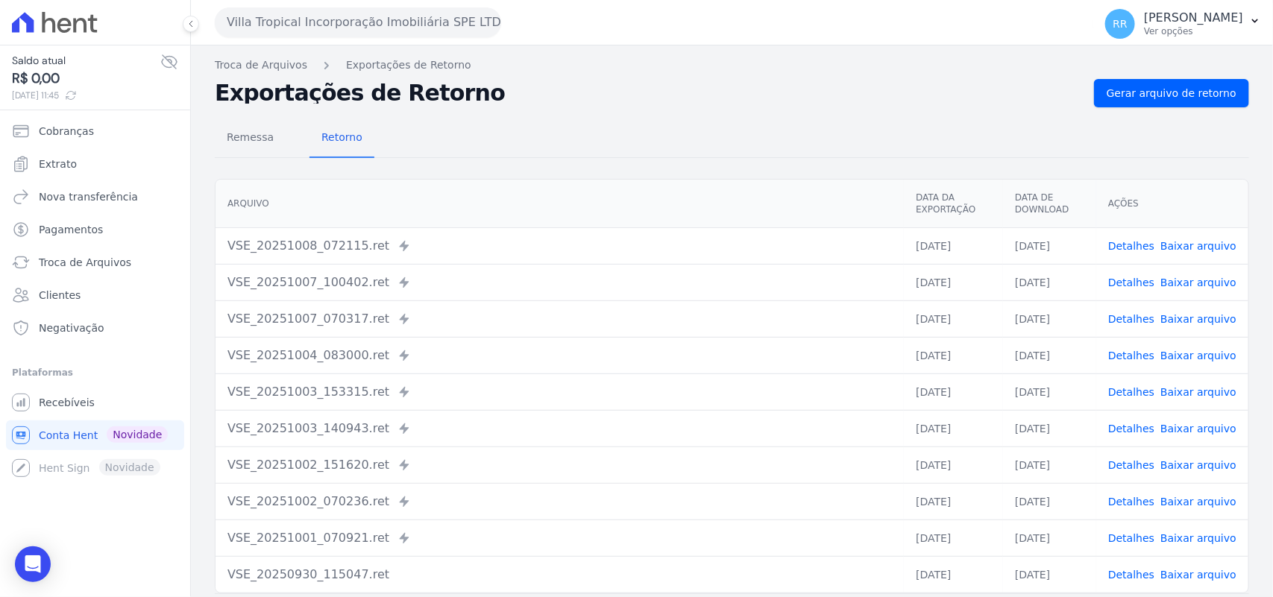
click at [330, 15] on button "Villa Tropical Incorporação Imobiliária SPE LTDA" at bounding box center [358, 22] width 286 height 30
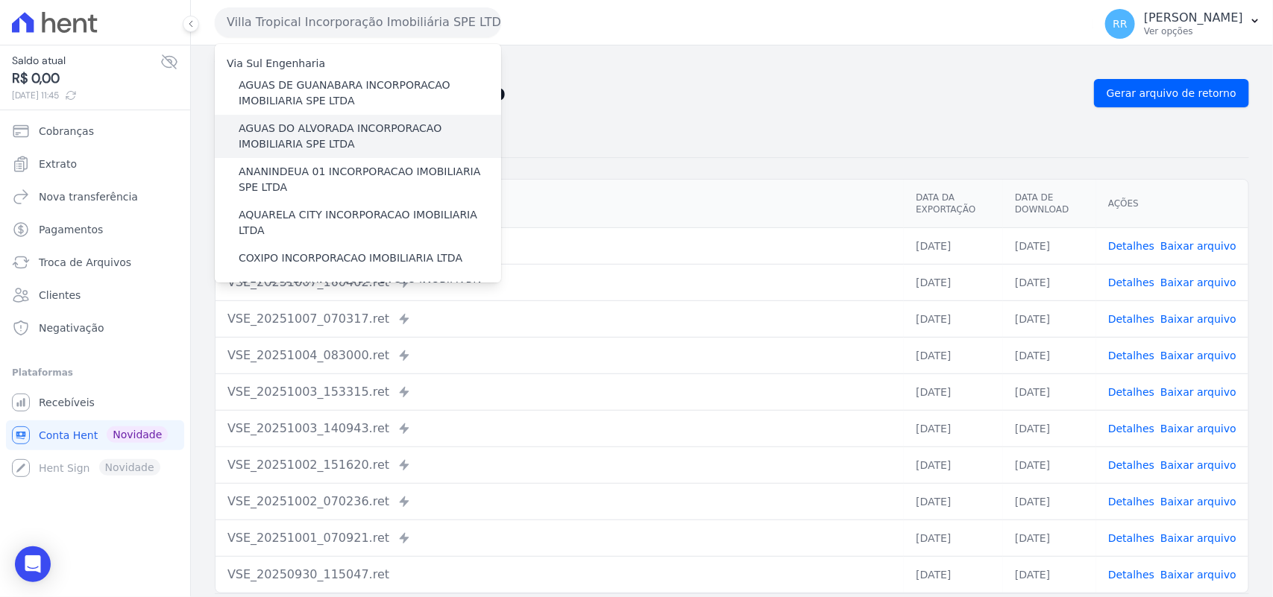
click at [303, 131] on label "AGUAS DO ALVORADA INCORPORACAO IMOBILIARIA SPE LTDA" at bounding box center [370, 136] width 262 height 31
click at [0, 0] on input "AGUAS DO ALVORADA INCORPORACAO IMOBILIARIA SPE LTDA" at bounding box center [0, 0] width 0 height 0
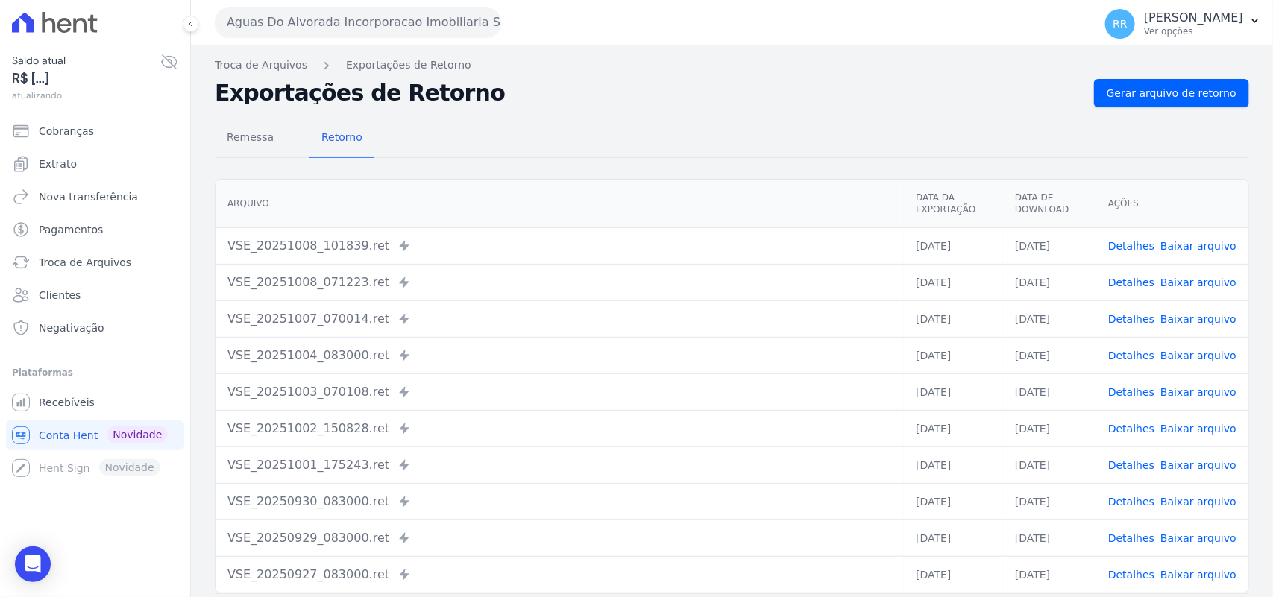
click at [1133, 241] on link "Detalhes" at bounding box center [1131, 246] width 46 height 12
click at [269, 138] on span "Remessa" at bounding box center [250, 137] width 65 height 30
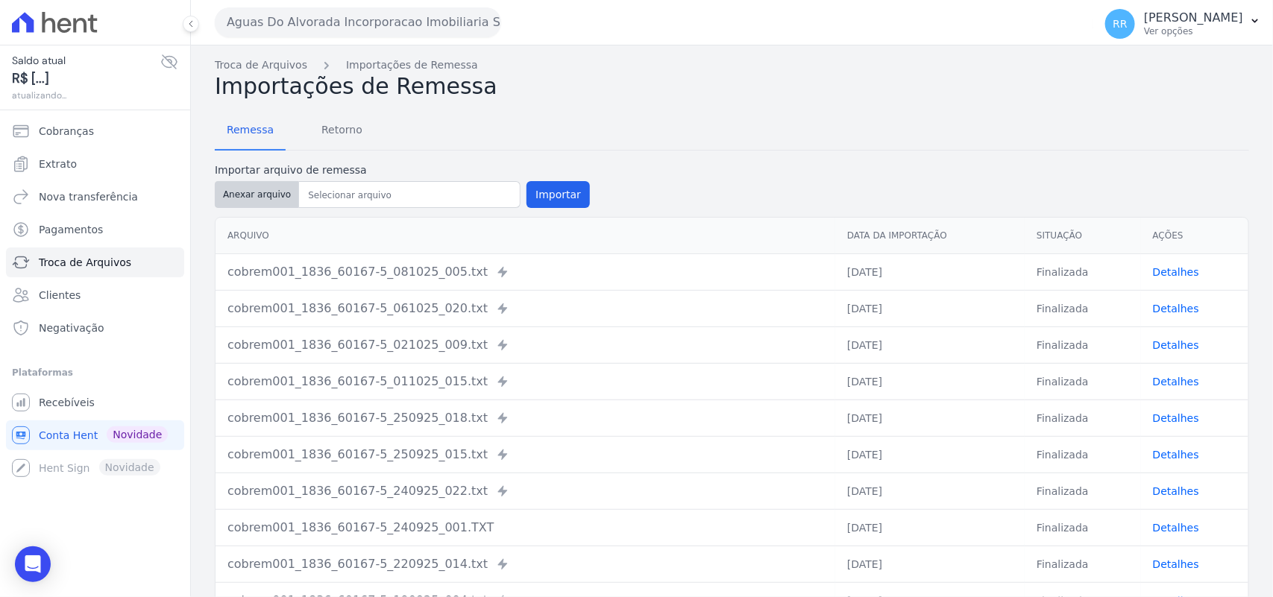
click at [265, 187] on button "Anexar arquivo" at bounding box center [257, 194] width 84 height 27
type input "cobrem001_1836_60167-5_081025_010.TXT"
click at [570, 198] on button "Importar" at bounding box center [557, 194] width 63 height 27
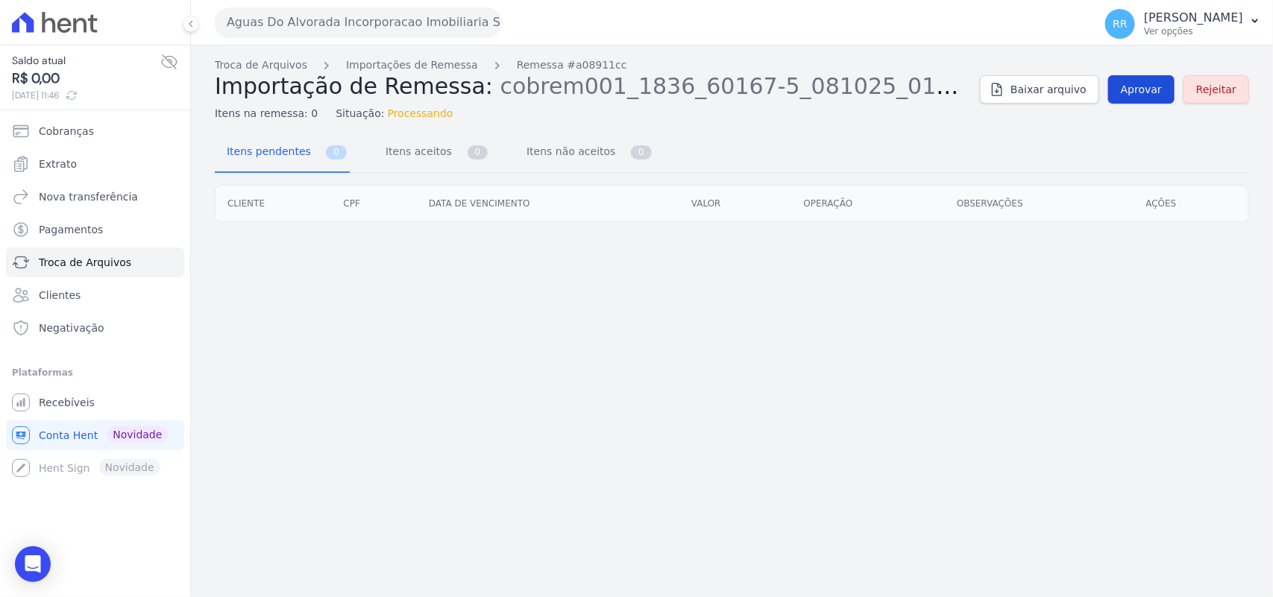
click at [1145, 99] on link "Aprovar" at bounding box center [1141, 89] width 66 height 28
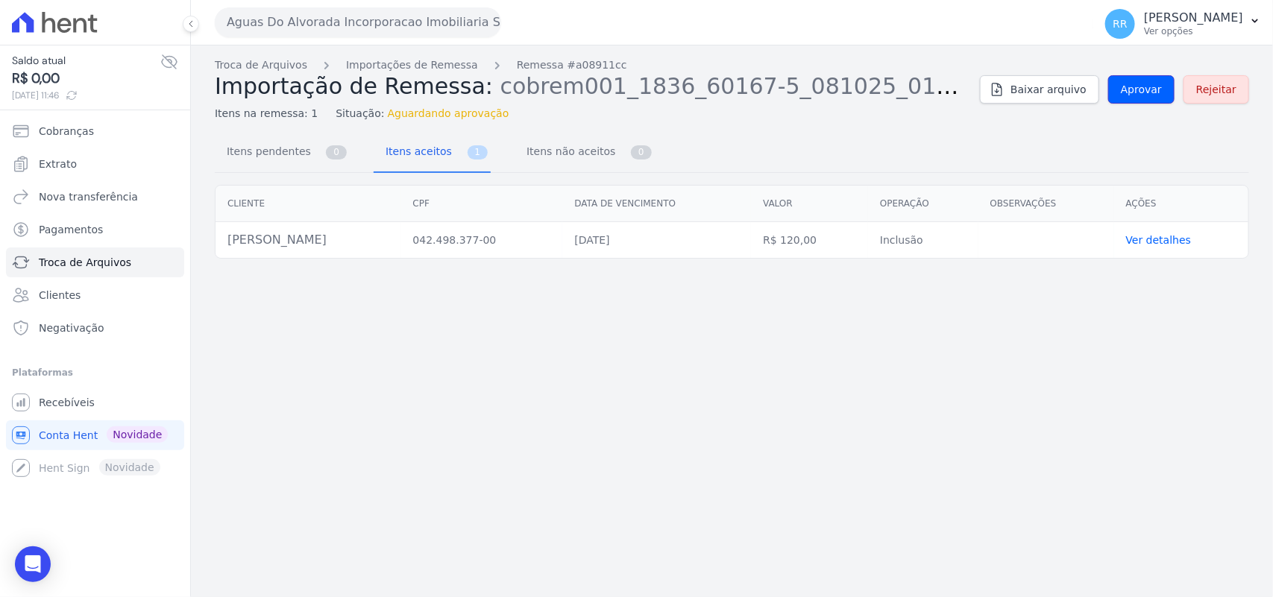
click at [1145, 99] on link "Aprovar" at bounding box center [1141, 89] width 66 height 28
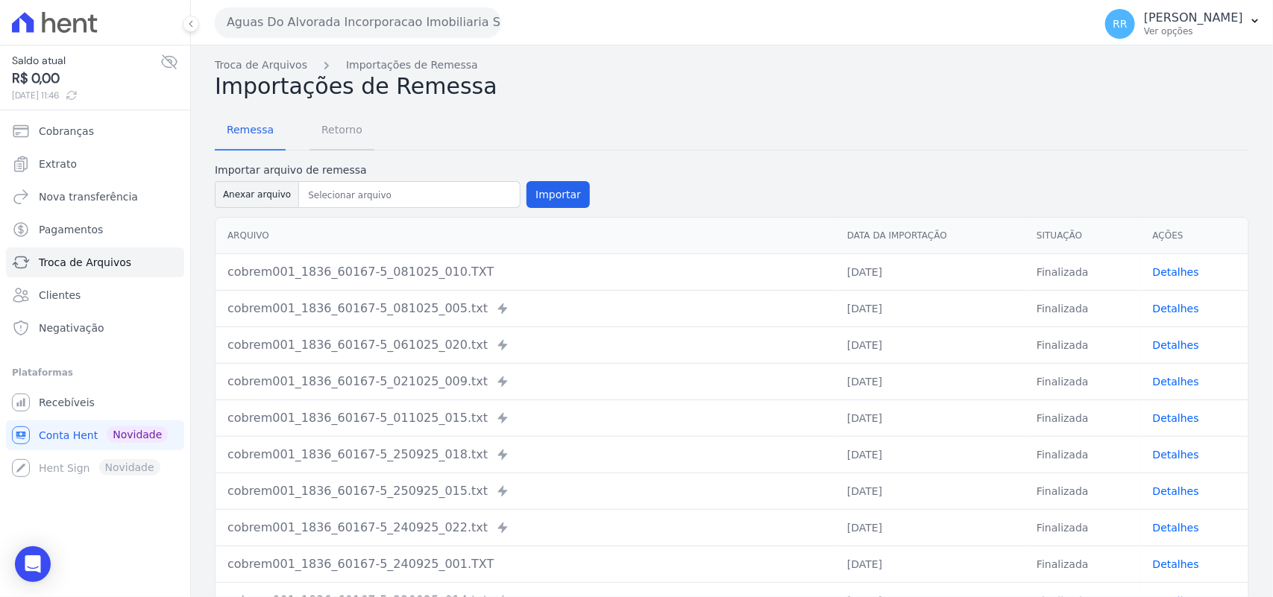
click at [333, 125] on span "Retorno" at bounding box center [341, 130] width 59 height 30
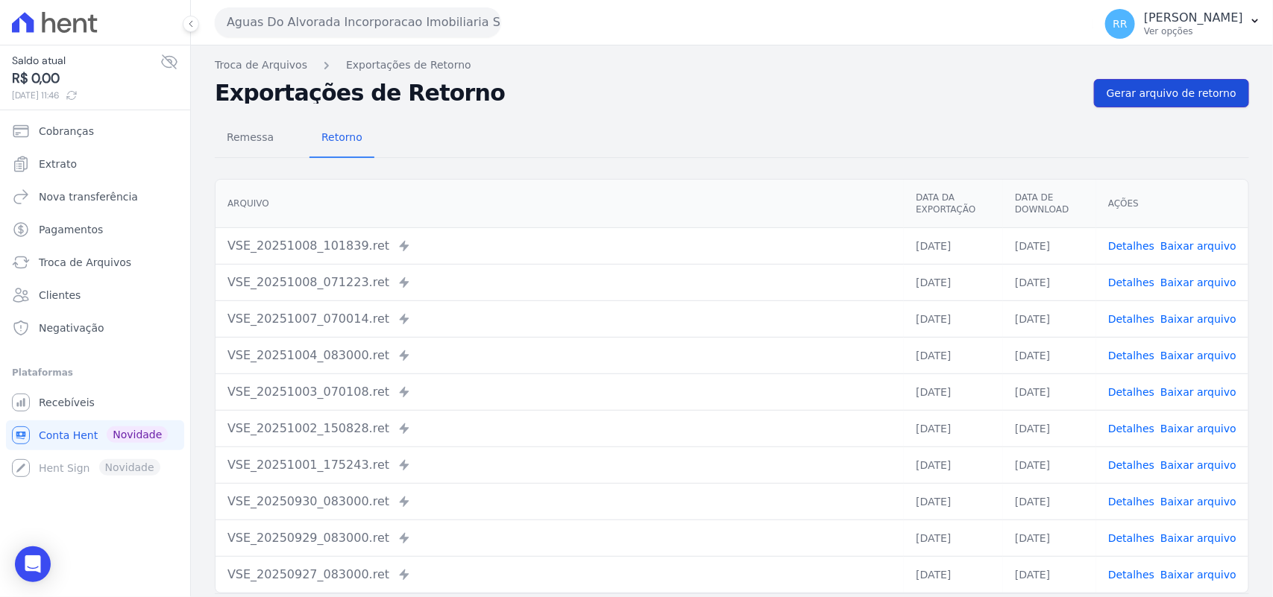
click at [1163, 98] on span "Gerar arquivo de retorno" at bounding box center [1172, 93] width 130 height 15
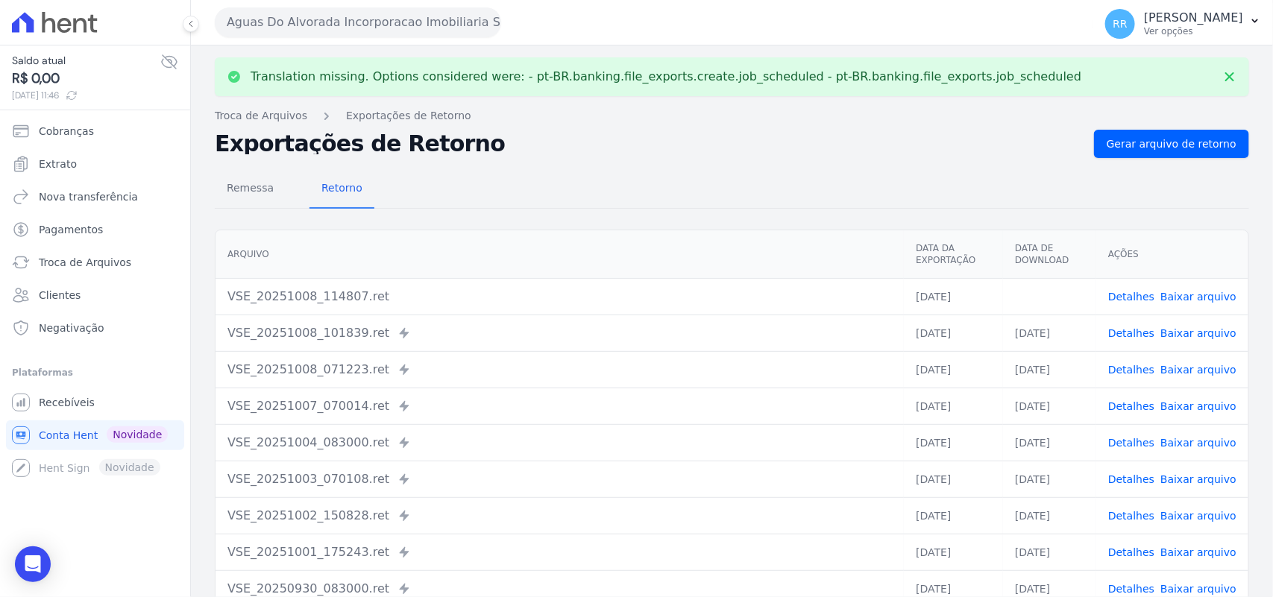
click at [1212, 291] on link "Baixar arquivo" at bounding box center [1198, 297] width 76 height 12
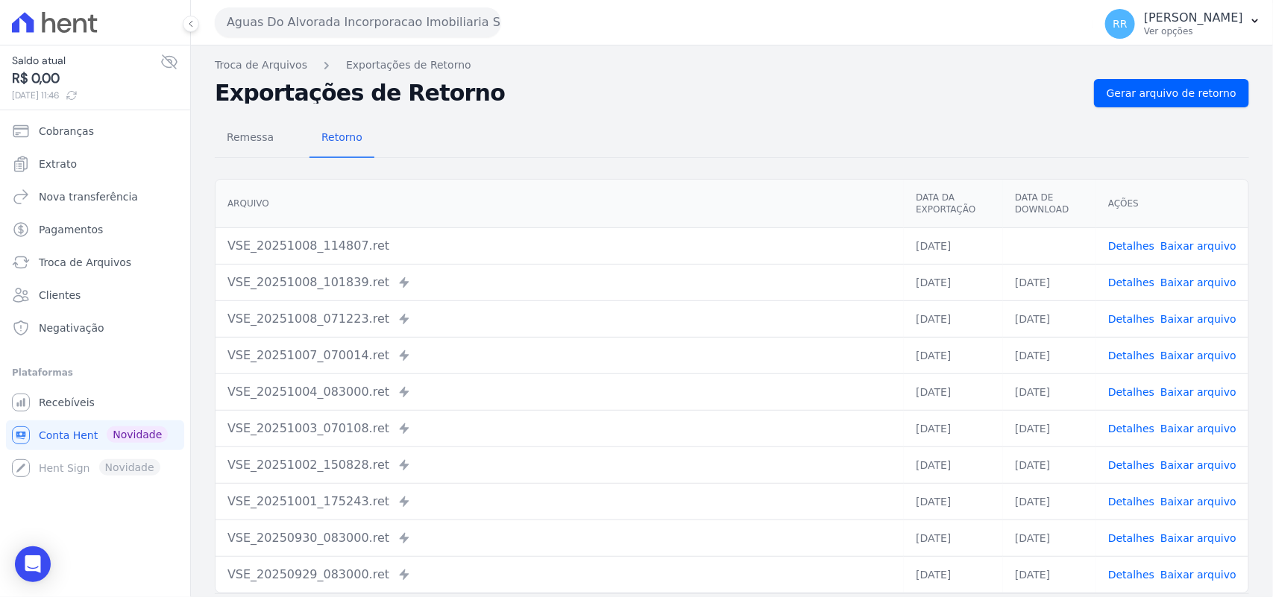
click at [609, 207] on th "Arquivo" at bounding box center [560, 204] width 688 height 48
click at [312, 5] on div "Aguas Do Alvorada Incorporacao Imobiliaria SPE LTDA Via Sul Engenharia AGUAS DE…" at bounding box center [651, 22] width 872 height 46
click at [322, 21] on button "Aguas Do Alvorada Incorporacao Imobiliaria SPE LTDA" at bounding box center [358, 22] width 286 height 30
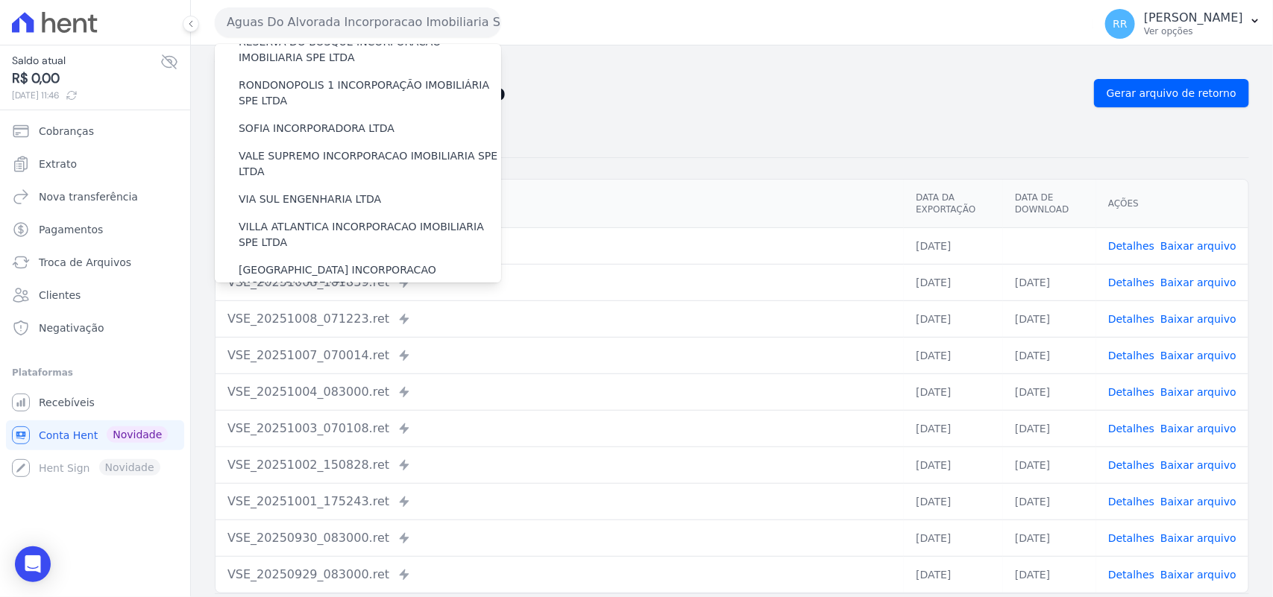
scroll to position [681, 0]
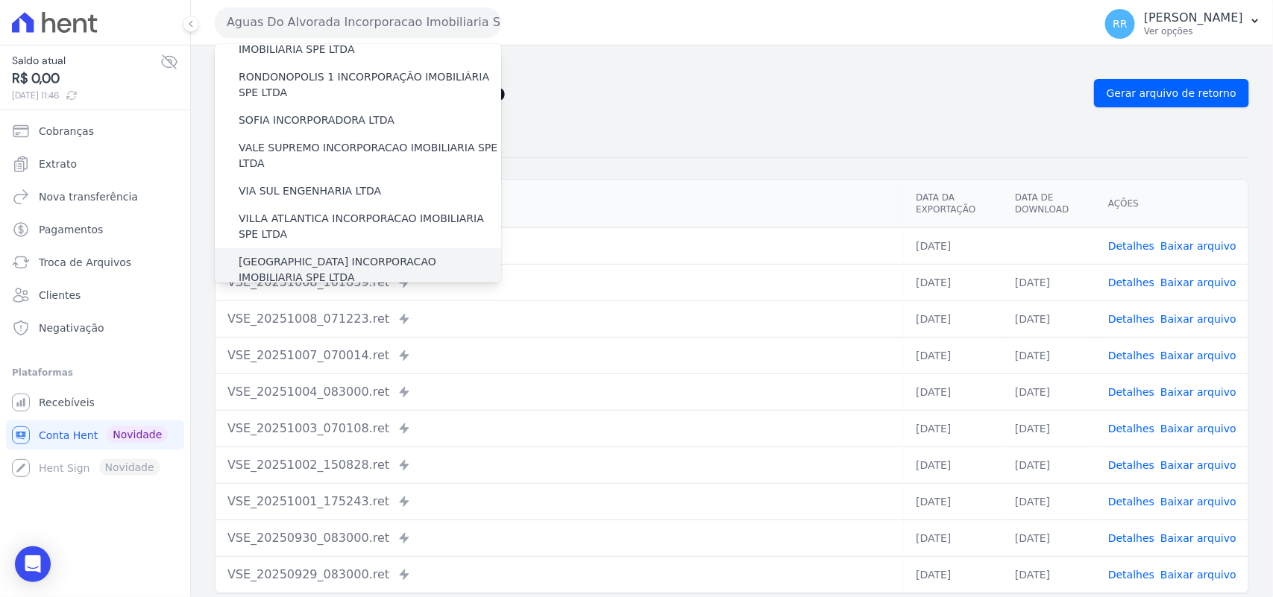
click at [356, 254] on label "[GEOGRAPHIC_DATA] INCORPORACAO IMOBILIARIA SPE LTDA" at bounding box center [370, 269] width 262 height 31
click at [0, 0] on input "[GEOGRAPHIC_DATA] INCORPORACAO IMOBILIARIA SPE LTDA" at bounding box center [0, 0] width 0 height 0
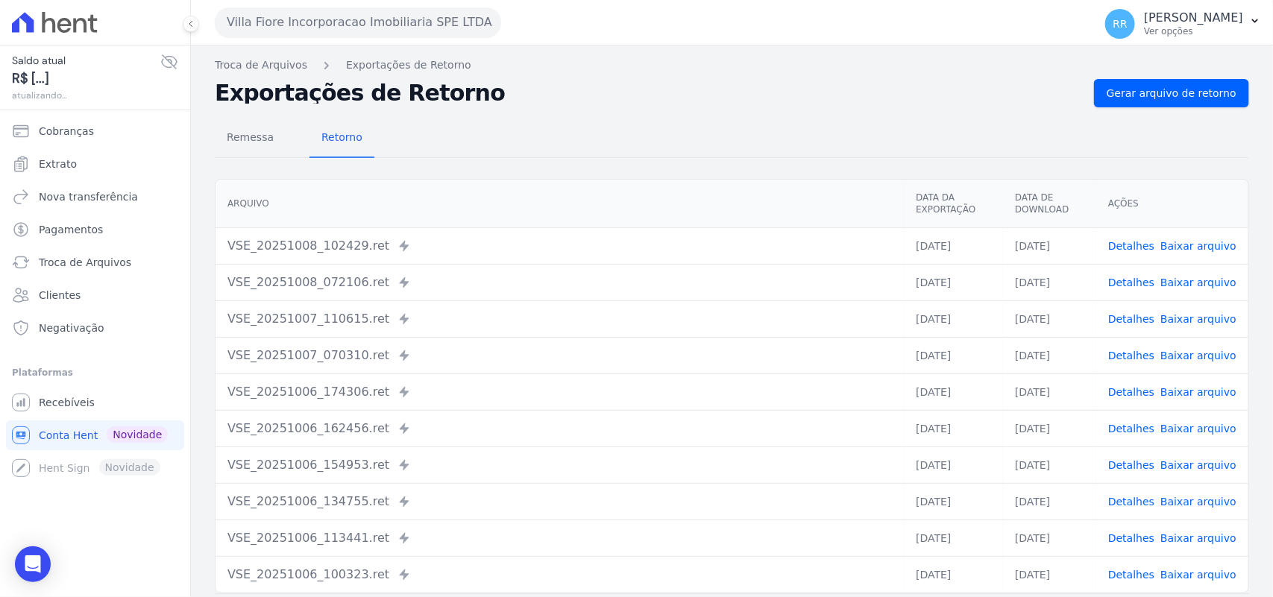
click at [285, 147] on nav "Remessa Retorno" at bounding box center [295, 138] width 160 height 39
click at [277, 147] on link "Remessa" at bounding box center [250, 138] width 71 height 39
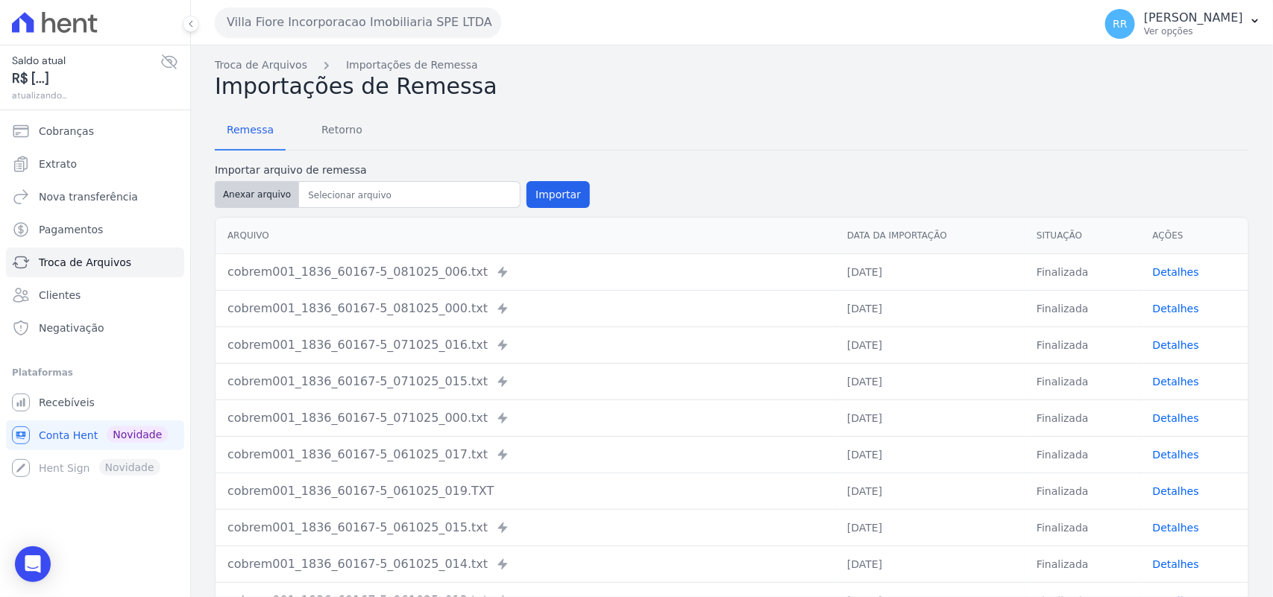
click at [242, 195] on button "Anexar arquivo" at bounding box center [257, 194] width 84 height 27
type input "cobrem001_1836_60167-5_081025_014.TXT"
click at [552, 203] on button "Importar" at bounding box center [557, 194] width 63 height 27
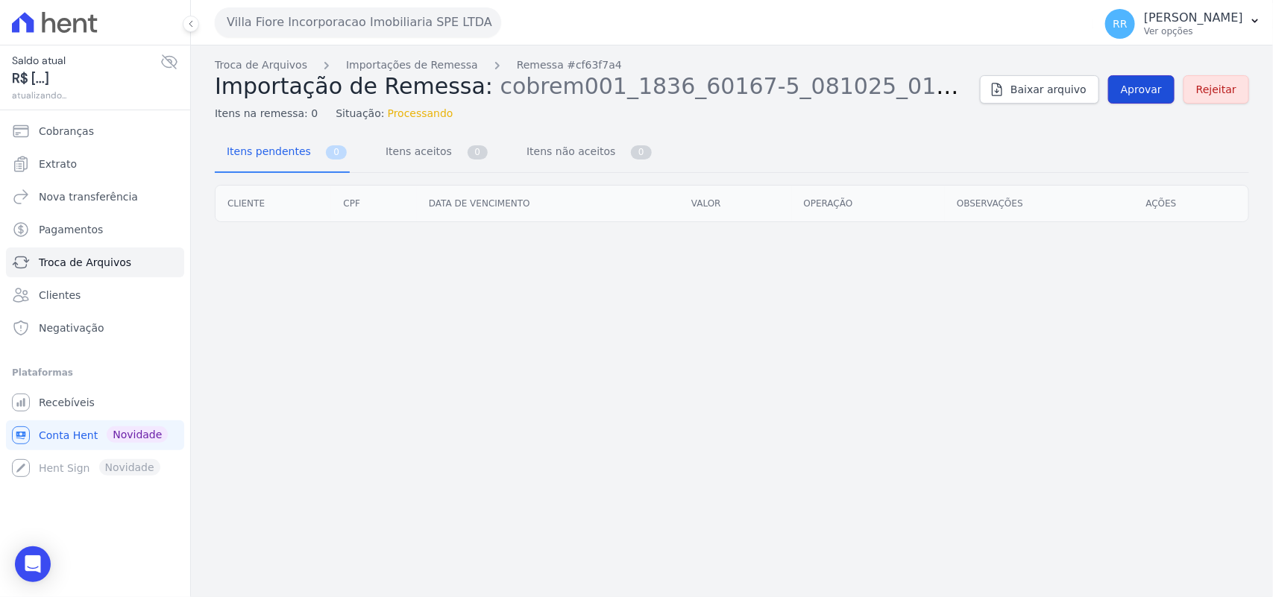
click at [1157, 91] on span "Aprovar" at bounding box center [1141, 89] width 41 height 15
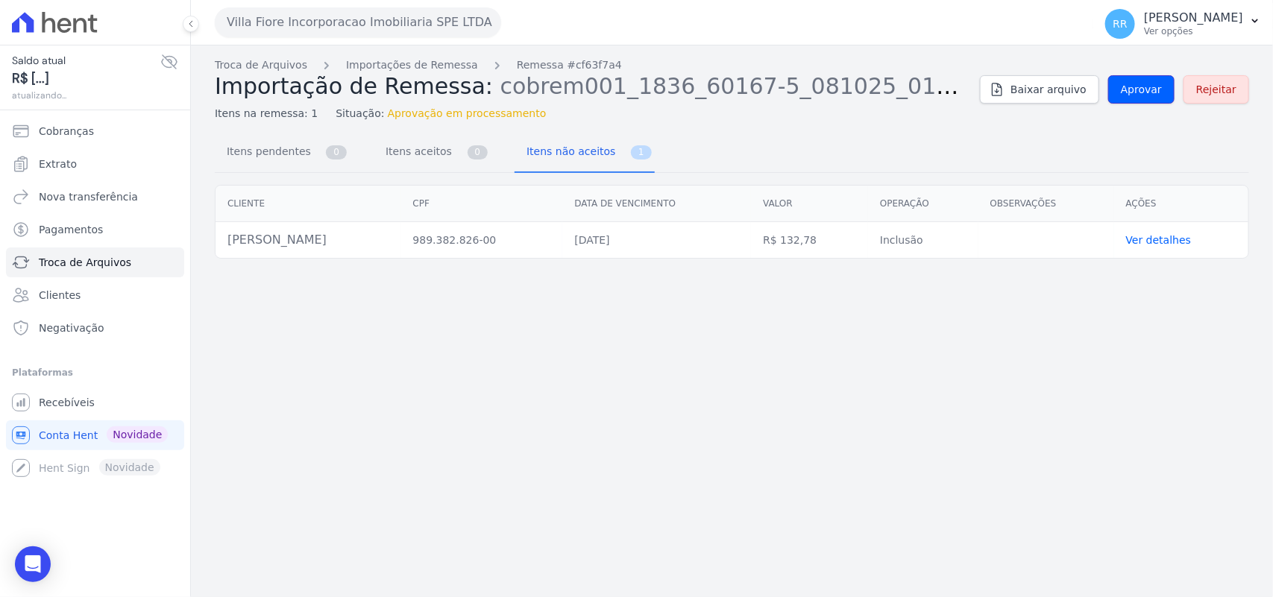
click at [1157, 91] on span "Aprovar" at bounding box center [1141, 89] width 41 height 15
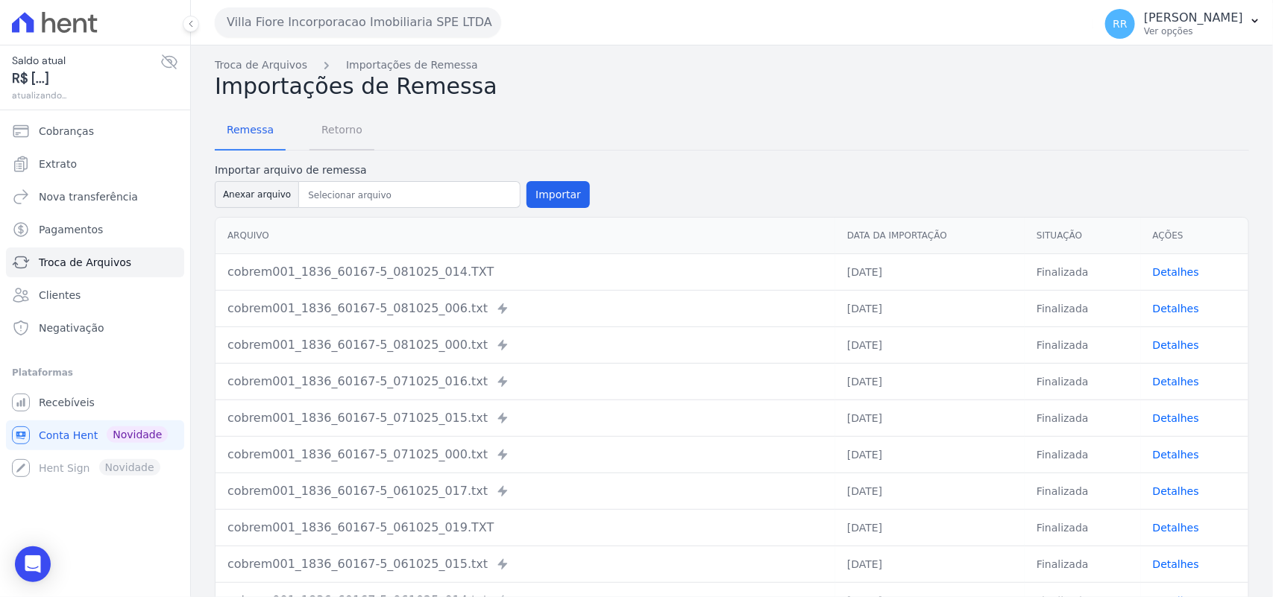
click at [360, 130] on span "Retorno" at bounding box center [341, 130] width 59 height 30
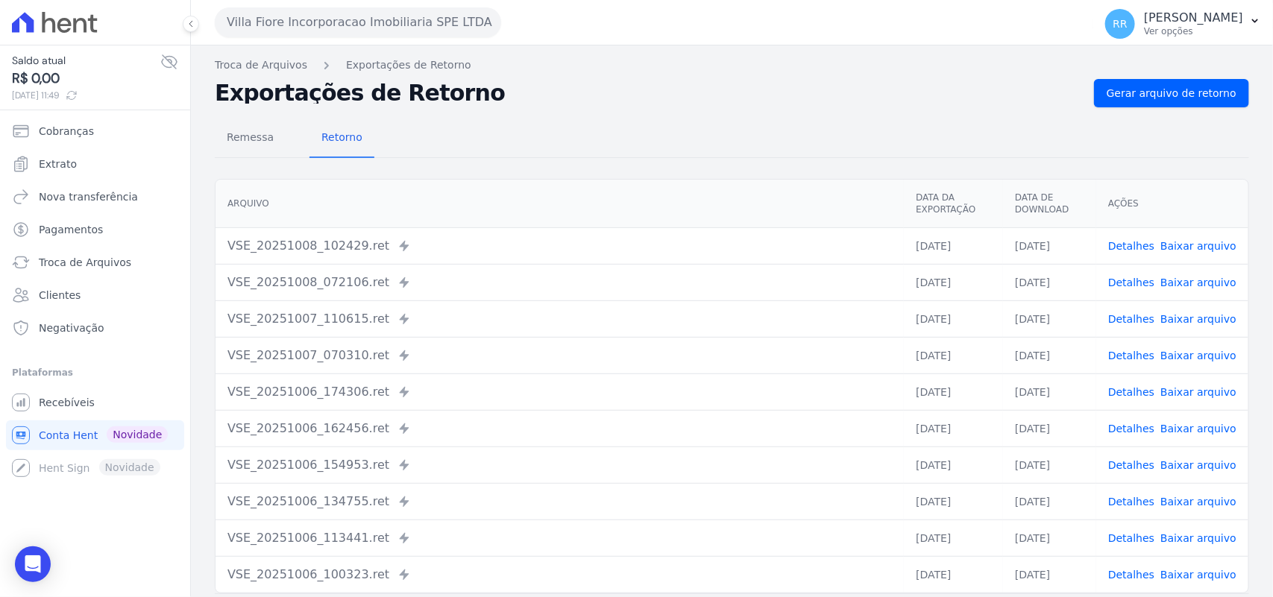
click at [1139, 110] on div "Remessa Retorno [GEOGRAPHIC_DATA] Data da Exportação Data de Download Ações VSE…" at bounding box center [732, 376] width 1034 height 539
click at [1143, 90] on span "Gerar arquivo de retorno" at bounding box center [1172, 93] width 130 height 15
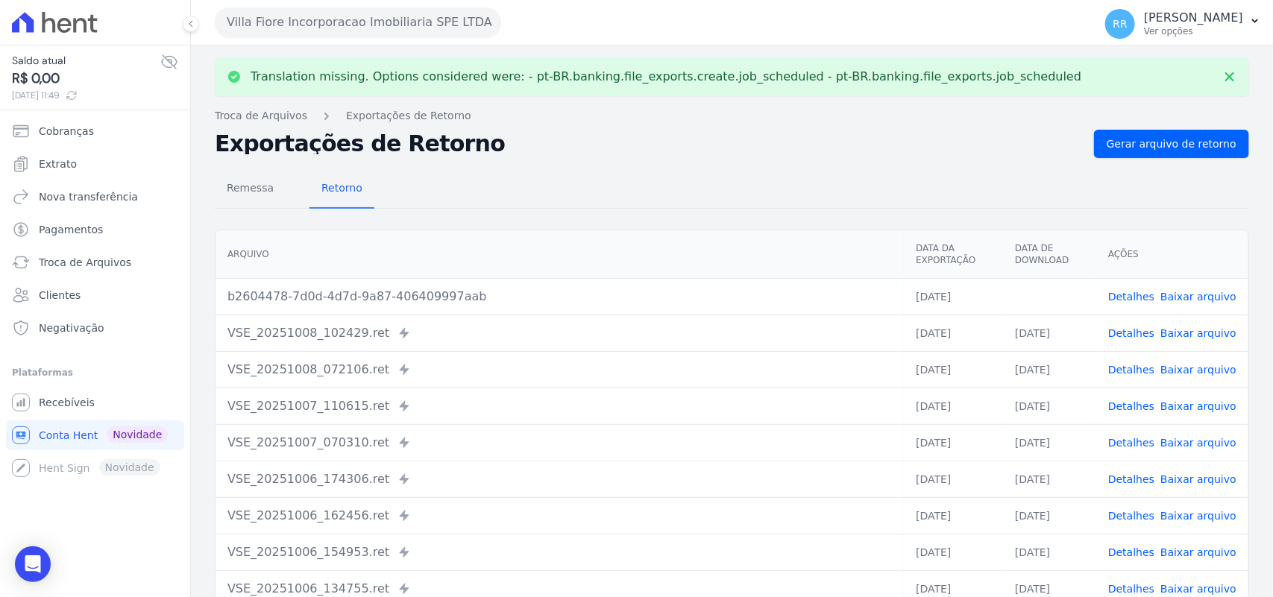
click at [1197, 292] on link "Baixar arquivo" at bounding box center [1198, 297] width 76 height 12
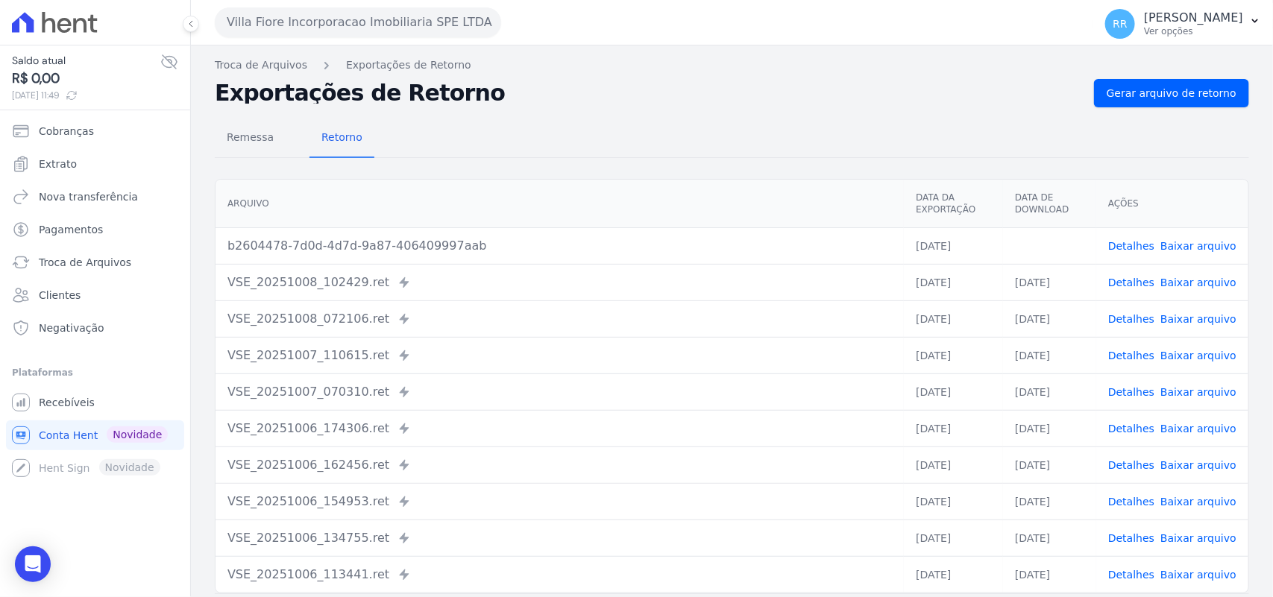
click at [1042, 87] on h2 "Exportações de Retorno" at bounding box center [648, 93] width 867 height 21
drag, startPoint x: 640, startPoint y: 135, endPoint x: 502, endPoint y: 217, distance: 160.5
click at [640, 135] on div "Remessa Retorno" at bounding box center [732, 138] width 1034 height 39
click at [1115, 242] on link "Detalhes" at bounding box center [1131, 246] width 46 height 12
click at [1133, 93] on span "Gerar arquivo de retorno" at bounding box center [1172, 93] width 130 height 15
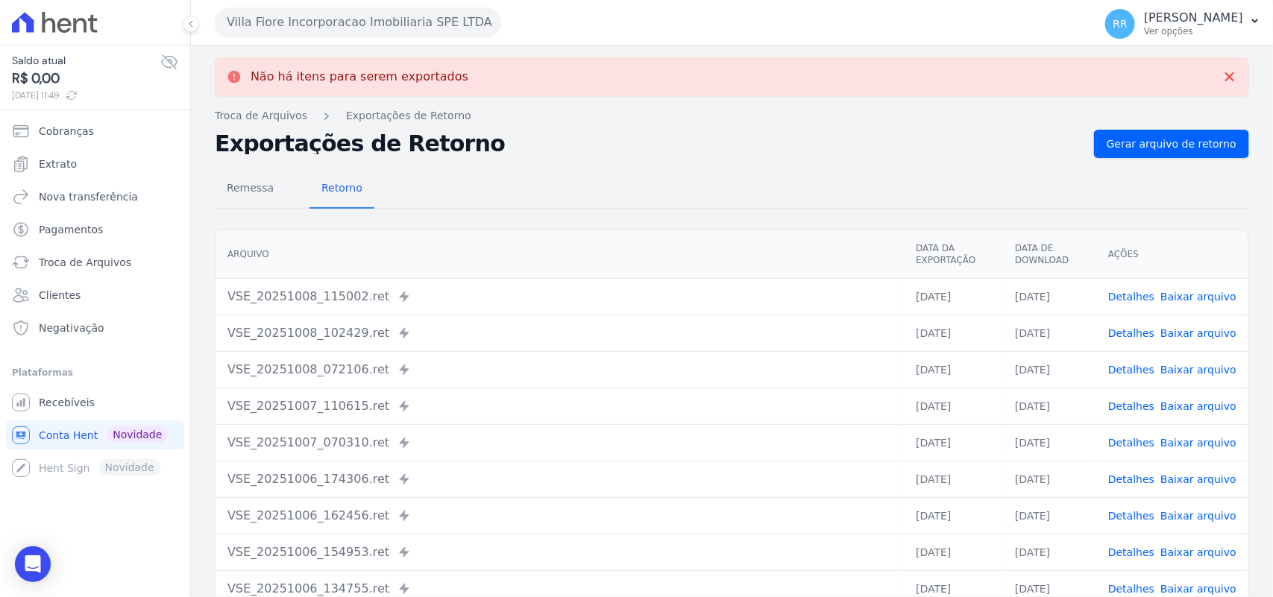
click at [1137, 300] on link "Detalhes" at bounding box center [1131, 297] width 46 height 12
click at [1116, 299] on link "Detalhes" at bounding box center [1131, 297] width 46 height 12
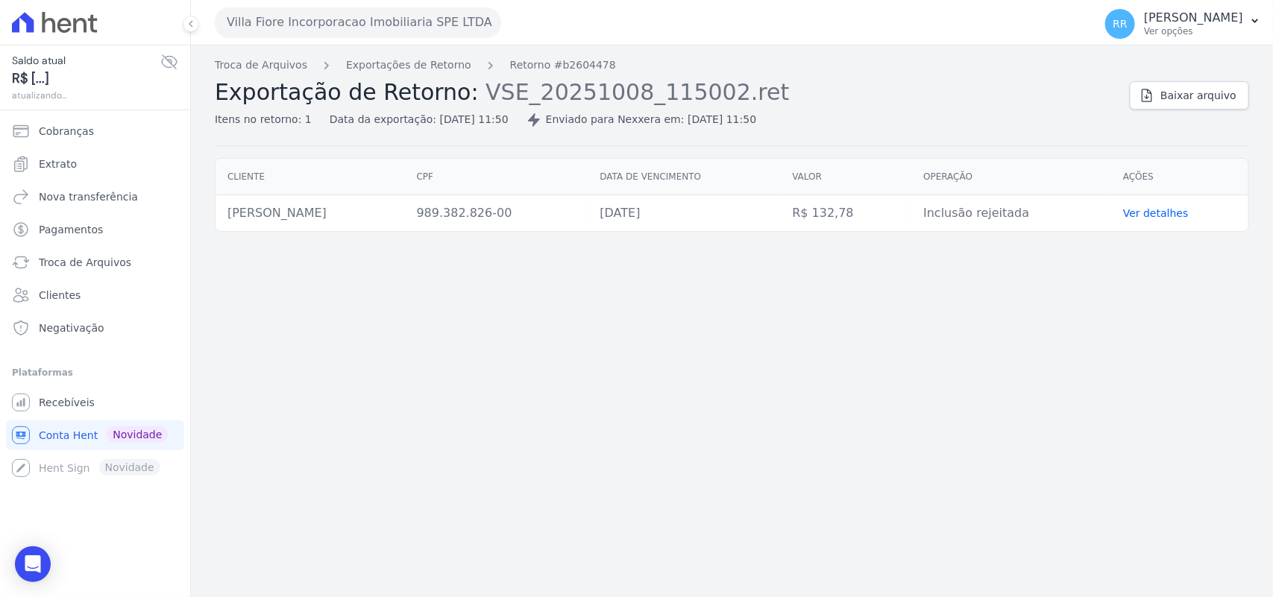
click at [1045, 216] on td "Inclusão rejeitada" at bounding box center [1011, 213] width 200 height 37
drag, startPoint x: 1072, startPoint y: 214, endPoint x: 959, endPoint y: 218, distance: 113.4
click at [959, 218] on td "Inclusão rejeitada" at bounding box center [1011, 213] width 200 height 37
drag, startPoint x: 304, startPoint y: 221, endPoint x: 342, endPoint y: 209, distance: 39.4
click at [307, 221] on td "[PERSON_NAME]" at bounding box center [310, 213] width 189 height 37
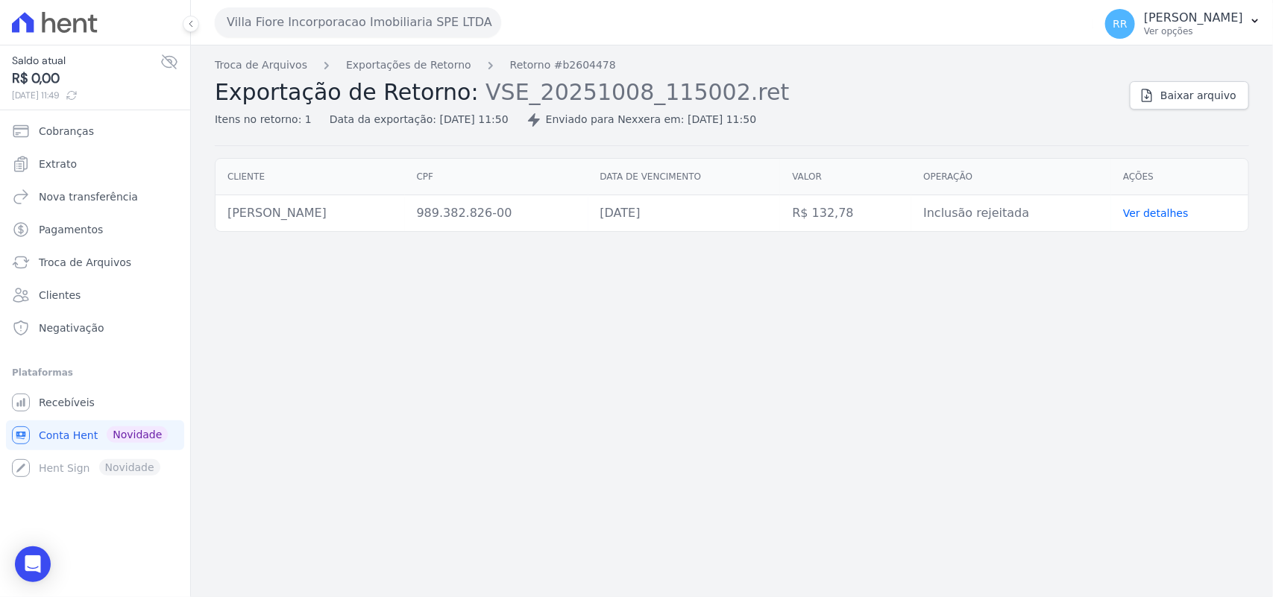
drag, startPoint x: 379, startPoint y: 204, endPoint x: 392, endPoint y: 206, distance: 13.6
click at [386, 205] on td "[PERSON_NAME]" at bounding box center [310, 213] width 189 height 37
click at [405, 206] on td "[PERSON_NAME]" at bounding box center [310, 213] width 189 height 37
click at [388, 205] on td "[PERSON_NAME]" at bounding box center [310, 213] width 189 height 37
click at [1072, 217] on td "Inclusão rejeitada" at bounding box center [1011, 213] width 200 height 37
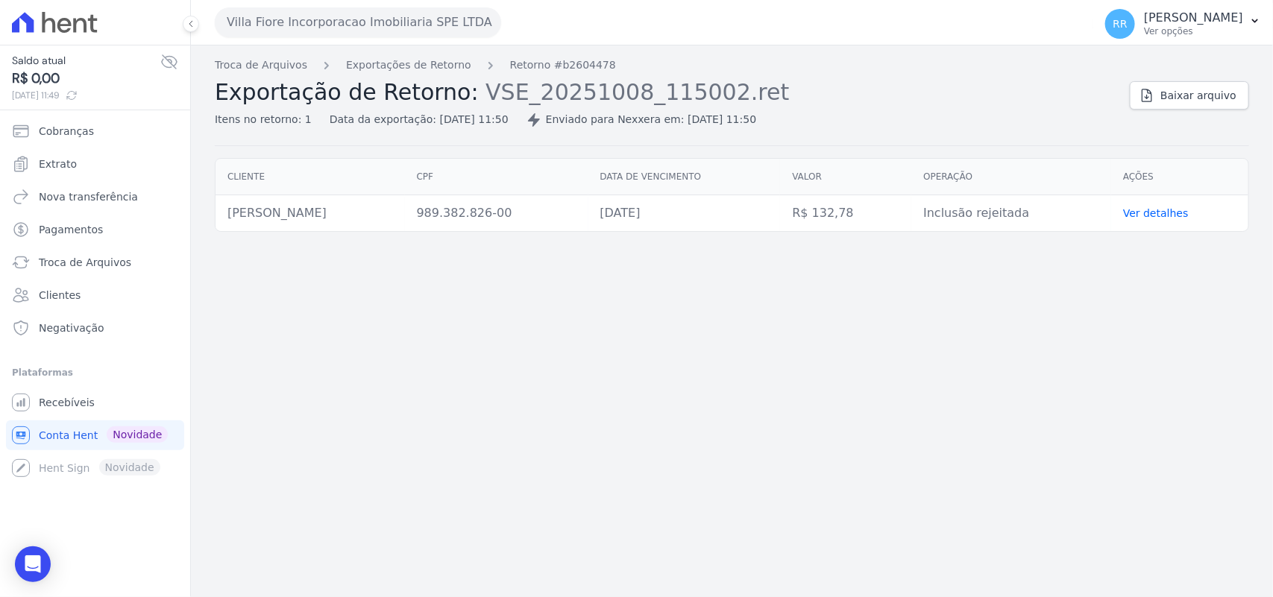
drag, startPoint x: 1070, startPoint y: 216, endPoint x: 960, endPoint y: 217, distance: 109.6
click at [960, 217] on td "Inclusão rejeitada" at bounding box center [1011, 213] width 200 height 37
drag, startPoint x: 871, startPoint y: 236, endPoint x: 951, endPoint y: 241, distance: 80.7
click at [874, 236] on div "Cliente CPF Data de vencimento [GEOGRAPHIC_DATA] Operação Ações [PERSON_NAME] 9…" at bounding box center [732, 195] width 1082 height 86
drag, startPoint x: 1011, startPoint y: 214, endPoint x: 1057, endPoint y: 214, distance: 45.5
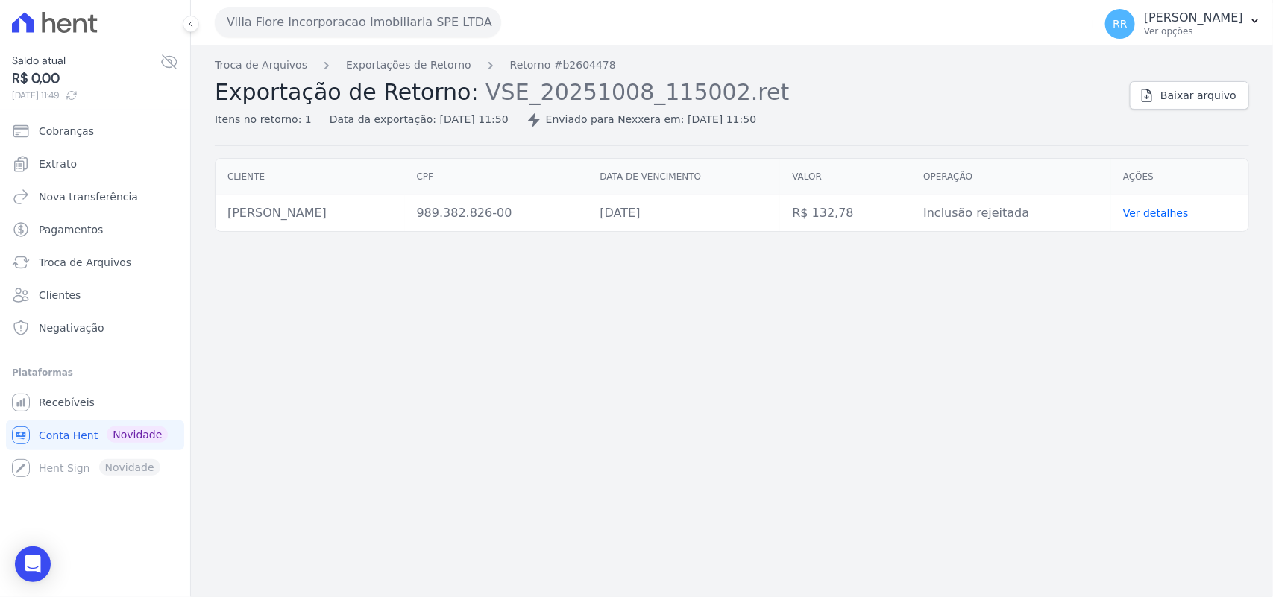
click at [1020, 214] on td "Inclusão rejeitada" at bounding box center [1011, 213] width 200 height 37
drag, startPoint x: 1057, startPoint y: 214, endPoint x: 957, endPoint y: 203, distance: 100.5
click at [957, 203] on td "Inclusão rejeitada" at bounding box center [1011, 213] width 200 height 37
click at [997, 203] on td "Inclusão rejeitada" at bounding box center [1011, 213] width 200 height 37
drag, startPoint x: 1060, startPoint y: 211, endPoint x: 960, endPoint y: 216, distance: 100.1
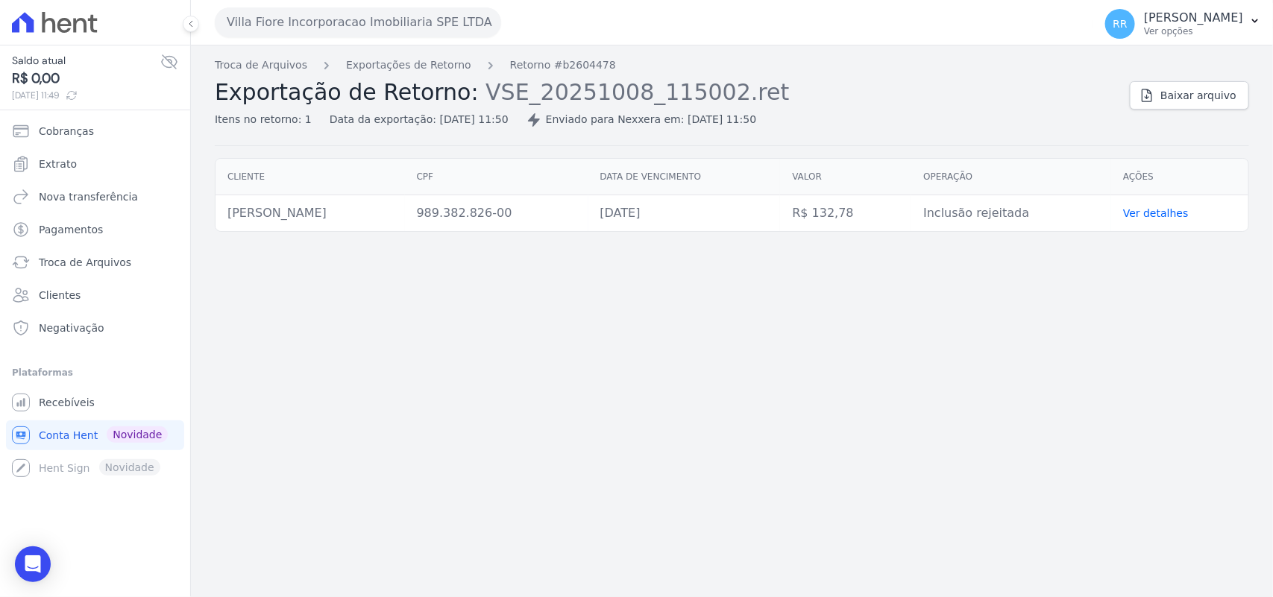
click at [960, 216] on td "Inclusão rejeitada" at bounding box center [1011, 213] width 200 height 37
click at [1054, 224] on td "Inclusão rejeitada" at bounding box center [1011, 213] width 200 height 37
click at [1054, 213] on td "Inclusão rejeitada" at bounding box center [1011, 213] width 200 height 37
click at [743, 418] on div "Troca de Arquivos Exportações de Retorno Retorno #b2604478 Exportação de Retorn…" at bounding box center [732, 321] width 1082 height 552
click at [677, 211] on td "[DATE]" at bounding box center [684, 213] width 192 height 37
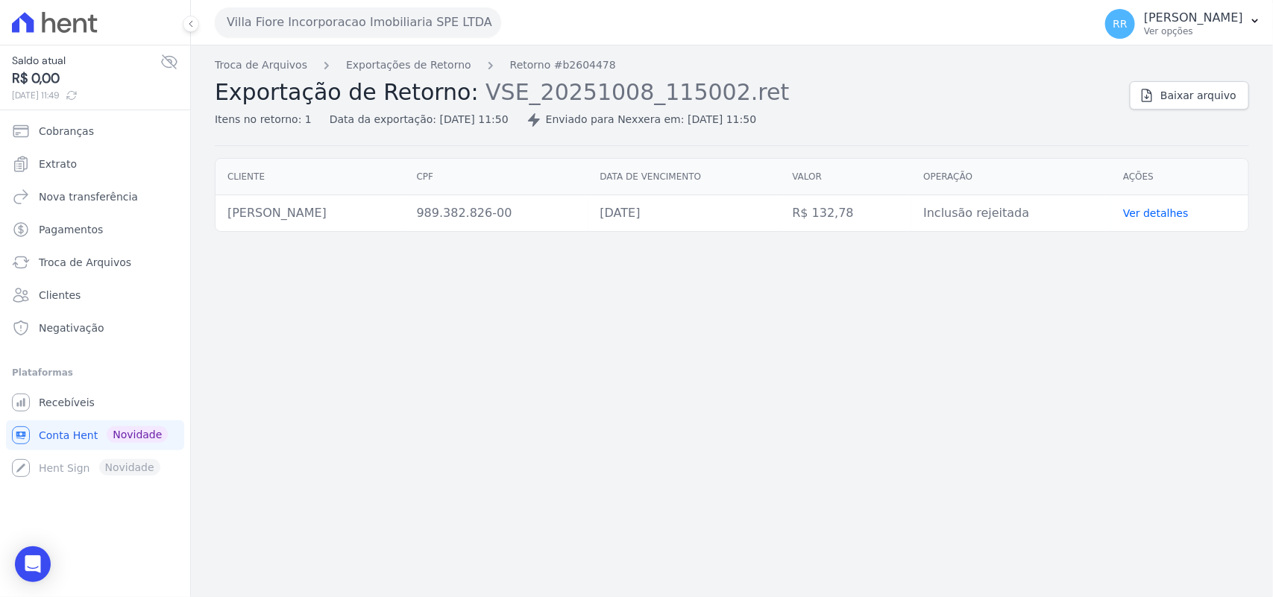
drag, startPoint x: 580, startPoint y: 213, endPoint x: 610, endPoint y: 218, distance: 30.3
click at [582, 217] on td "989.382.826-00" at bounding box center [496, 213] width 183 height 37
drag, startPoint x: 610, startPoint y: 218, endPoint x: 470, endPoint y: 216, distance: 140.2
click at [470, 216] on tr "[PERSON_NAME] 989.382.826-00 [DATE] R$ 132,78 Inclusão rejeitada Ver detalhes" at bounding box center [732, 213] width 1033 height 37
click at [588, 213] on td "989.382.826-00" at bounding box center [496, 213] width 183 height 37
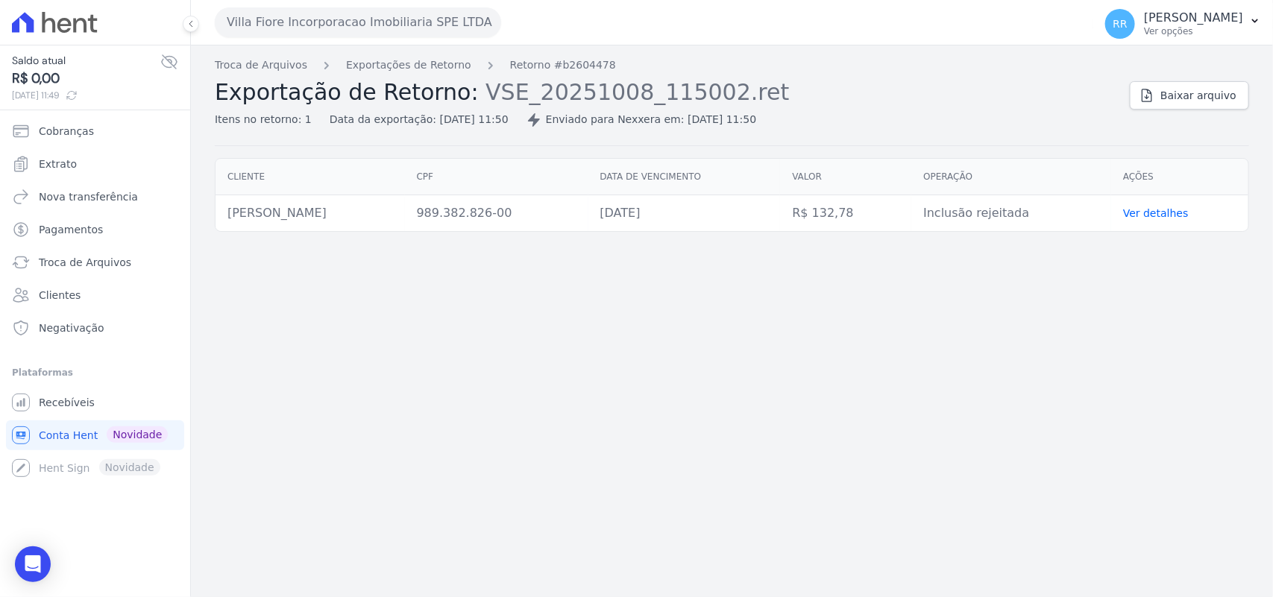
drag, startPoint x: 717, startPoint y: 190, endPoint x: 736, endPoint y: 192, distance: 18.7
click at [723, 190] on th "Data de vencimento" at bounding box center [684, 177] width 192 height 37
click at [742, 213] on td "[DATE]" at bounding box center [684, 213] width 192 height 37
drag, startPoint x: 720, startPoint y: 217, endPoint x: 660, endPoint y: 210, distance: 60.9
click at [660, 210] on td "[DATE]" at bounding box center [684, 213] width 192 height 37
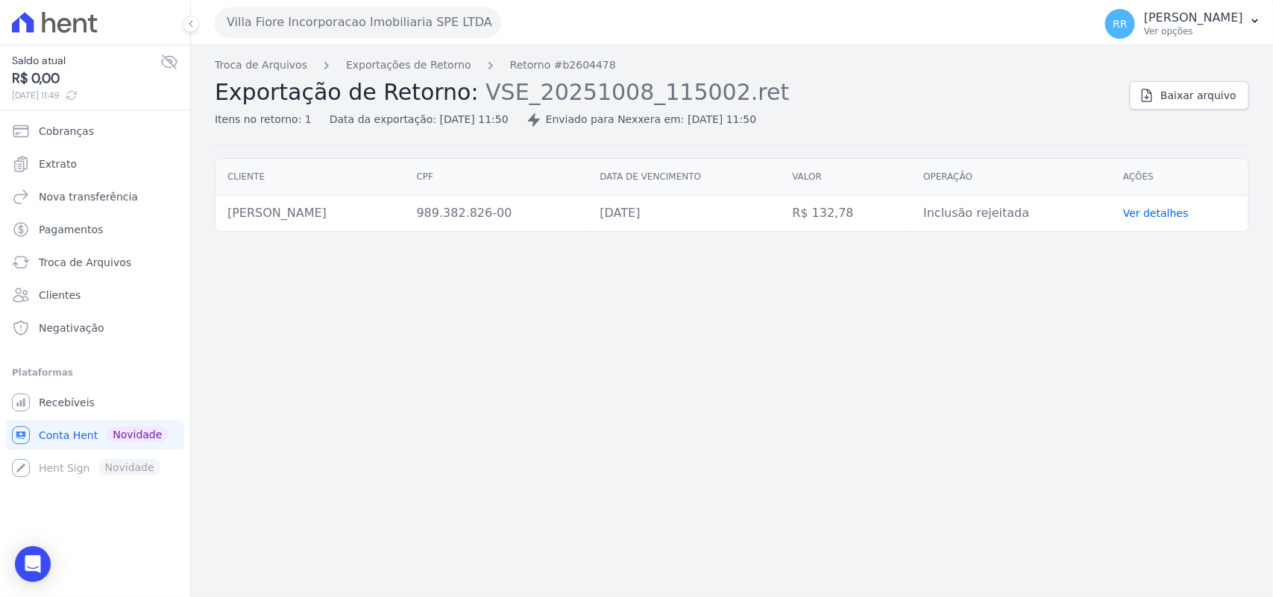
click at [781, 214] on td "[DATE]" at bounding box center [684, 213] width 192 height 37
drag, startPoint x: 1061, startPoint y: 224, endPoint x: 926, endPoint y: 209, distance: 135.9
click at [926, 209] on tr "[PERSON_NAME] 989.382.826-00 [DATE] R$ 132,78 Inclusão rejeitada Ver detalhes" at bounding box center [732, 213] width 1033 height 37
click at [996, 211] on td "Inclusão rejeitada" at bounding box center [1011, 213] width 200 height 37
click at [732, 207] on td "[DATE]" at bounding box center [684, 213] width 192 height 37
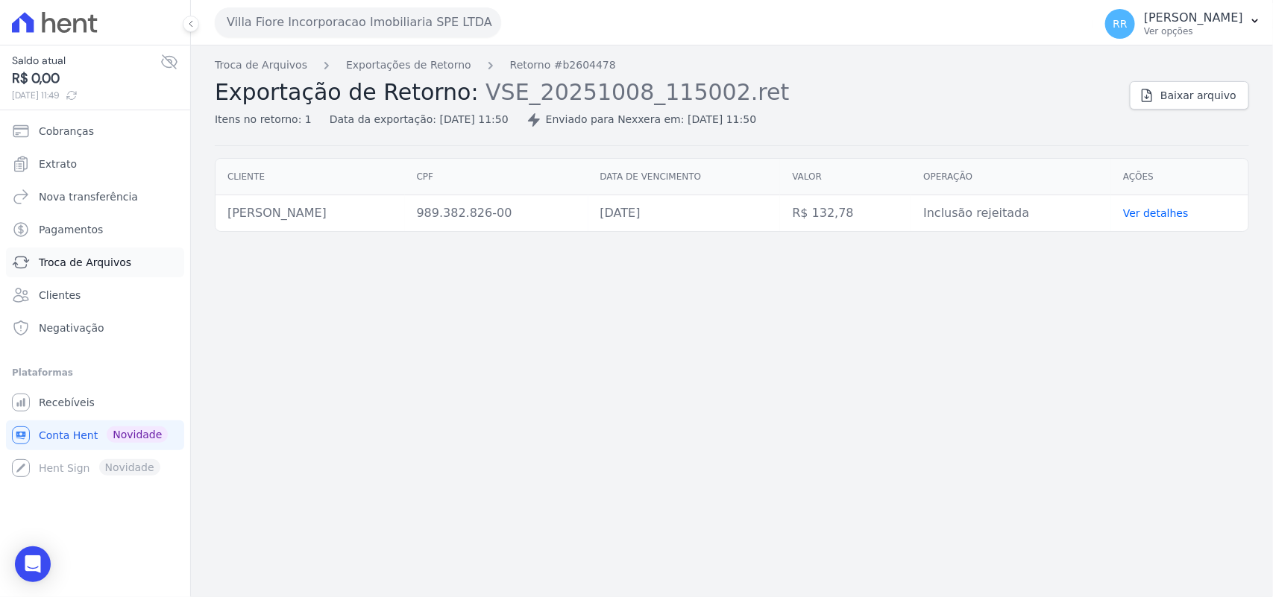
click at [129, 255] on link "Troca de Arquivos" at bounding box center [95, 263] width 178 height 30
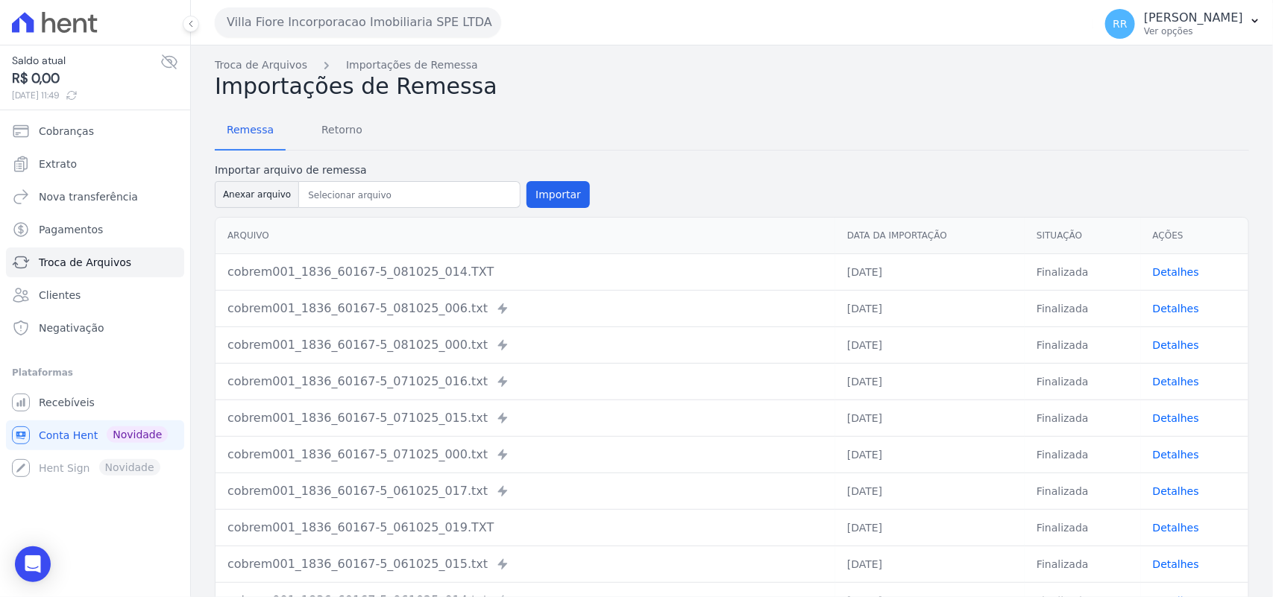
click at [672, 89] on h2 "Importações de Remessa" at bounding box center [732, 86] width 1034 height 27
click at [1042, 289] on td "Finalizada" at bounding box center [1083, 272] width 116 height 37
click at [971, 175] on form "Importar arquivo de remessa Anexar arquivo Importar" at bounding box center [732, 187] width 1034 height 48
click at [926, 117] on div "Remessa Retorno" at bounding box center [732, 131] width 1034 height 39
click at [245, 194] on button "Anexar arquivo" at bounding box center [257, 194] width 84 height 27
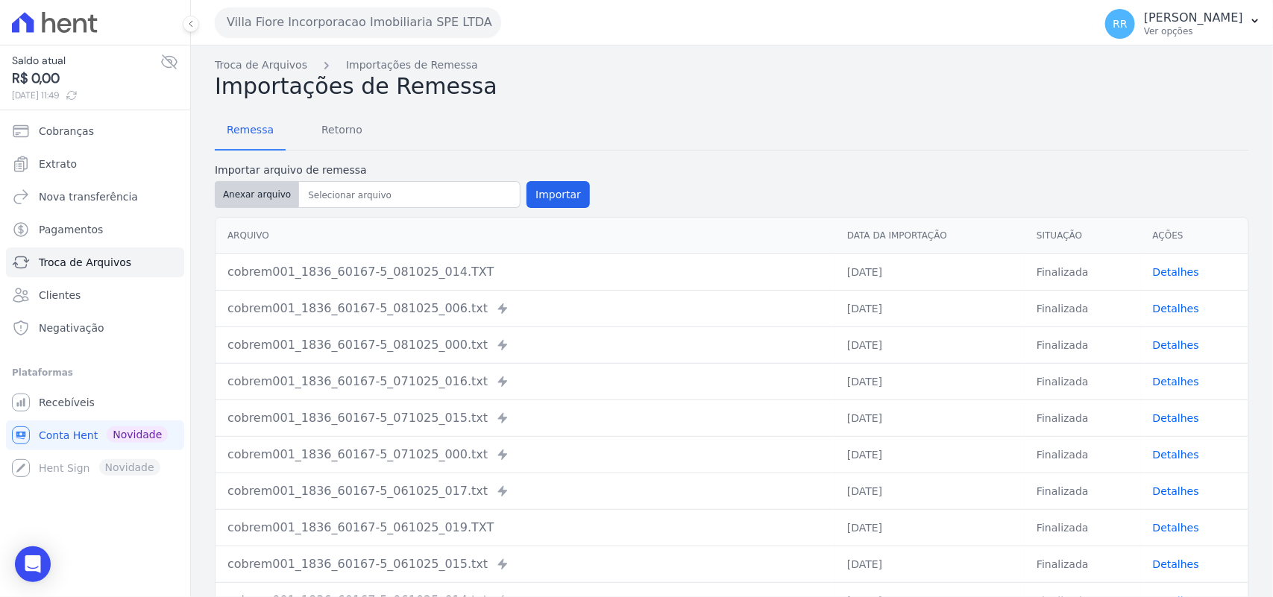
type input "cobrem001_1836_60167-5_081025_002.TXT"
click at [572, 189] on button "Importar" at bounding box center [557, 194] width 63 height 27
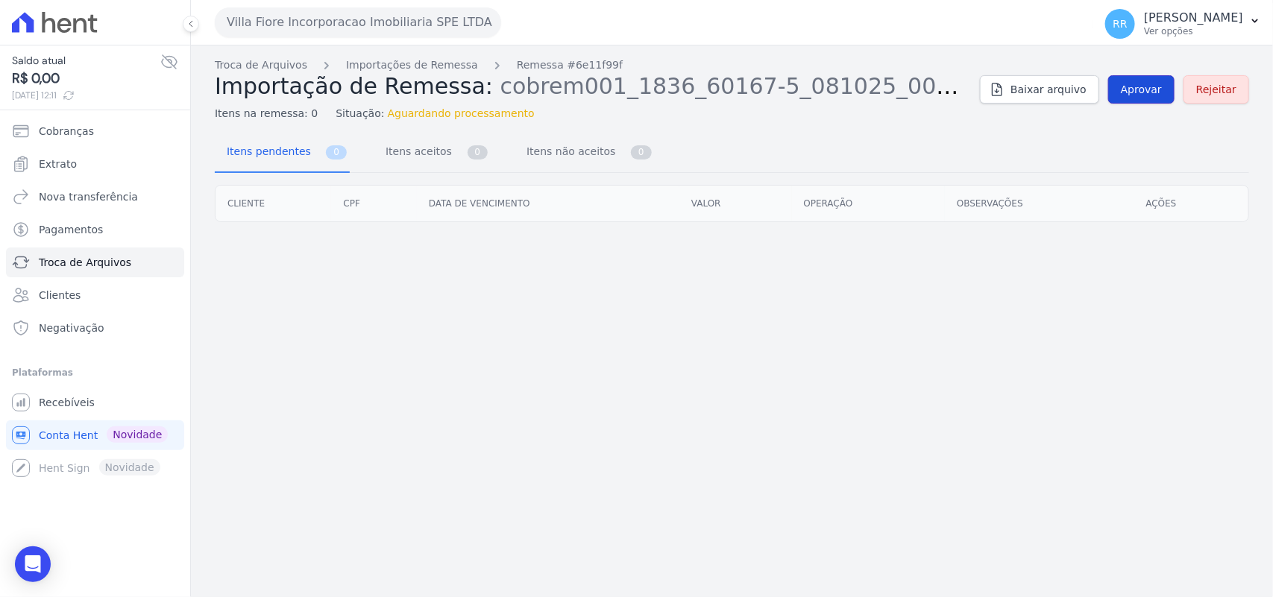
click at [1142, 102] on link "Aprovar" at bounding box center [1141, 89] width 66 height 28
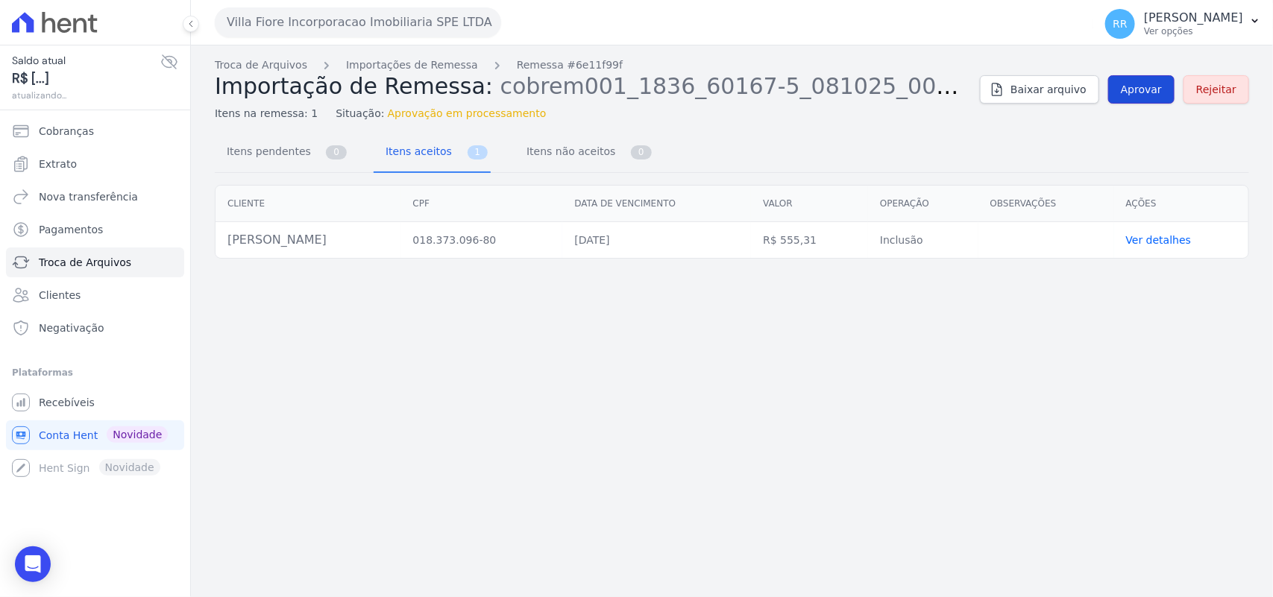
click at [1153, 91] on span "Aprovar" at bounding box center [1141, 89] width 41 height 15
click at [1148, 98] on link "Aprovar" at bounding box center [1141, 89] width 66 height 28
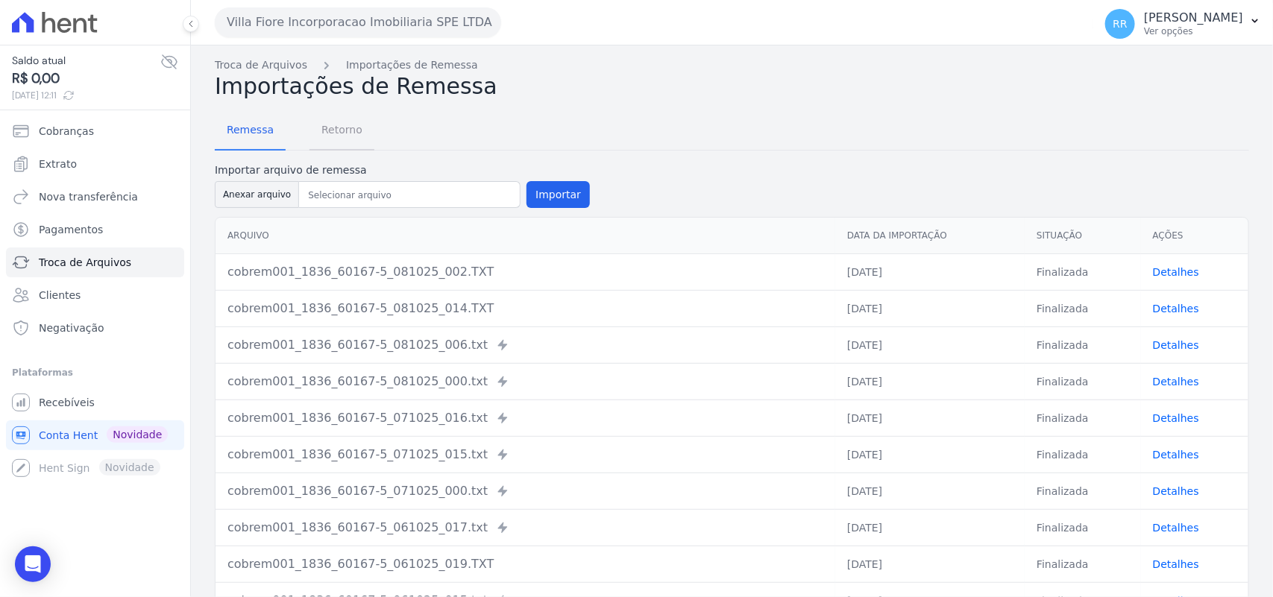
click at [342, 144] on span "Retorno" at bounding box center [341, 130] width 59 height 30
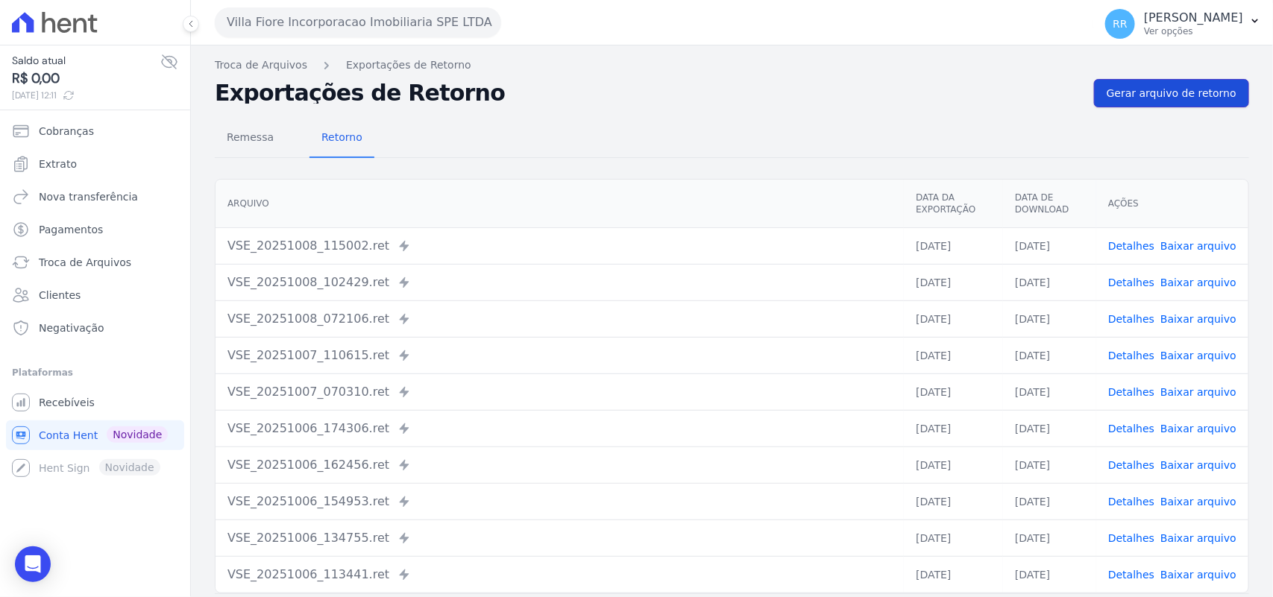
click at [1171, 79] on link "Gerar arquivo de retorno" at bounding box center [1171, 93] width 155 height 28
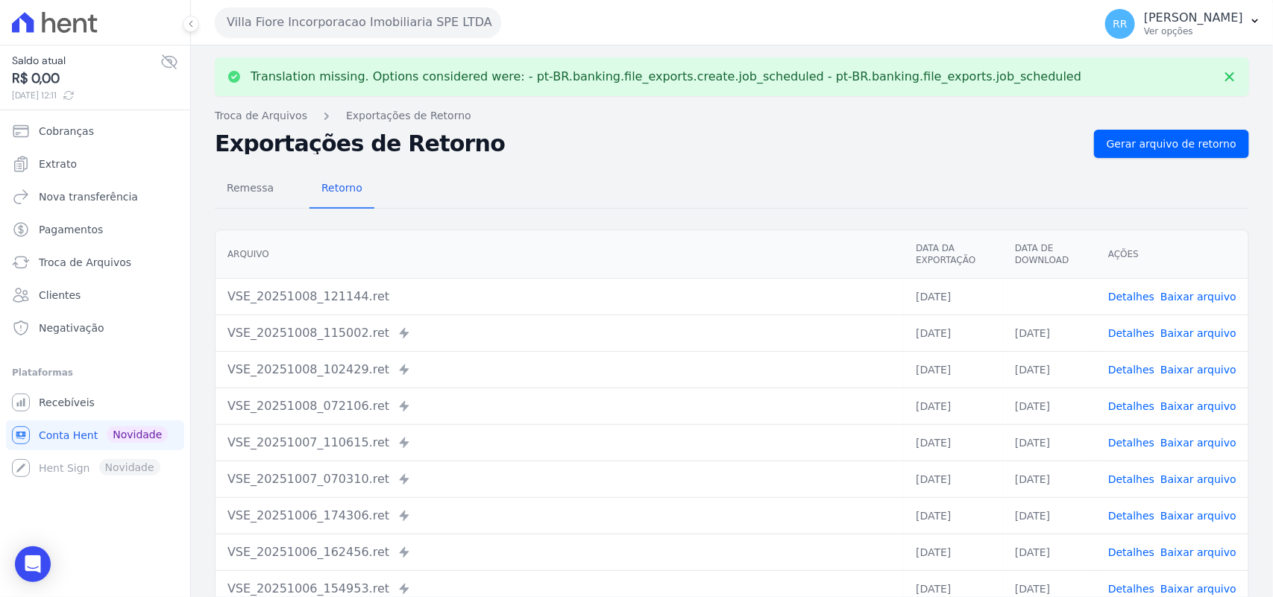
click at [1187, 296] on link "Baixar arquivo" at bounding box center [1198, 297] width 76 height 12
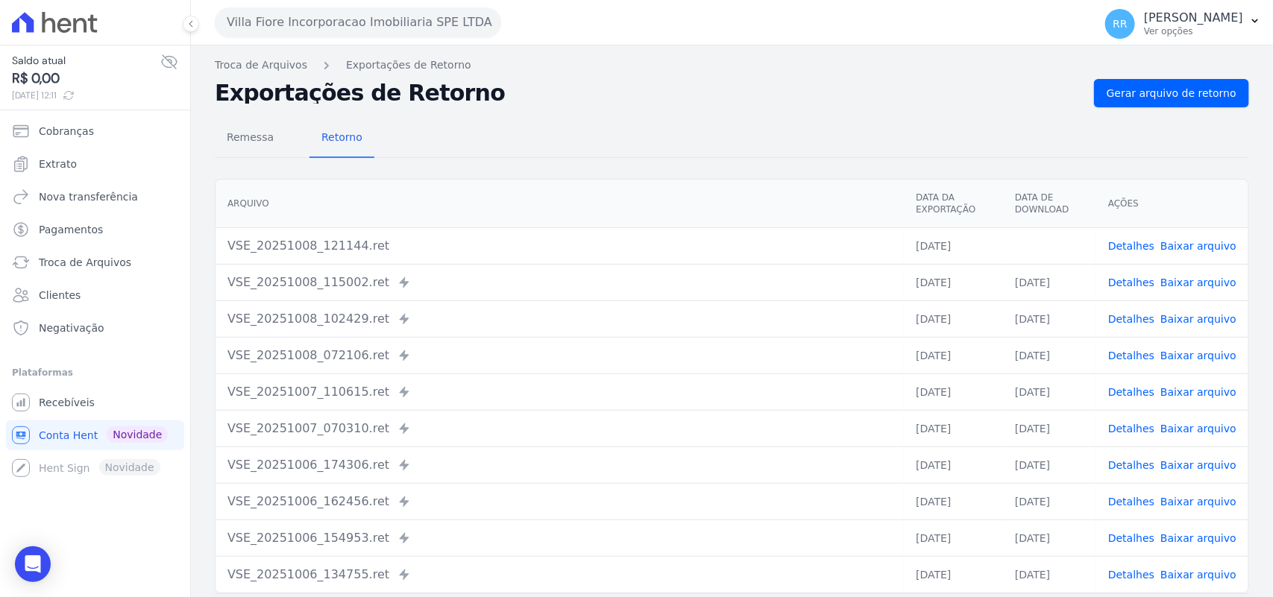
drag, startPoint x: 747, startPoint y: 86, endPoint x: 697, endPoint y: 91, distance: 50.2
click at [747, 86] on h2 "Exportações de Retorno" at bounding box center [648, 93] width 867 height 21
click at [1192, 98] on span "Gerar arquivo de retorno" at bounding box center [1172, 93] width 130 height 15
click at [283, 22] on button "Villa Fiore Incorporacao Imobiliaria SPE LTDA" at bounding box center [358, 22] width 286 height 30
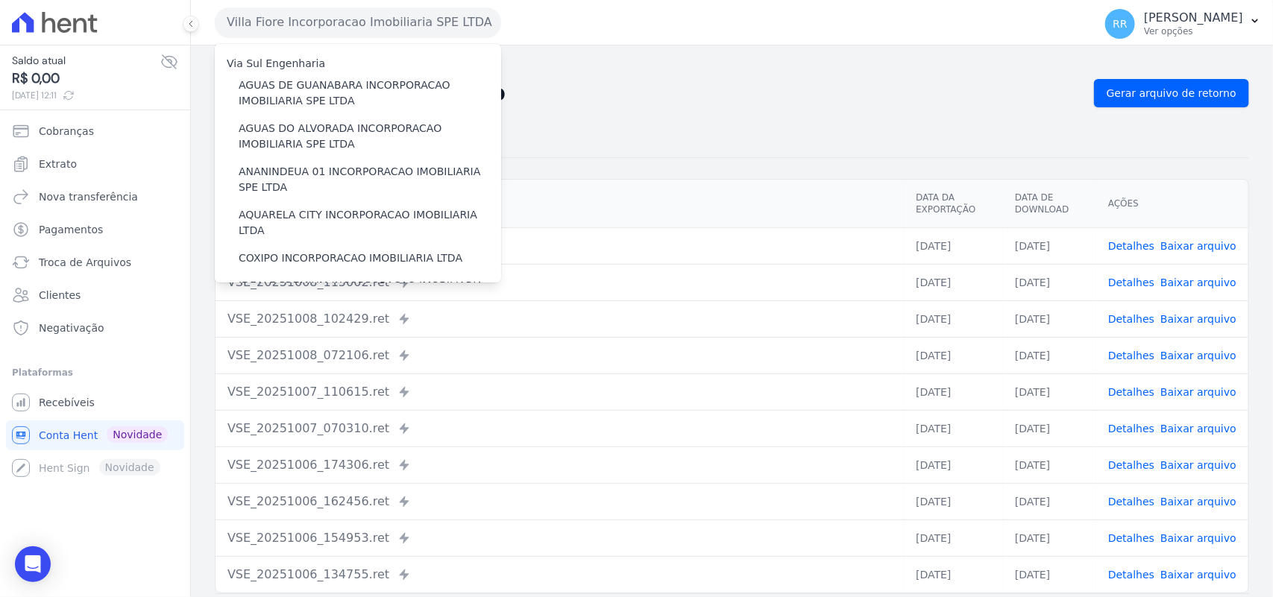
click at [779, 180] on th "Arquivo" at bounding box center [560, 204] width 688 height 48
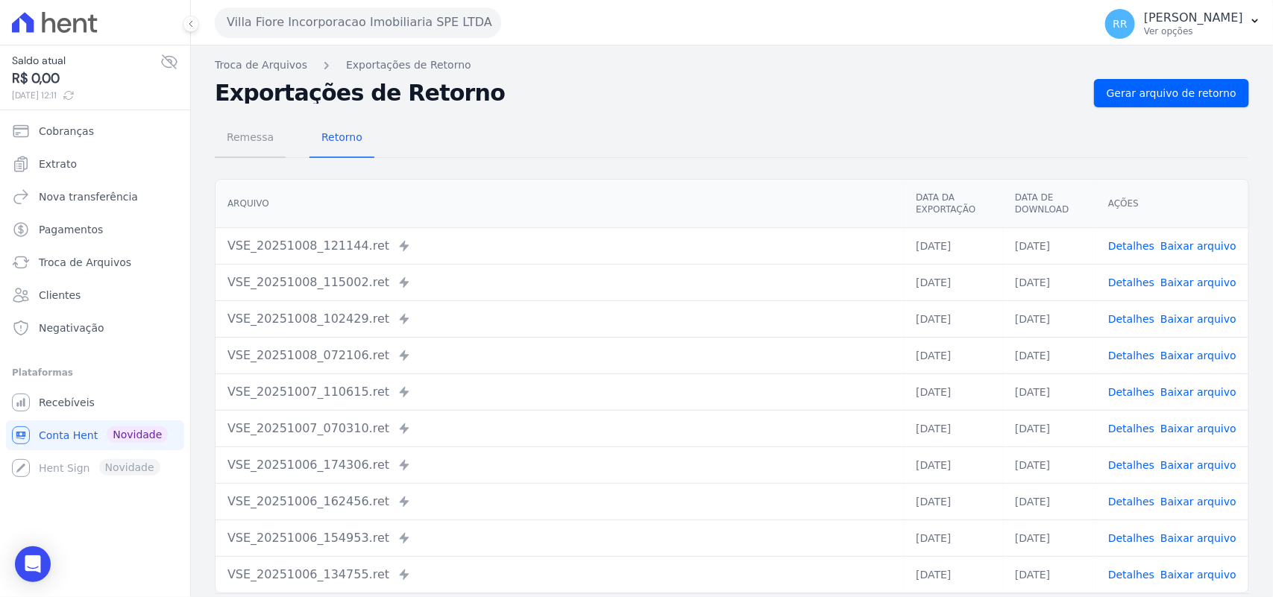
click at [258, 146] on span "Remessa" at bounding box center [250, 137] width 65 height 30
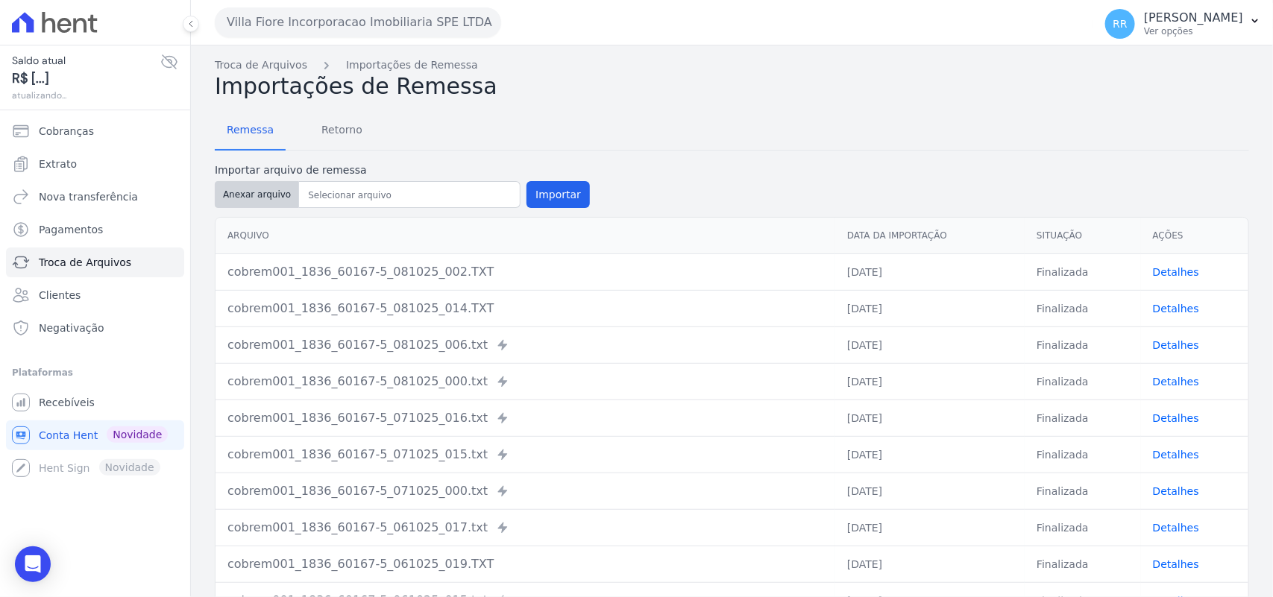
click at [262, 196] on button "Anexar arquivo" at bounding box center [257, 194] width 84 height 27
type input "cobrem001_1836_60167-5_081025_025.TXT"
click at [531, 183] on button "Importar" at bounding box center [557, 194] width 63 height 27
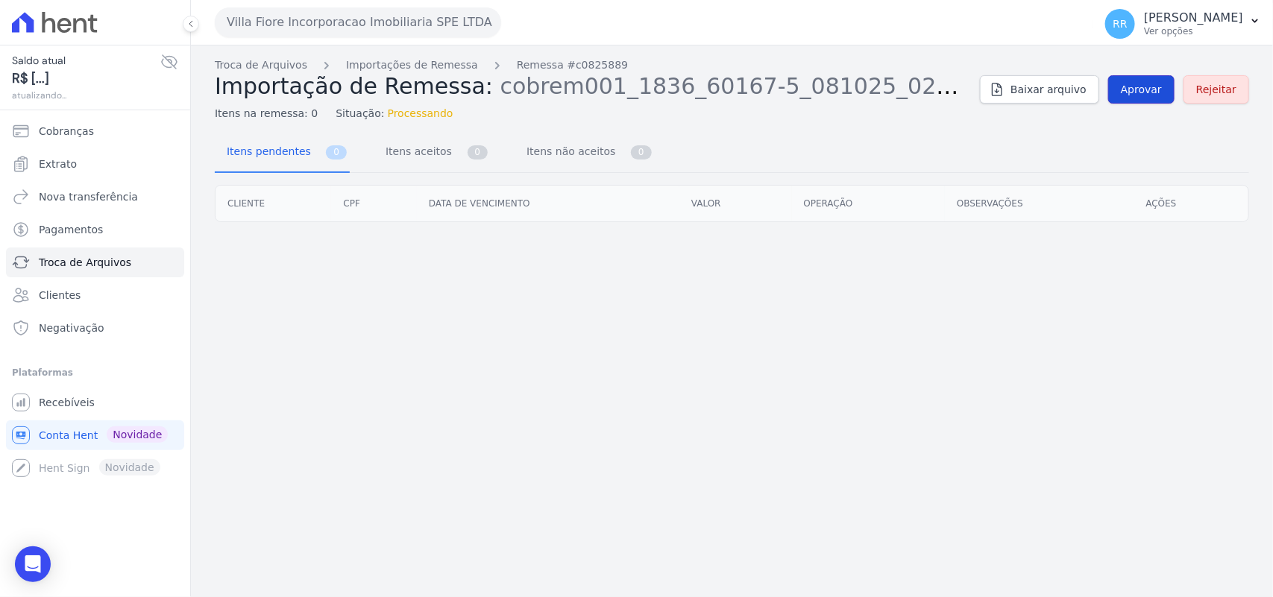
click at [1166, 88] on link "Aprovar" at bounding box center [1141, 89] width 66 height 28
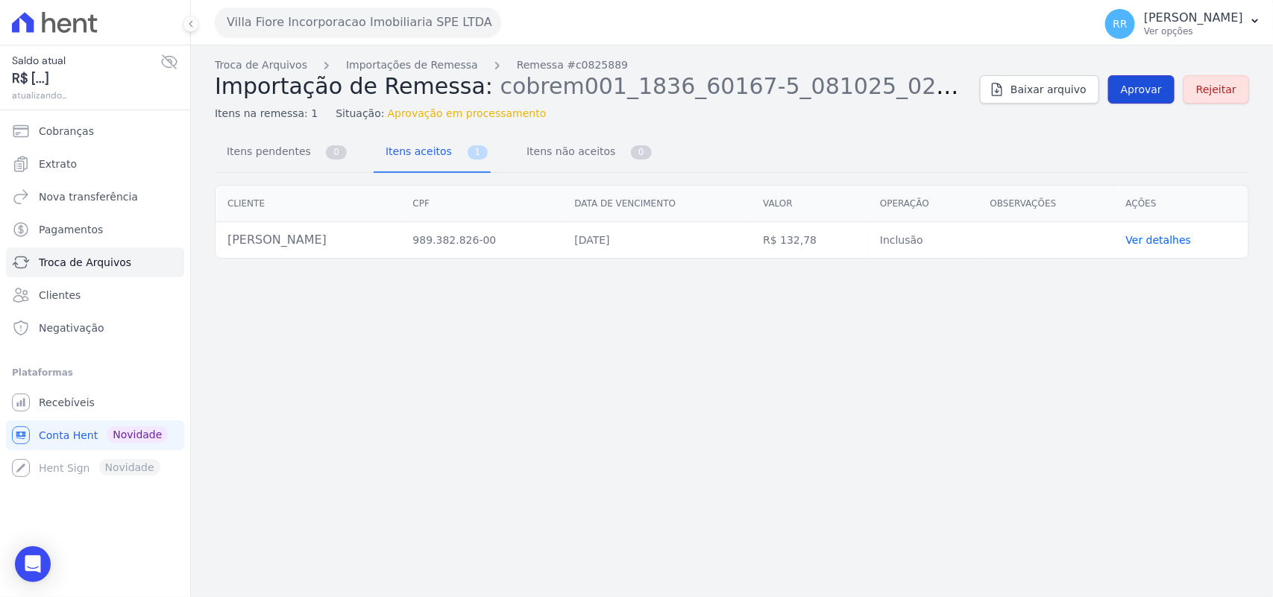
click at [1157, 87] on span "Aprovar" at bounding box center [1141, 89] width 41 height 15
click at [1146, 95] on span "Aprovar" at bounding box center [1141, 89] width 41 height 15
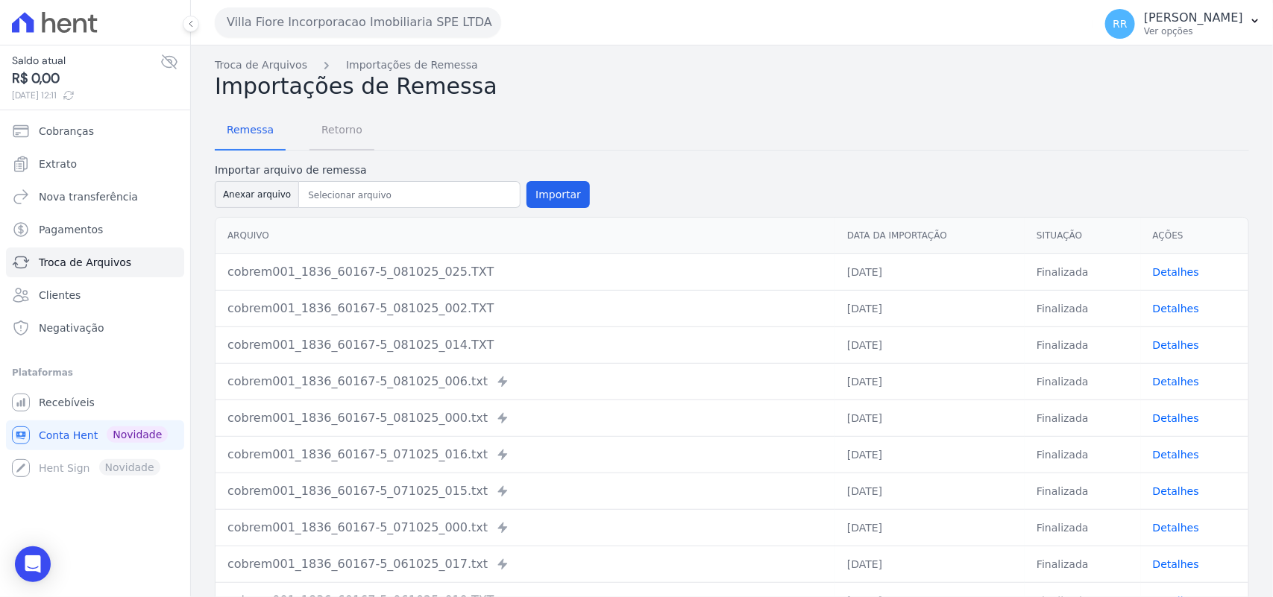
click at [312, 125] on span "Retorno" at bounding box center [341, 130] width 59 height 30
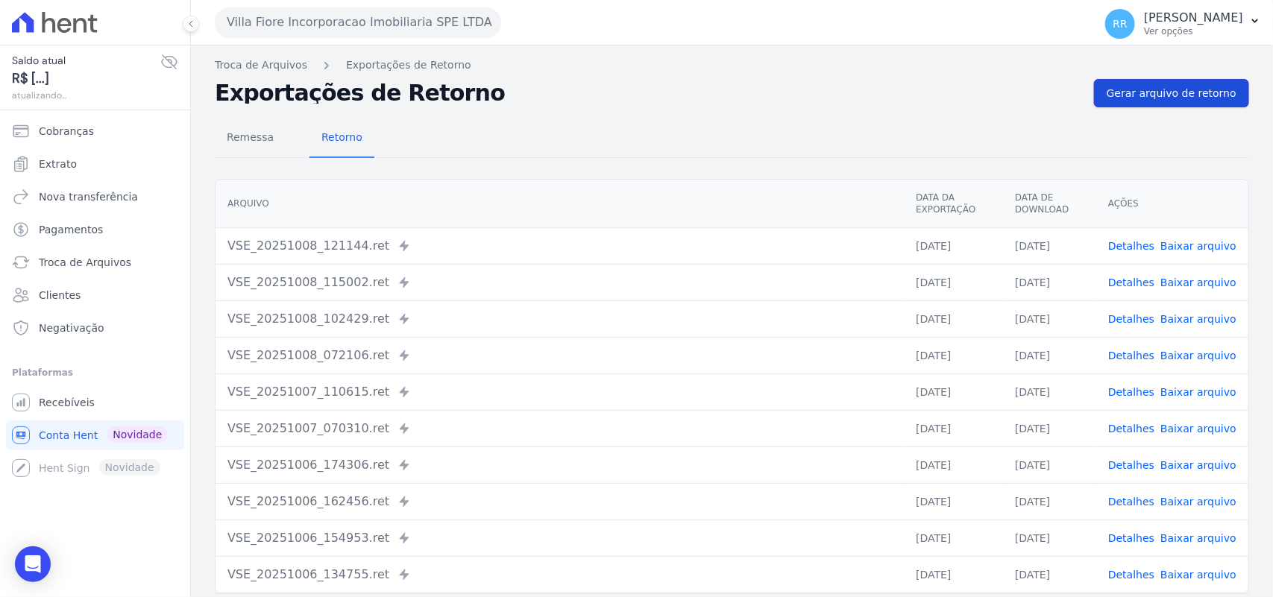
click at [1201, 104] on link "Gerar arquivo de retorno" at bounding box center [1171, 93] width 155 height 28
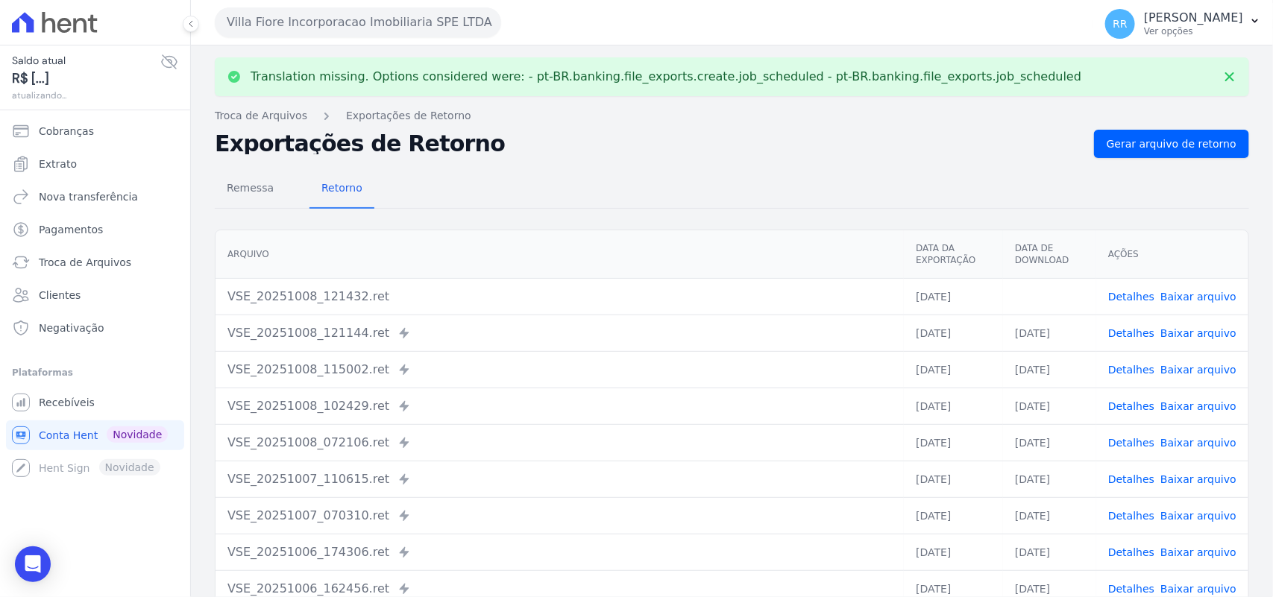
click at [1177, 295] on link "Baixar arquivo" at bounding box center [1198, 297] width 76 height 12
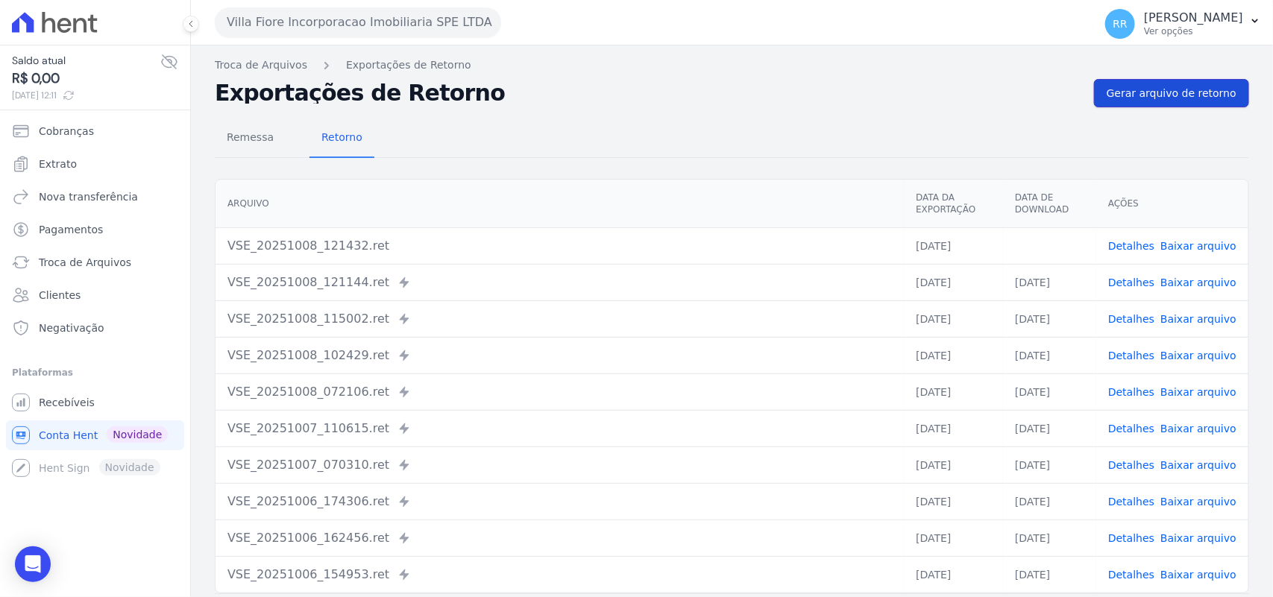
click at [1134, 95] on span "Gerar arquivo de retorno" at bounding box center [1172, 93] width 130 height 15
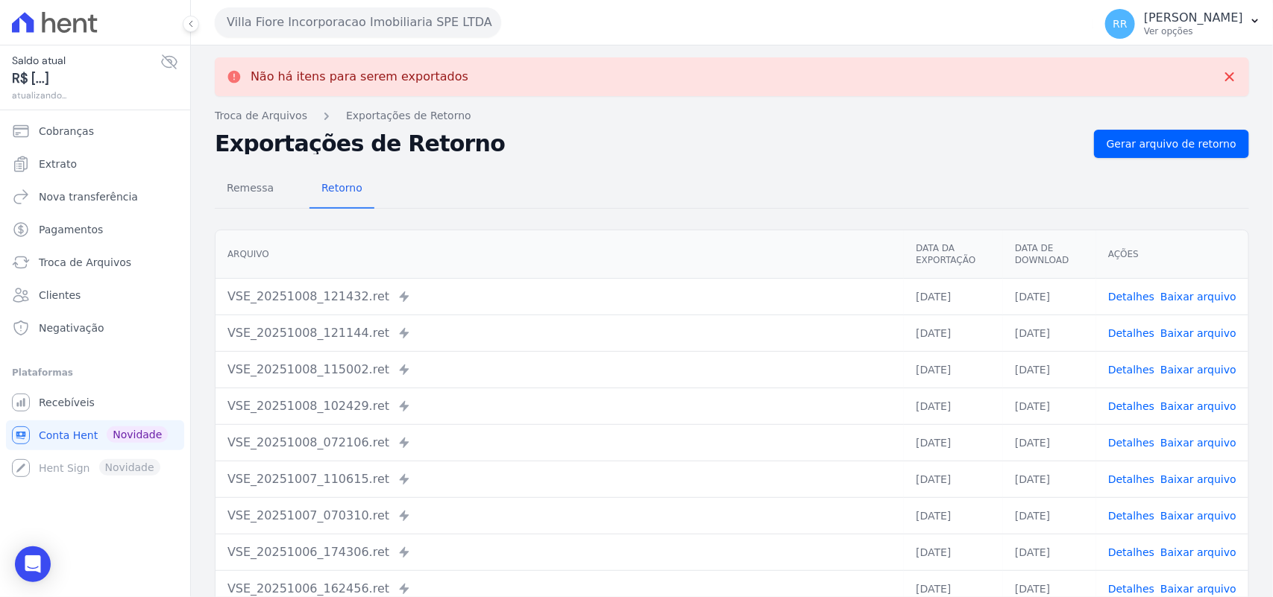
click at [1128, 291] on link "Detalhes" at bounding box center [1131, 297] width 46 height 12
click at [752, 205] on div "Remessa Retorno" at bounding box center [732, 189] width 1034 height 39
